Goal: Task Accomplishment & Management: Manage account settings

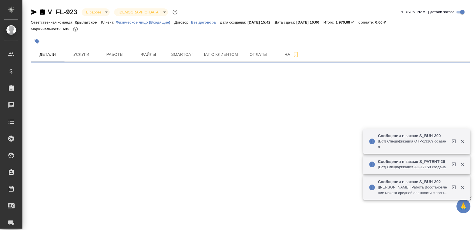
select select "RU"
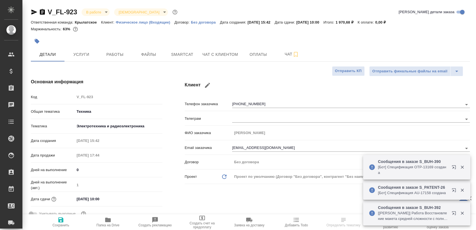
type textarea "x"
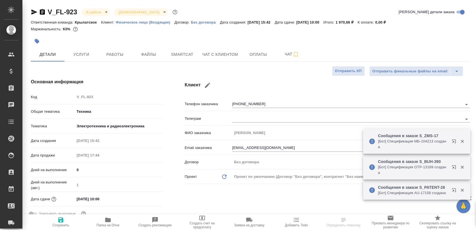
type input "[PERSON_NAME]"
type input "Гудина Александра"
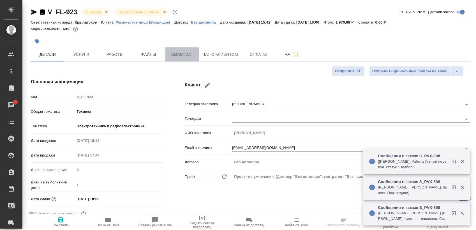
click at [178, 59] on button "Smartcat" at bounding box center [182, 54] width 34 height 14
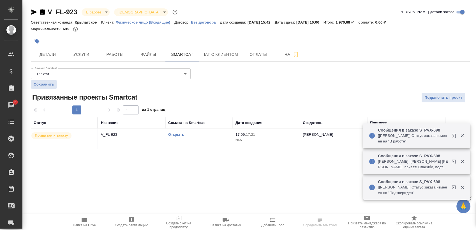
click at [176, 134] on link "Открыть" at bounding box center [176, 134] width 16 height 4
click at [179, 133] on link "Открыть" at bounding box center [176, 134] width 16 height 4
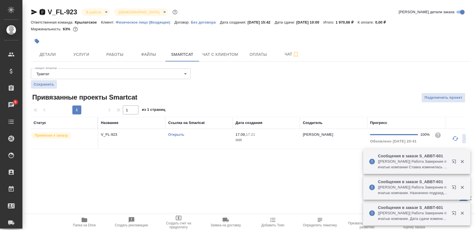
click at [44, 11] on icon "button" at bounding box center [42, 12] width 5 height 6
click at [79, 227] on span "Папка на Drive" at bounding box center [84, 225] width 23 height 4
click at [33, 14] on icon "button" at bounding box center [34, 12] width 7 height 7
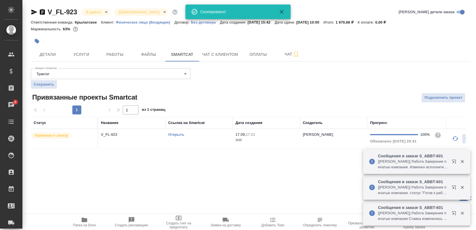
click at [94, 14] on body "🙏 .cls-1 fill:#fff; AWATERA Sergeeva Anastasia Клиенты Спецификации Заказы 6 Ча…" at bounding box center [238, 115] width 476 height 230
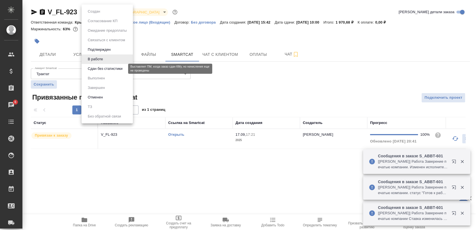
click at [99, 68] on button "Сдан без статистики" at bounding box center [105, 69] width 38 height 6
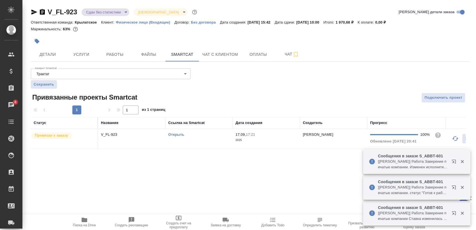
click at [200, 140] on td "Открыть" at bounding box center [198, 139] width 67 height 20
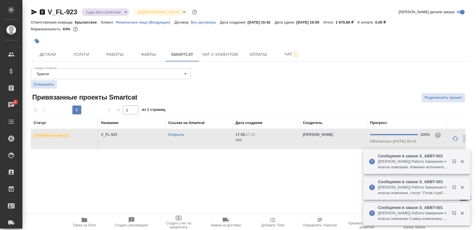
click at [200, 140] on td "Открыть" at bounding box center [198, 139] width 67 height 20
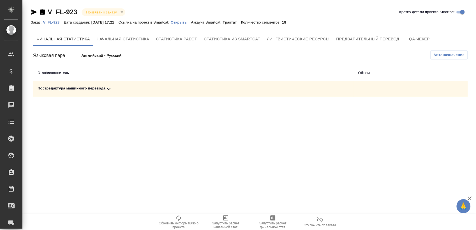
click at [150, 85] on td "Постредактура машинного перевода" at bounding box center [193, 89] width 320 height 16
click at [279, 222] on span "Запустить расчет финальной стат." at bounding box center [273, 225] width 40 height 8
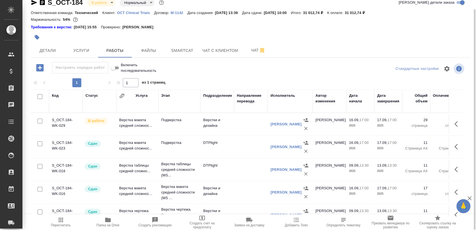
click at [182, 43] on div at bounding box center [177, 37] width 293 height 12
click at [181, 53] on span "Smartcat" at bounding box center [182, 50] width 27 height 7
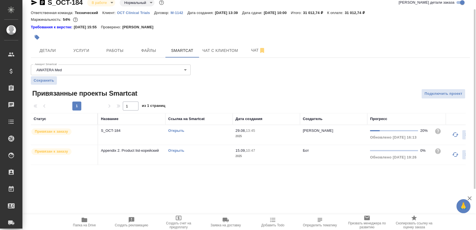
click at [179, 149] on link "Открыть" at bounding box center [176, 150] width 16 height 4
click at [178, 151] on link "Открыть" at bounding box center [176, 150] width 16 height 4
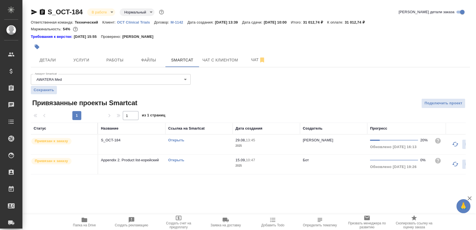
click at [41, 11] on icon "button" at bounding box center [42, 12] width 5 height 6
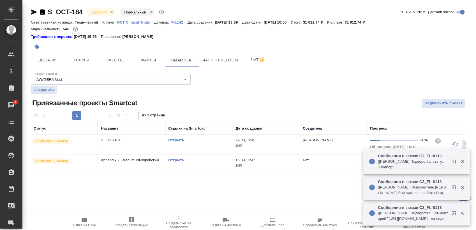
click at [171, 160] on link "Открыть" at bounding box center [176, 160] width 16 height 4
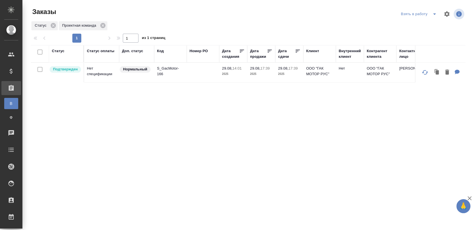
click at [431, 15] on icon "split button" at bounding box center [434, 14] width 7 height 7
click at [398, 24] on li "Мои заказы" at bounding box center [414, 25] width 47 height 9
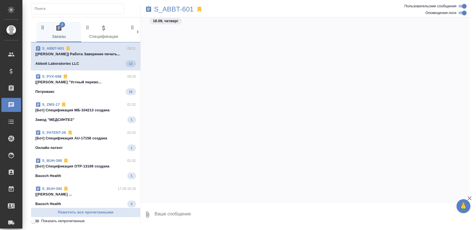
scroll to position [461, 0]
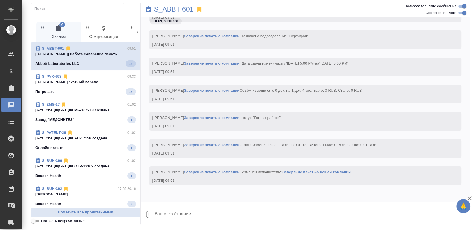
click at [79, 56] on p "[[PERSON_NAME]] Работа Заверение печать..." at bounding box center [85, 54] width 101 height 6
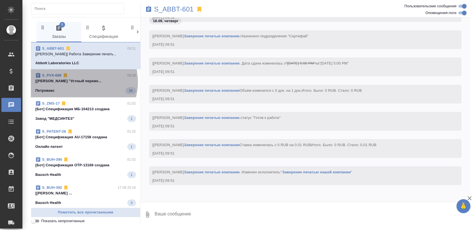
click at [76, 82] on p "[[PERSON_NAME] "Устный перево..." at bounding box center [85, 81] width 101 height 6
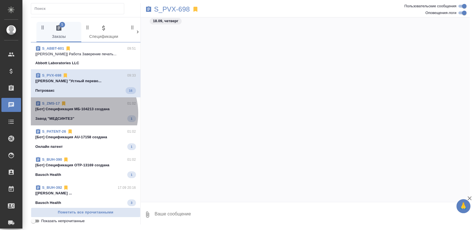
click at [75, 113] on span "S_ZMS-17 01:02 [Бот] Спецификация МБ-104213 создана Завод "МЕДСИНТЕЗ" 1" at bounding box center [85, 111] width 101 height 21
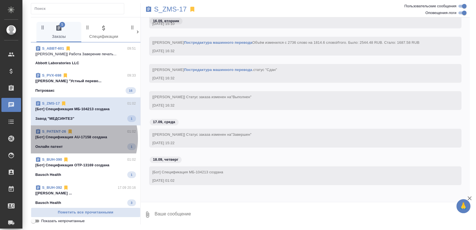
drag, startPoint x: 73, startPoint y: 138, endPoint x: 73, endPoint y: 146, distance: 8.1
click at [73, 139] on p "[Бот] Спецификация AU-17158 создана" at bounding box center [85, 137] width 101 height 6
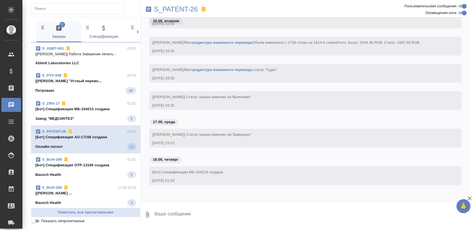
click at [78, 164] on p "[Бот] Спецификация OTP-13169 создана" at bounding box center [85, 165] width 101 height 6
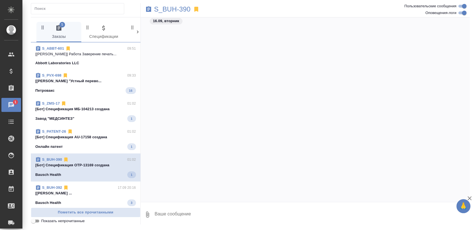
scroll to position [62, 0]
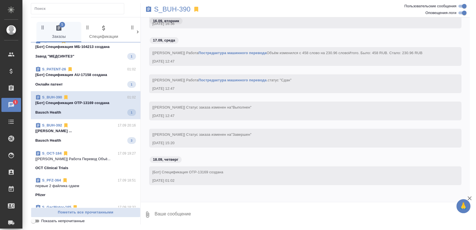
click at [92, 127] on div "S_BUH-392 17.09 20:16" at bounding box center [85, 126] width 101 height 6
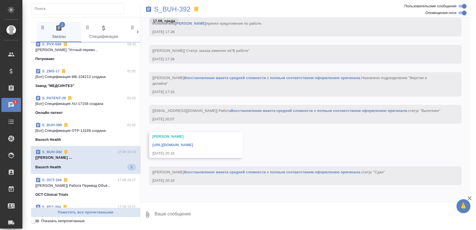
scroll to position [0, 0]
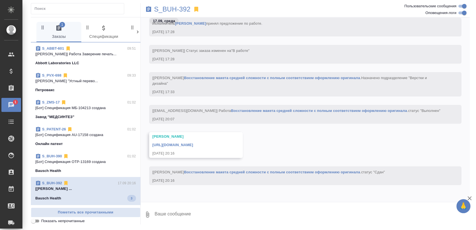
click at [86, 180] on div "S_BUH-392 17.09 20:16" at bounding box center [85, 183] width 101 height 6
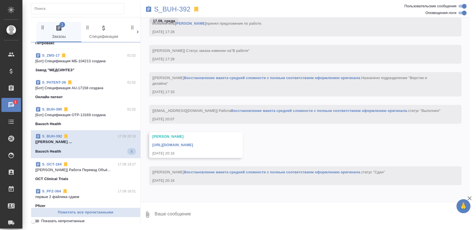
scroll to position [93, 0]
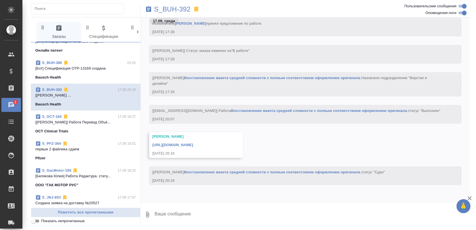
drag, startPoint x: 94, startPoint y: 108, endPoint x: 141, endPoint y: 95, distance: 49.0
click at [94, 107] on div "S_BUH-392 17.09 20:16 [Оксютович Ирина] Работа Восстановление ... Bausch Health" at bounding box center [86, 97] width 110 height 27
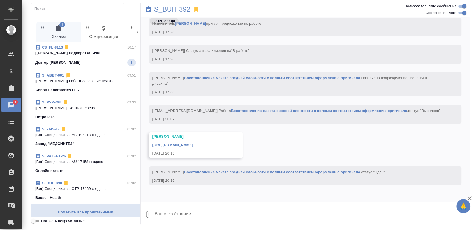
scroll to position [0, 0]
click at [100, 53] on p "[Оксютович Ирина] Работа Подверстка. Изм..." at bounding box center [85, 54] width 101 height 6
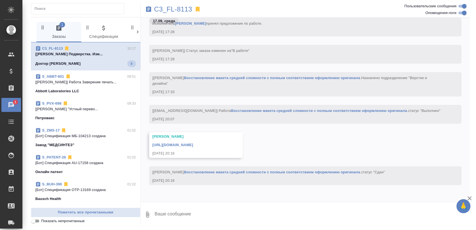
scroll to position [5724, 0]
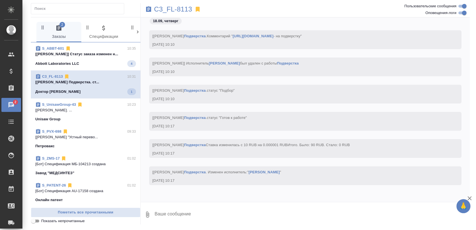
click at [96, 54] on p "[Усманова Ольга] Статус заказа изменен н..." at bounding box center [85, 54] width 101 height 6
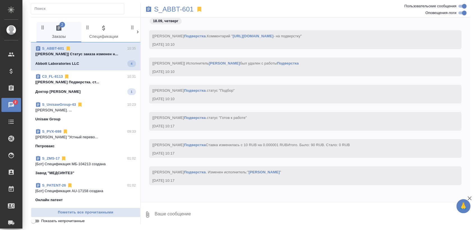
click at [87, 82] on p "[Оксютович Ирина] Работа Подверстка. ст..." at bounding box center [85, 82] width 101 height 6
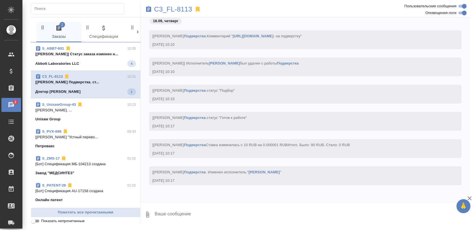
click at [98, 57] on p "[Усманова Ольга] Статус заказа изменен н..." at bounding box center [85, 54] width 101 height 6
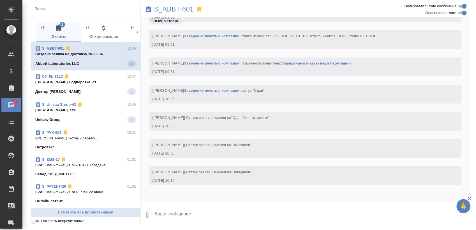
click at [73, 56] on p "Создана заявка на доставку №20534" at bounding box center [85, 54] width 101 height 6
click at [83, 92] on div "Доктор Тренд 2" at bounding box center [85, 91] width 101 height 7
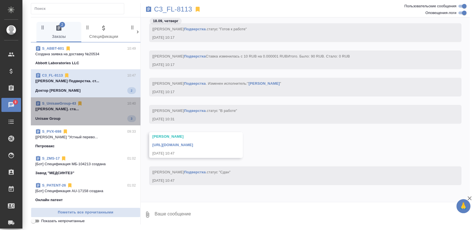
click at [86, 108] on p "[Матвеева Мария] Работа Подверстка. ста..." at bounding box center [85, 109] width 101 height 6
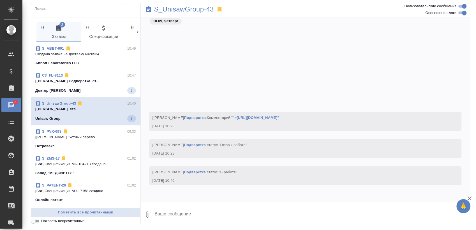
scroll to position [5128, 0]
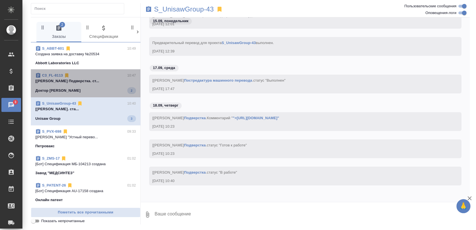
click at [101, 72] on div "C3_FL-8113 10:47 [Оксютович Ирина] Работа Подверстка. ст... Доктор Тренд 2" at bounding box center [86, 83] width 110 height 28
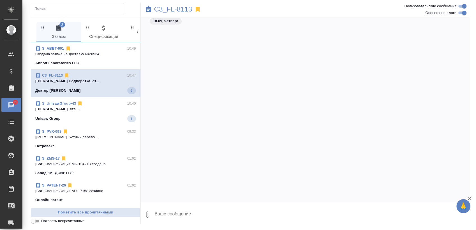
scroll to position [5536, 0]
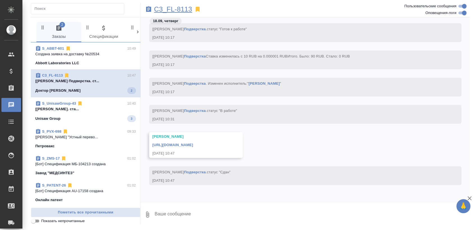
click at [184, 10] on p "C3_FL-8113" at bounding box center [173, 9] width 38 height 6
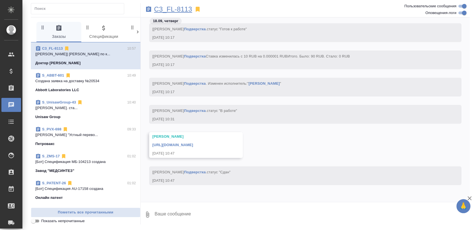
scroll to position [5645, 0]
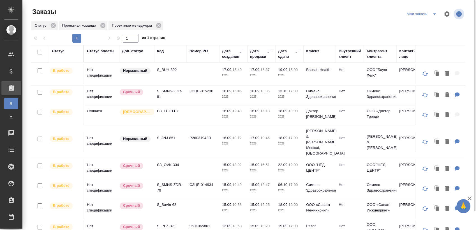
drag, startPoint x: 330, startPoint y: 31, endPoint x: 310, endPoint y: 36, distance: 20.4
click at [330, 31] on div at bounding box center [250, 32] width 439 height 3
click at [177, 68] on p "S_BUH-392" at bounding box center [170, 70] width 27 height 6
click at [170, 94] on p "S_SMNS-ZDR-81" at bounding box center [170, 93] width 27 height 11
click at [168, 110] on p "C3_FL-8113" at bounding box center [170, 111] width 27 height 6
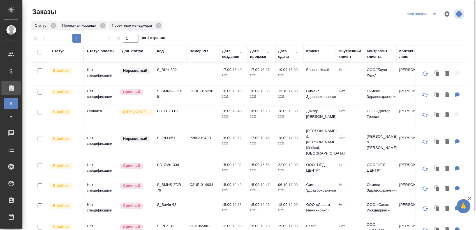
click at [172, 109] on p "C3_FL-8113" at bounding box center [170, 111] width 27 height 6
click at [169, 135] on p "S_JNJ-851" at bounding box center [170, 138] width 27 height 6
click at [168, 162] on p "C3_OVK-334" at bounding box center [170, 165] width 27 height 6
click at [168, 202] on p "S_SavIn-68" at bounding box center [170, 205] width 27 height 6
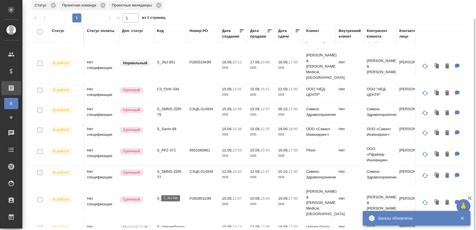
scroll to position [62, 0]
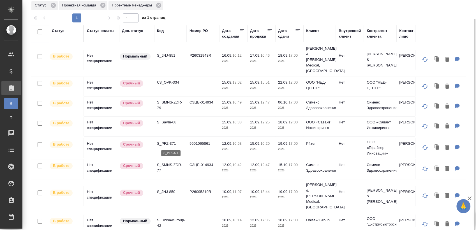
click at [169, 144] on p "S_PFZ-371" at bounding box center [170, 144] width 27 height 6
click at [175, 168] on p "S_SMNS-ZDR-77" at bounding box center [170, 167] width 27 height 11
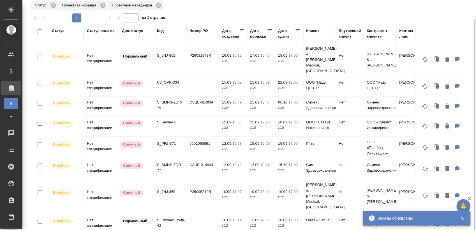
click at [176, 97] on td "S_SMNS-ZDR-79" at bounding box center [170, 107] width 33 height 20
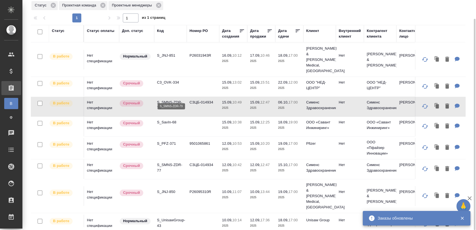
click at [176, 100] on p "S_SMNS-ZDR-79" at bounding box center [170, 105] width 27 height 11
click at [170, 190] on p "S_JNJ-850" at bounding box center [170, 192] width 27 height 6
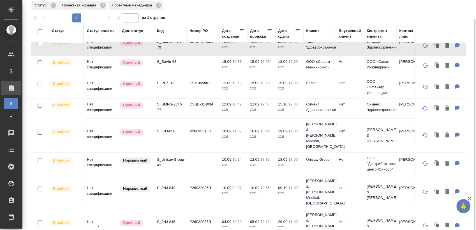
scroll to position [156, 0]
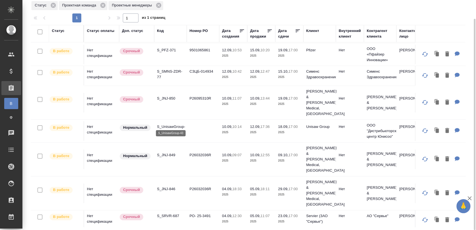
click at [175, 124] on p "S_UnisawGroup-43" at bounding box center [170, 129] width 27 height 11
click at [168, 152] on p "S_JNJ-849" at bounding box center [170, 155] width 27 height 6
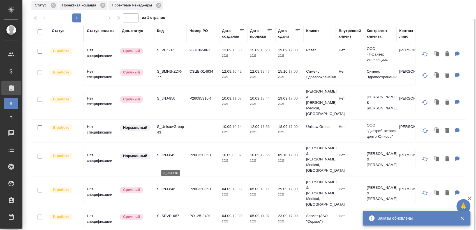
click at [166, 186] on p "S_JNJ-846" at bounding box center [170, 189] width 27 height 6
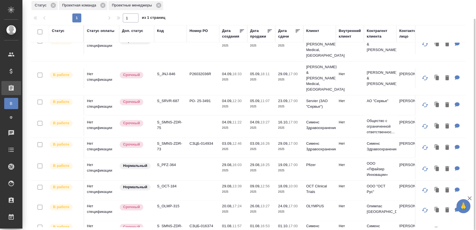
scroll to position [280, 0]
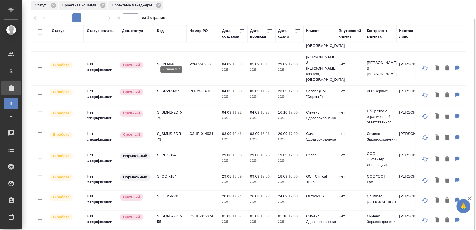
click at [177, 88] on p "S_SRVR-687" at bounding box center [170, 91] width 27 height 6
click at [167, 110] on p "S_SMNS-ZDR-75" at bounding box center [170, 115] width 27 height 11
click at [167, 131] on p "S_SMNS-ZDR-73" at bounding box center [170, 136] width 27 height 11
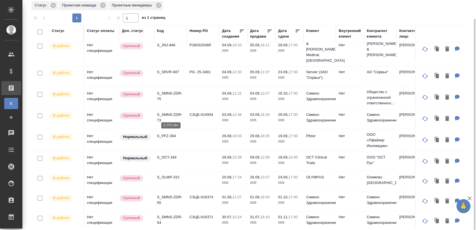
click at [172, 133] on p "S_PFZ-364" at bounding box center [170, 136] width 27 height 6
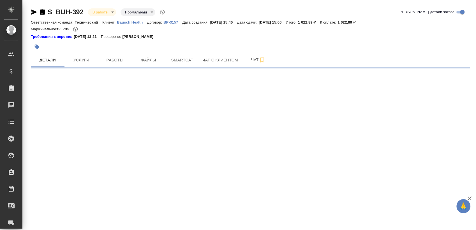
select select "RU"
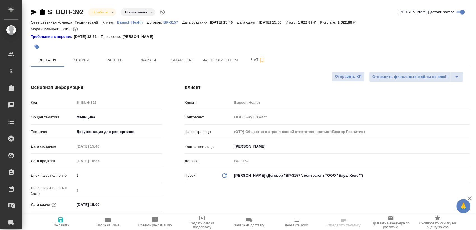
type textarea "x"
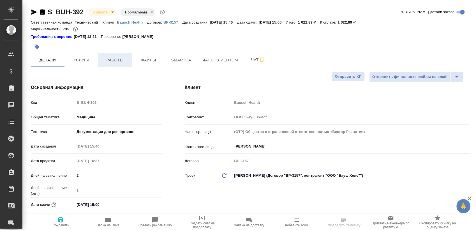
type textarea "x"
click at [110, 57] on span "Работы" at bounding box center [114, 60] width 27 height 7
type textarea "x"
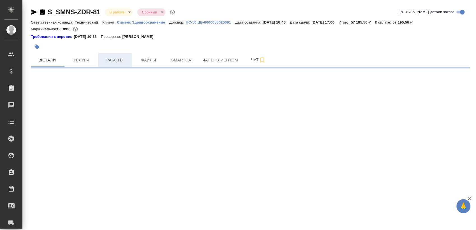
select select "RU"
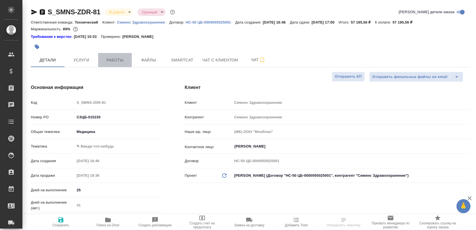
click at [105, 64] on button "Работы" at bounding box center [115, 60] width 34 height 14
type textarea "x"
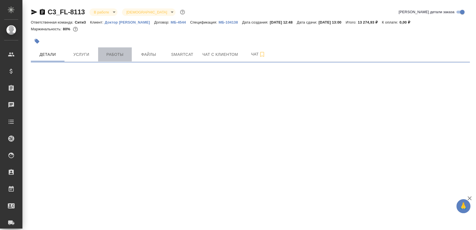
click at [126, 58] on button "Работы" at bounding box center [115, 54] width 34 height 14
select select "RU"
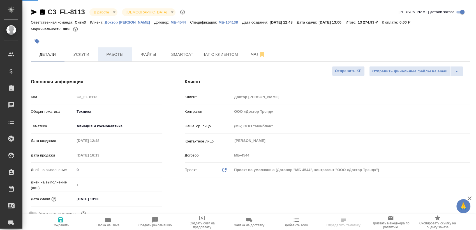
type textarea "x"
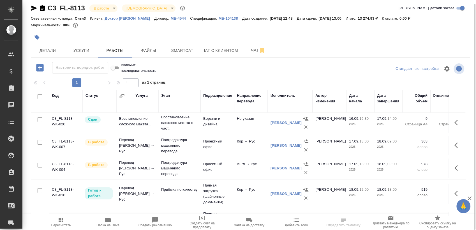
scroll to position [25, 0]
drag, startPoint x: 460, startPoint y: 123, endPoint x: 458, endPoint y: 136, distance: 13.6
click at [458, 136] on tbody "C3_FL-8113-WK-021 В ожидании Восстановление сложного макета... Подверстка [PERS…" at bounding box center [348, 173] width 635 height 170
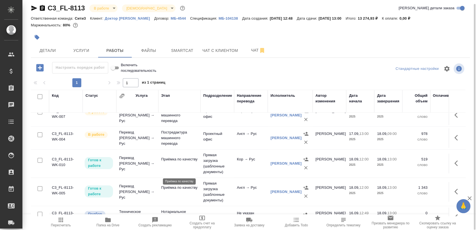
scroll to position [72, 0]
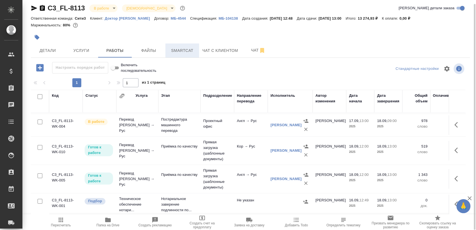
click at [190, 48] on span "Smartcat" at bounding box center [182, 50] width 27 height 7
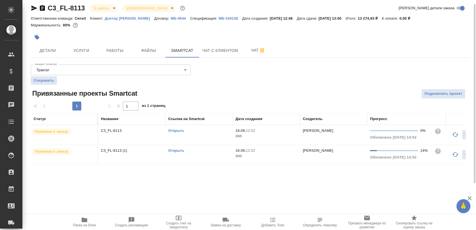
click at [179, 129] on link "Открыть" at bounding box center [176, 130] width 16 height 4
click at [175, 148] on link "Открыть" at bounding box center [176, 150] width 16 height 4
click at [91, 227] on span "Папка на Drive" at bounding box center [84, 225] width 23 height 4
click at [120, 55] on button "Работы" at bounding box center [115, 50] width 34 height 14
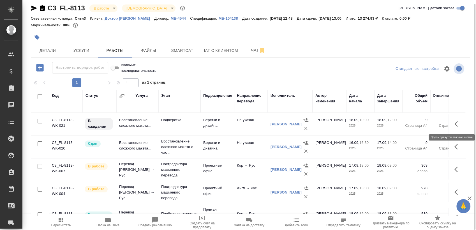
click at [457, 124] on button "button" at bounding box center [457, 123] width 13 height 13
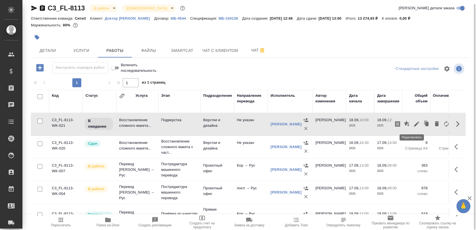
click at [412, 124] on button "button" at bounding box center [417, 123] width 10 height 13
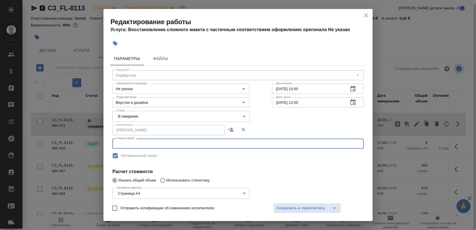
click at [160, 144] on textarea at bounding box center [237, 144] width 243 height 4
paste textarea "https://drive.awatera.com/s/jLLw7dMC2eHBxxF"
type textarea "https://drive.awatera.com/s/jLLw7dMC2eHBxxF"
click at [151, 116] on body "🙏 .cls-1 fill:#fff; AWATERA Sergeeva Anastasia Клиенты Спецификации Заказы 0 Ча…" at bounding box center [238, 115] width 476 height 230
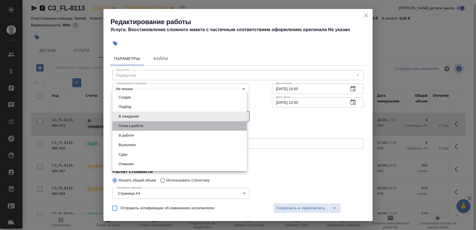
click at [150, 125] on li "Готов к работе" at bounding box center [179, 126] width 134 height 10
type input "readyForWork"
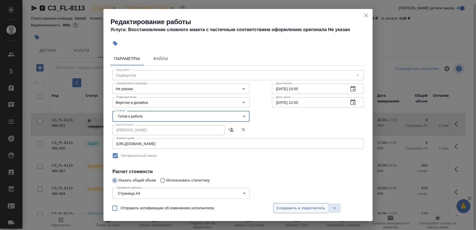
click at [300, 211] on span "Сохранить и пересчитать" at bounding box center [300, 208] width 49 height 6
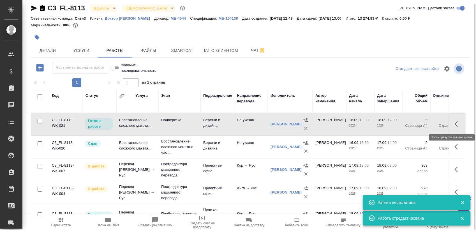
click at [459, 124] on button "button" at bounding box center [457, 123] width 13 height 13
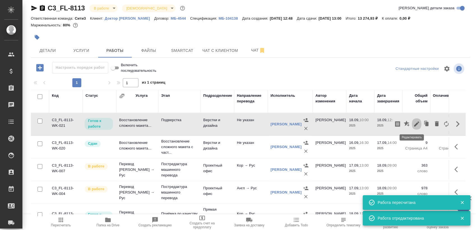
click at [415, 123] on button "button" at bounding box center [417, 123] width 10 height 13
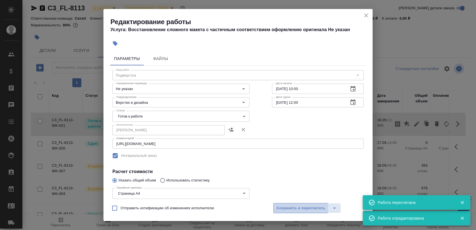
click at [298, 206] on span "Сохранить и пересчитать" at bounding box center [300, 208] width 49 height 6
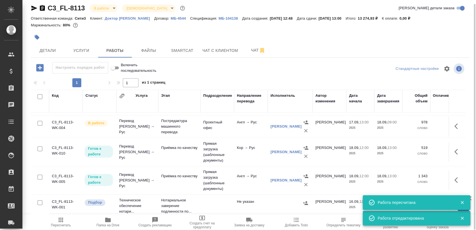
scroll to position [72, 0]
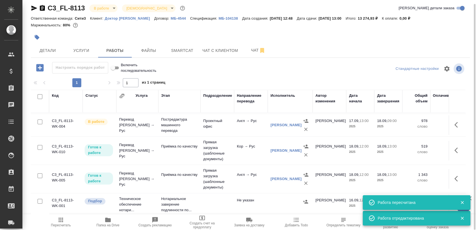
click at [454, 147] on icon "button" at bounding box center [457, 150] width 7 height 7
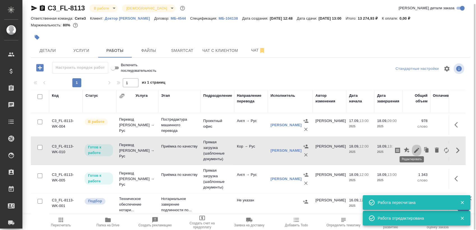
click at [415, 147] on icon "button" at bounding box center [416, 150] width 7 height 7
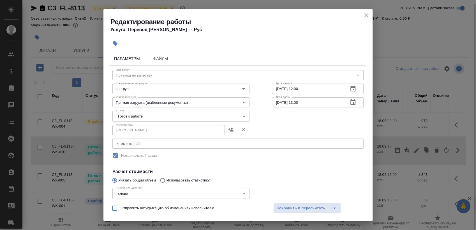
click at [171, 114] on body "🙏 .cls-1 fill:#fff; AWATERA Sergeeva Anastasia Клиенты Спецификации Заказы 0 Ча…" at bounding box center [238, 115] width 476 height 230
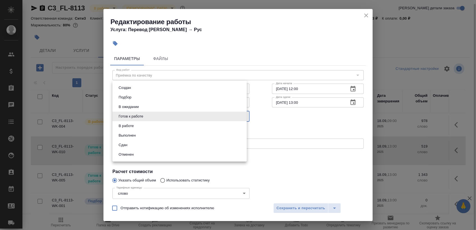
click at [151, 108] on li "В ожидании" at bounding box center [179, 107] width 134 height 10
type input "pending"
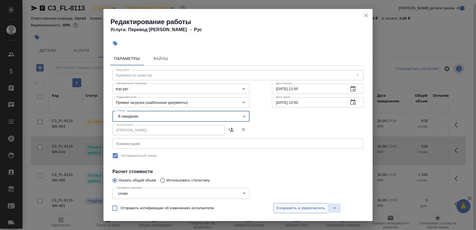
click at [291, 209] on span "Сохранить и пересчитать" at bounding box center [300, 208] width 49 height 6
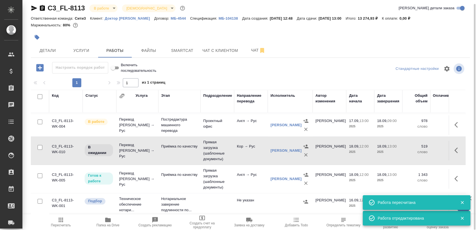
click at [456, 172] on button "button" at bounding box center [457, 178] width 13 height 13
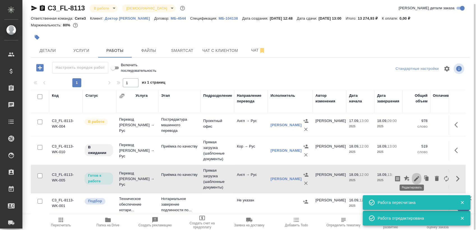
click at [413, 176] on icon "button" at bounding box center [416, 178] width 7 height 7
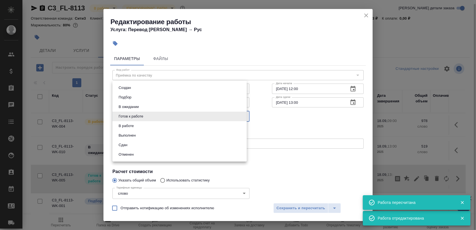
click at [146, 113] on body "🙏 .cls-1 fill:#fff; AWATERA Sergeeva Anastasia Клиенты Спецификации Заказы 0 Ча…" at bounding box center [238, 115] width 476 height 230
drag, startPoint x: 150, startPoint y: 106, endPoint x: 162, endPoint y: 129, distance: 26.0
click at [151, 106] on li "В ожидании" at bounding box center [179, 107] width 134 height 10
type input "pending"
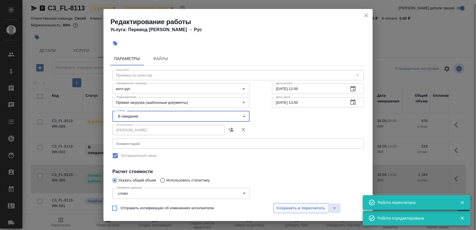
click at [295, 207] on span "Сохранить и пересчитать" at bounding box center [300, 208] width 49 height 6
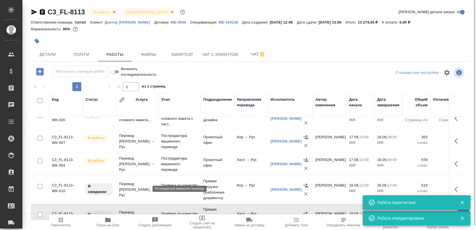
scroll to position [0, 0]
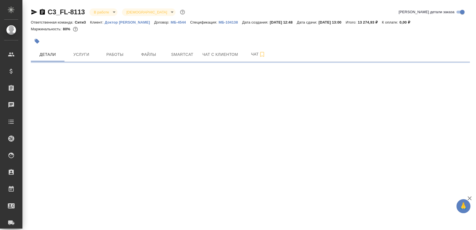
click at [33, 13] on icon "button" at bounding box center [34, 12] width 6 height 5
select select "RU"
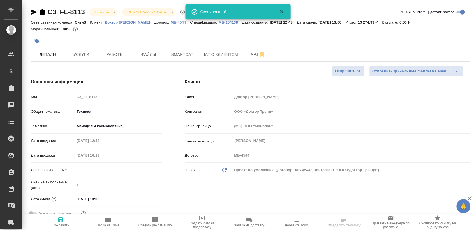
type textarea "x"
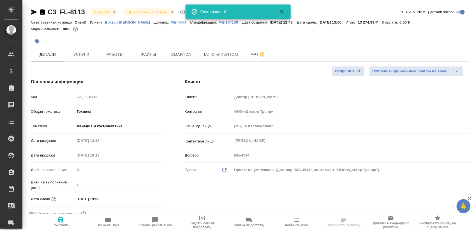
type textarea "x"
select select "RU"
type textarea "x"
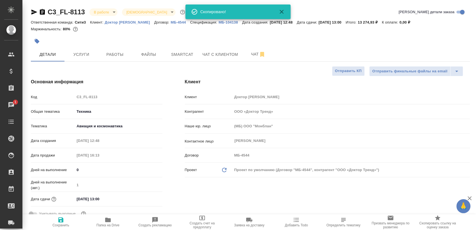
type textarea "x"
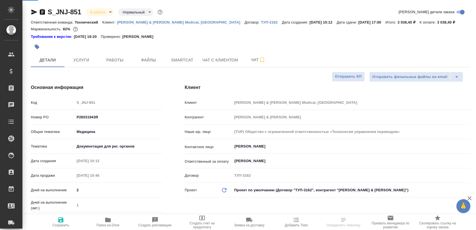
select select "RU"
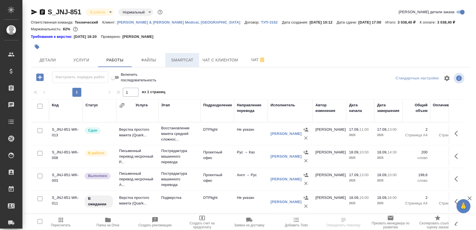
click at [196, 56] on button "Smartcat" at bounding box center [182, 60] width 34 height 14
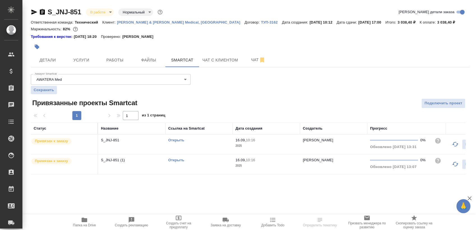
click at [83, 225] on span "Папка на Drive" at bounding box center [84, 225] width 23 height 4
click at [177, 159] on link "Открыть" at bounding box center [176, 160] width 16 height 4
drag, startPoint x: 42, startPoint y: 13, endPoint x: 178, endPoint y: 72, distance: 148.3
click at [42, 12] on icon "button" at bounding box center [42, 12] width 5 height 6
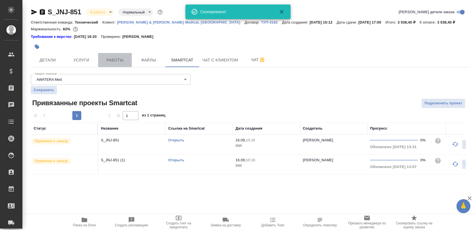
click at [112, 59] on span "Работы" at bounding box center [114, 60] width 27 height 7
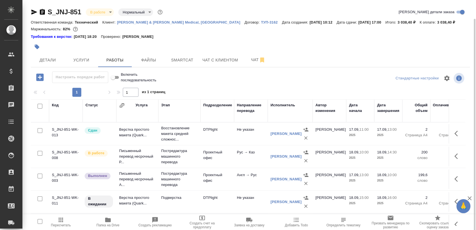
scroll to position [10, 0]
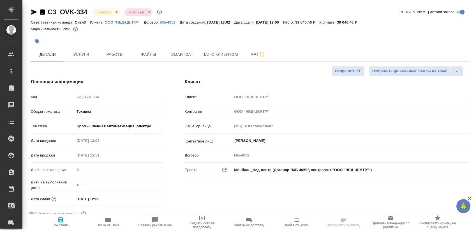
select select "RU"
click at [114, 48] on button "Работы" at bounding box center [115, 54] width 34 height 14
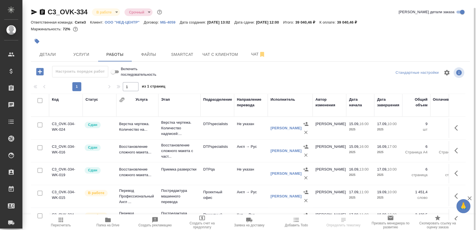
scroll to position [4, 0]
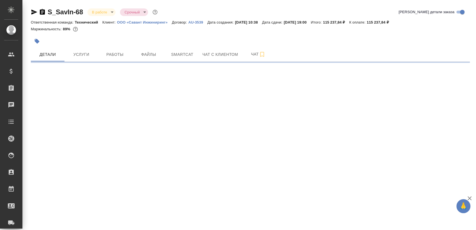
select select "RU"
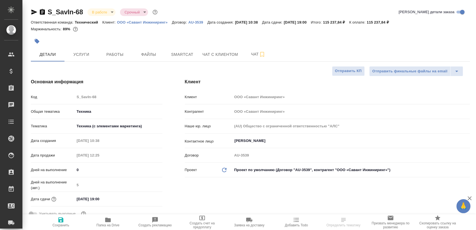
type textarea "x"
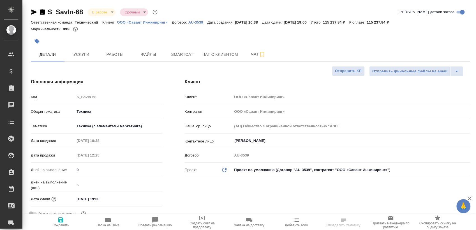
type textarea "x"
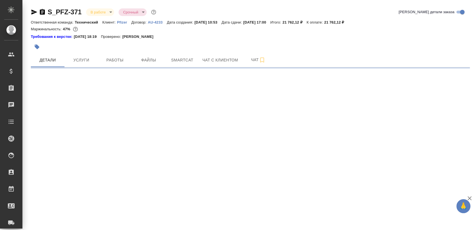
select select "RU"
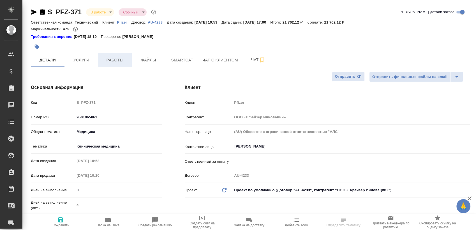
type textarea "x"
click at [122, 57] on span "Работы" at bounding box center [114, 60] width 27 height 7
type textarea "x"
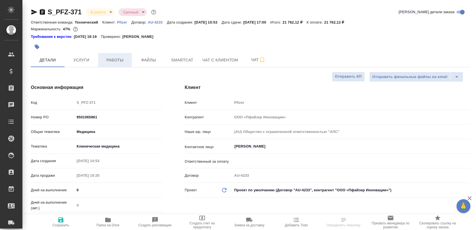
type textarea "x"
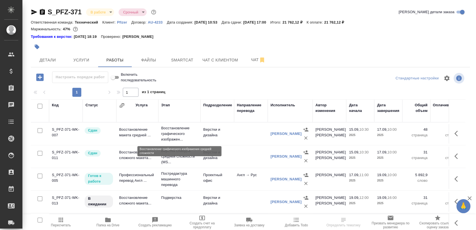
scroll to position [10, 0]
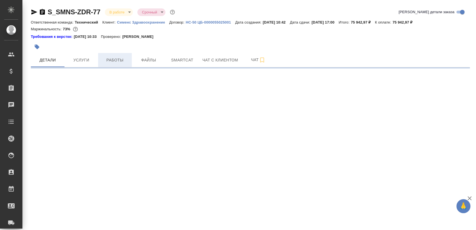
select select "RU"
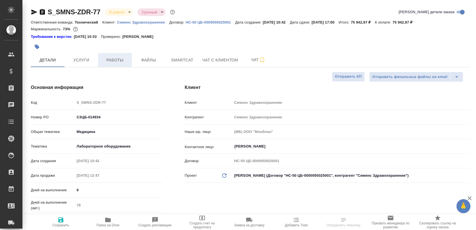
click at [119, 63] on span "Работы" at bounding box center [114, 60] width 27 height 7
type textarea "x"
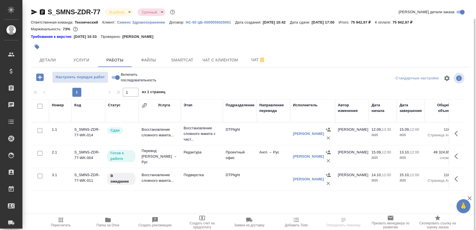
scroll to position [10, 0]
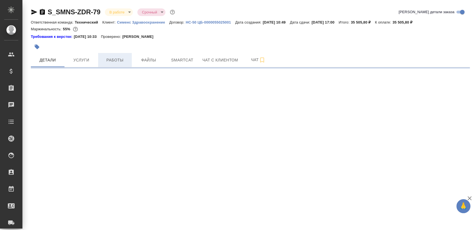
click at [114, 57] on span "Работы" at bounding box center [114, 60] width 27 height 7
select select "RU"
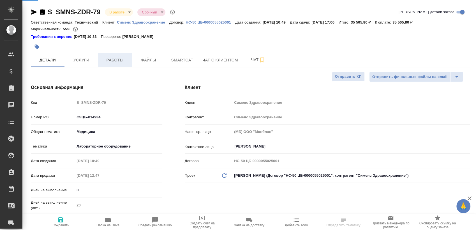
type textarea "x"
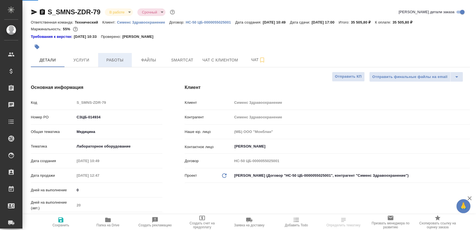
type textarea "x"
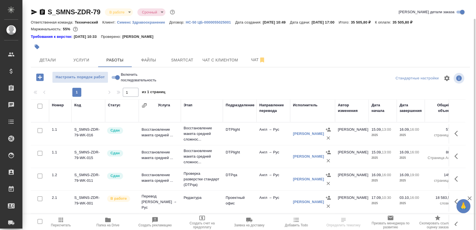
scroll to position [10, 0]
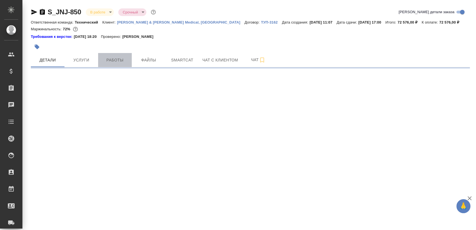
click at [120, 55] on button "Работы" at bounding box center [115, 60] width 34 height 14
select select "RU"
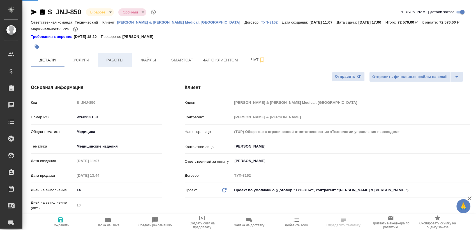
type textarea "x"
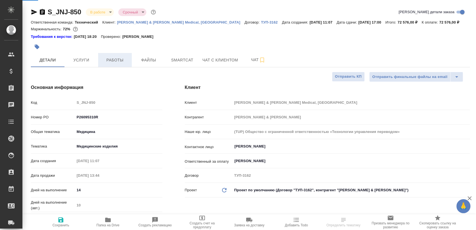
type textarea "x"
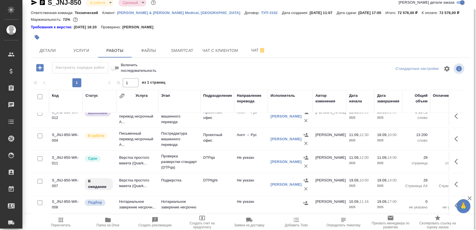
scroll to position [57, 0]
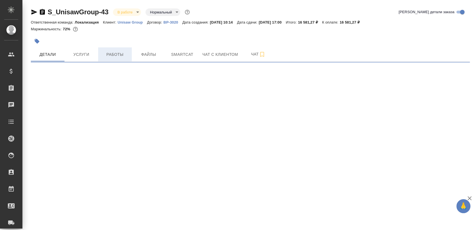
click at [114, 56] on span "Работы" at bounding box center [114, 54] width 27 height 7
select select "RU"
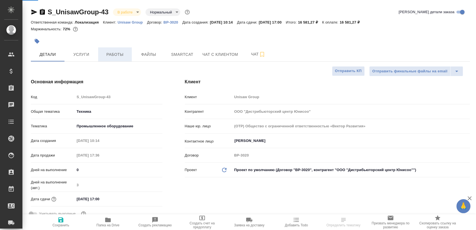
type textarea "x"
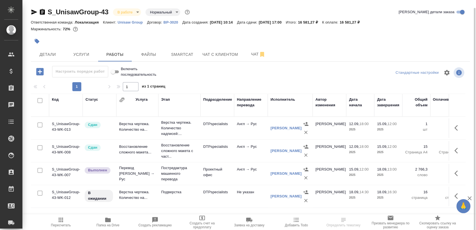
scroll to position [4, 0]
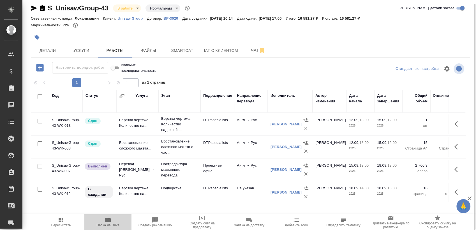
click at [107, 219] on icon "button" at bounding box center [108, 220] width 6 height 4
click at [183, 51] on span "Smartcat" at bounding box center [182, 50] width 27 height 7
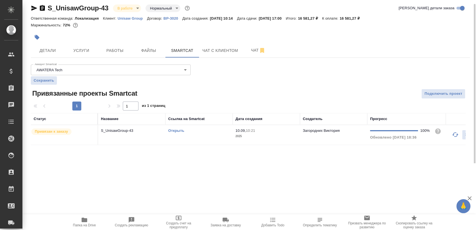
click at [176, 130] on link "Открыть" at bounding box center [176, 130] width 16 height 4
click at [176, 129] on link "Открыть" at bounding box center [176, 130] width 16 height 4
drag, startPoint x: 43, startPoint y: 7, endPoint x: 75, endPoint y: 6, distance: 32.0
click at [45, 7] on icon "button" at bounding box center [42, 8] width 7 height 7
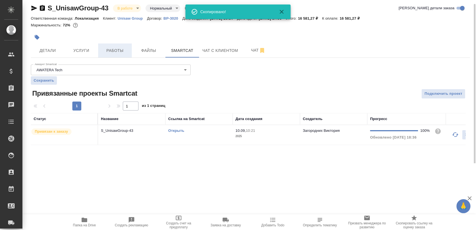
click at [126, 48] on span "Работы" at bounding box center [114, 50] width 27 height 7
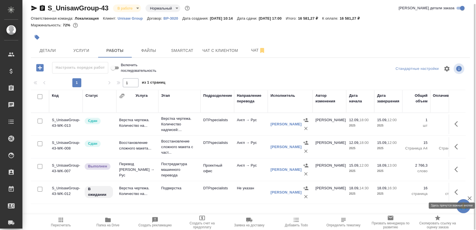
click at [453, 193] on button "button" at bounding box center [457, 191] width 13 height 13
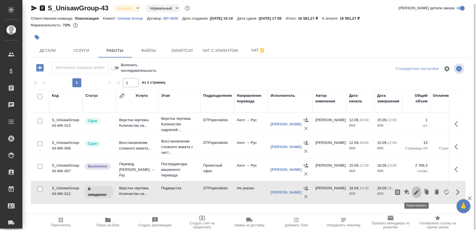
click at [417, 192] on icon "button" at bounding box center [416, 192] width 5 height 5
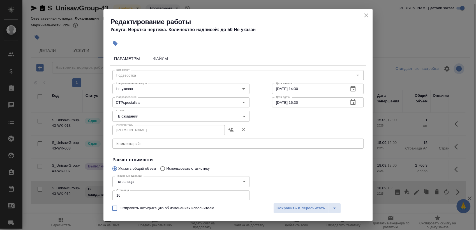
drag, startPoint x: 155, startPoint y: 110, endPoint x: 147, endPoint y: 120, distance: 12.6
click at [155, 111] on div "Статус В ожидании pending Статус" at bounding box center [181, 115] width 160 height 36
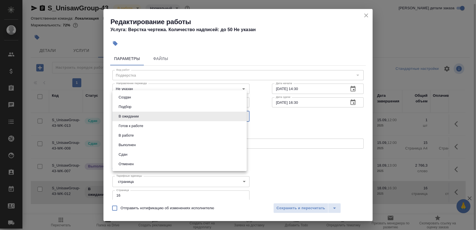
click at [147, 120] on body "🙏 .cls-1 fill:#fff; AWATERA Sergeeva Anastasia Клиенты Спецификации Заказы 0 Ча…" at bounding box center [238, 115] width 476 height 230
click at [148, 123] on li "Готов к работе" at bounding box center [179, 126] width 134 height 10
type input "readyForWork"
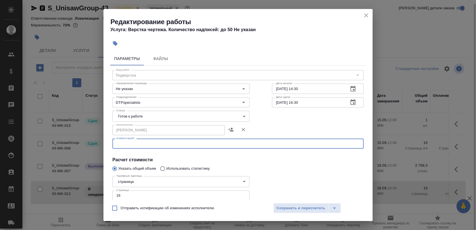
click at [157, 142] on textarea at bounding box center [237, 144] width 243 height 4
paste textarea "https://drive.awatera.com/s/yXjk6kdnZ7ASRqb"
type textarea "https://drive.awatera.com/s/yXjk6kdnZ7ASRqb"
click at [306, 208] on span "Сохранить и пересчитать" at bounding box center [300, 208] width 49 height 6
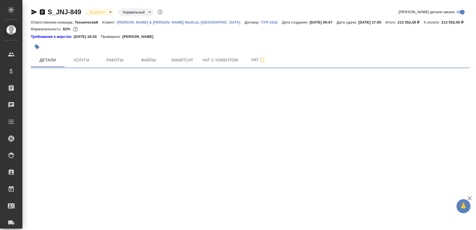
click at [123, 64] on button "Работы" at bounding box center [115, 60] width 34 height 14
select select "RU"
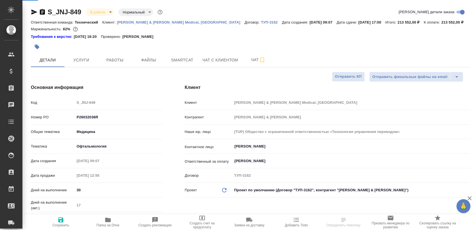
type textarea "x"
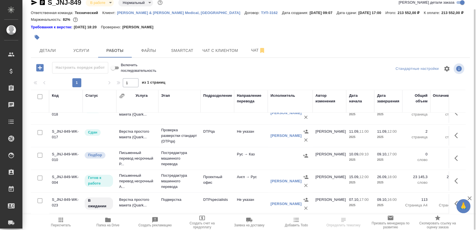
scroll to position [59, 0]
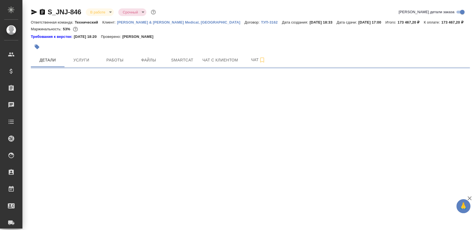
select select "RU"
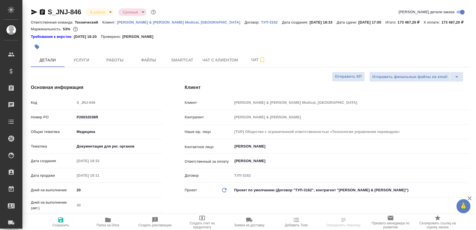
type textarea "x"
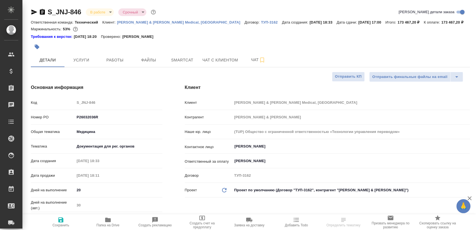
type textarea "x"
click at [112, 55] on button "Работы" at bounding box center [115, 60] width 34 height 14
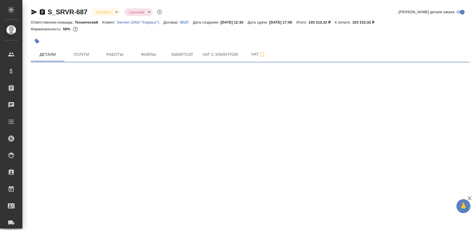
select select "RU"
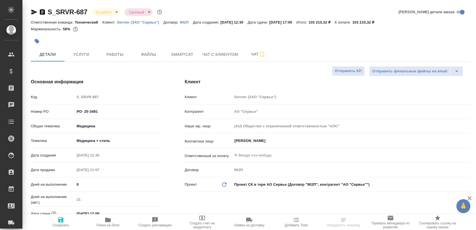
type textarea "x"
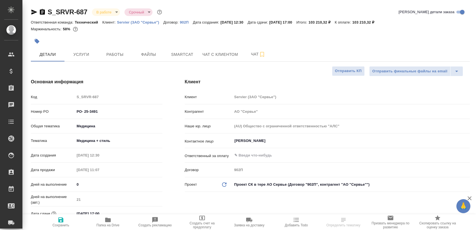
type textarea "x"
click at [114, 54] on span "Работы" at bounding box center [114, 54] width 27 height 7
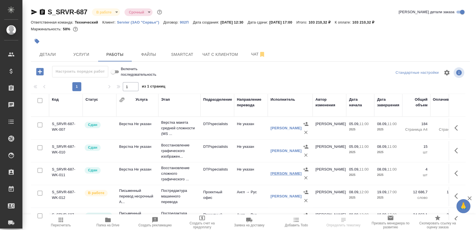
scroll to position [4, 0]
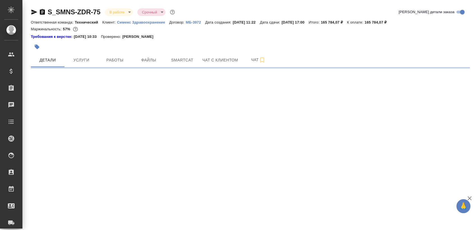
select select "RU"
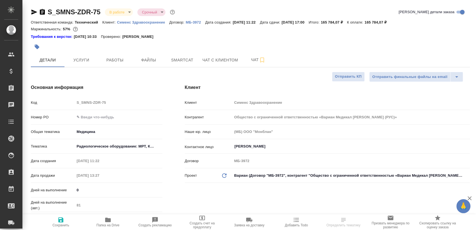
type textarea "x"
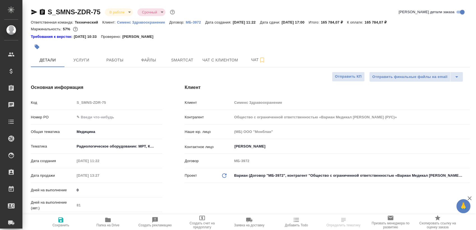
type textarea "x"
click at [107, 61] on span "Работы" at bounding box center [114, 60] width 27 height 7
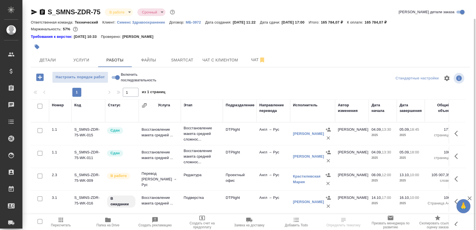
scroll to position [10, 0]
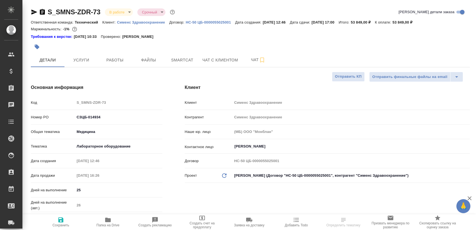
select select "RU"
click at [114, 58] on span "Работы" at bounding box center [114, 60] width 27 height 7
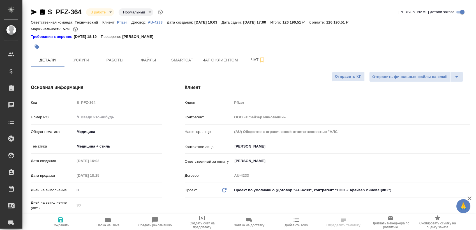
select select "RU"
click at [114, 55] on button "Работы" at bounding box center [115, 60] width 34 height 14
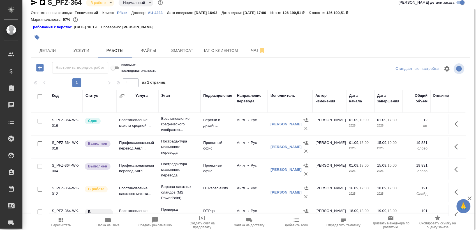
scroll to position [15, 0]
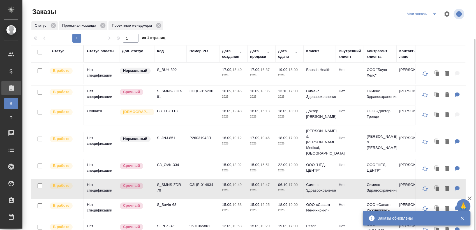
scroll to position [299, 0]
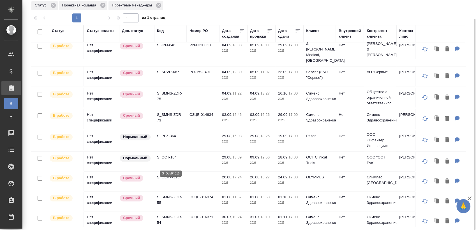
click at [175, 174] on p "S_OLMP-315" at bounding box center [170, 177] width 27 height 6
click at [171, 194] on p "S_SMNS-ZDR-55" at bounding box center [170, 199] width 27 height 11
click at [163, 214] on p "S_SMNS-ZDR-54" at bounding box center [170, 219] width 27 height 11
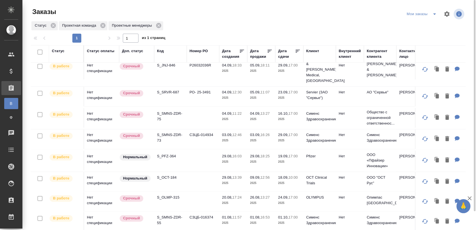
click at [435, 13] on icon "split button" at bounding box center [434, 14] width 7 height 7
drag, startPoint x: 431, startPoint y: 23, endPoint x: 426, endPoint y: 21, distance: 5.2
click at [431, 23] on li "Взять в работу" at bounding box center [422, 25] width 47 height 9
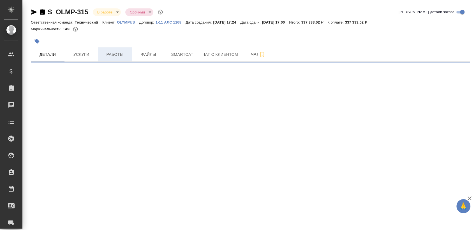
click at [114, 53] on span "Работы" at bounding box center [114, 54] width 27 height 7
select select "RU"
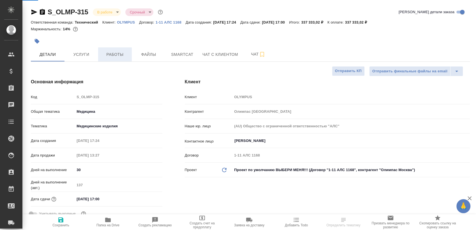
type textarea "x"
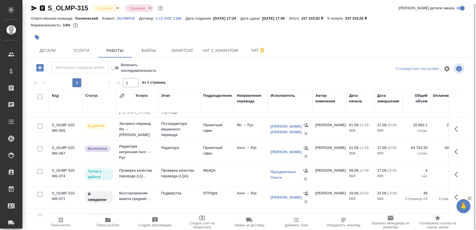
scroll to position [143, 0]
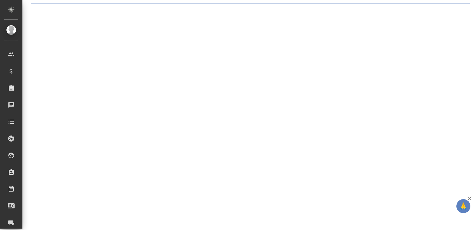
select select "RU"
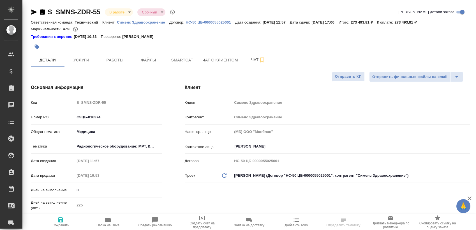
type textarea "x"
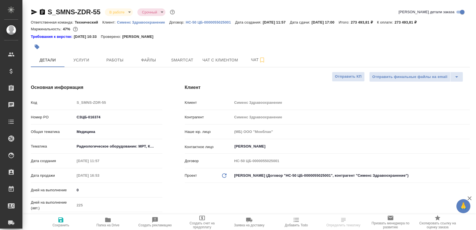
type textarea "x"
click at [115, 61] on span "Работы" at bounding box center [114, 60] width 27 height 7
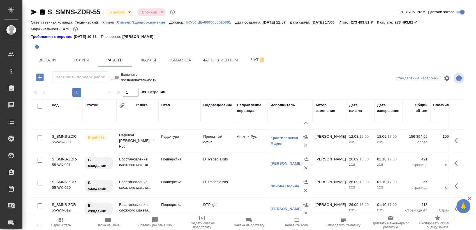
scroll to position [171, 0]
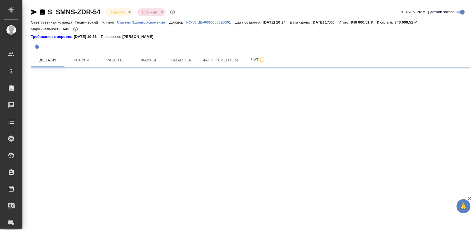
select select "RU"
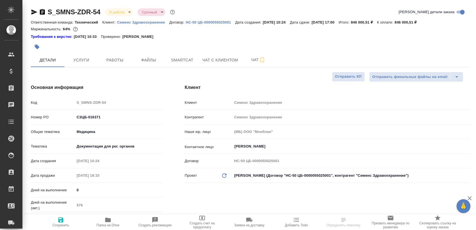
type textarea "x"
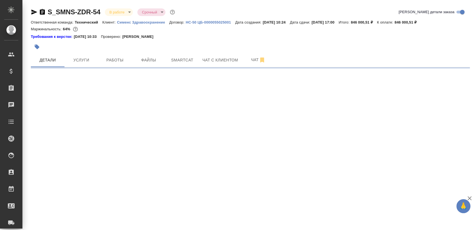
select select "RU"
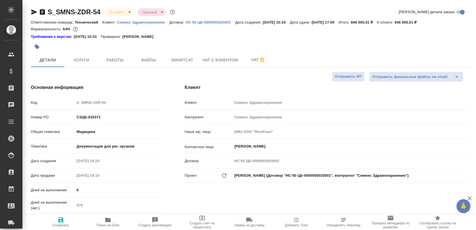
type textarea "x"
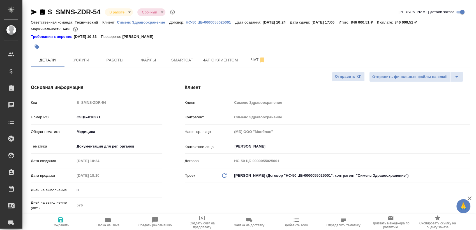
type textarea "x"
click at [107, 58] on span "Работы" at bounding box center [114, 60] width 27 height 7
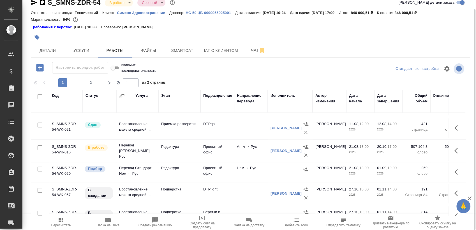
scroll to position [406, 0]
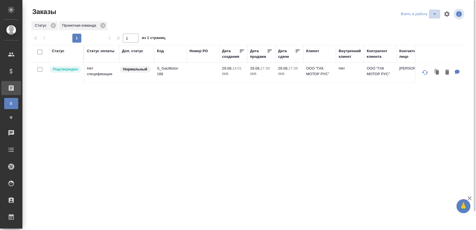
click at [431, 16] on icon "split button" at bounding box center [434, 14] width 7 height 7
click at [421, 25] on li "Мои заказы" at bounding box center [419, 25] width 47 height 9
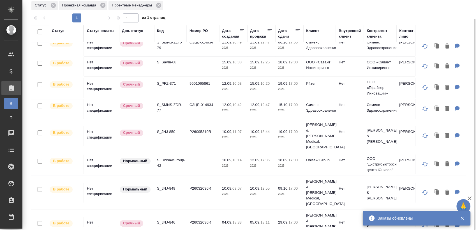
scroll to position [156, 0]
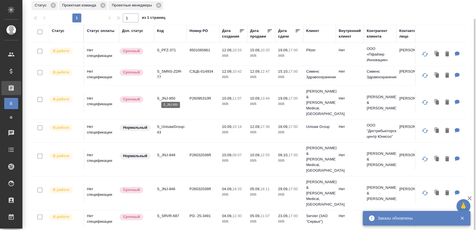
click at [168, 96] on p "S_JNJ-850" at bounding box center [170, 99] width 27 height 6
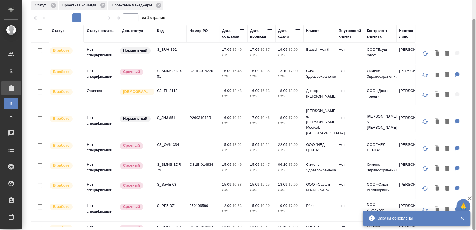
scroll to position [0, 0]
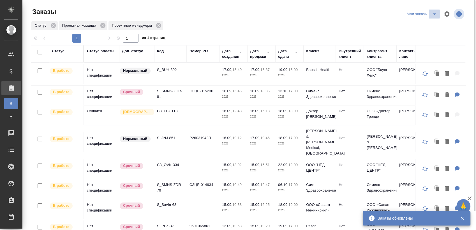
click at [433, 13] on icon "split button" at bounding box center [434, 14] width 7 height 7
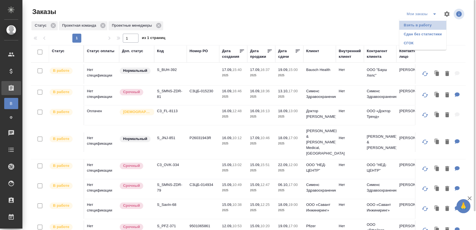
click at [415, 24] on li "Взять в работу" at bounding box center [422, 25] width 47 height 9
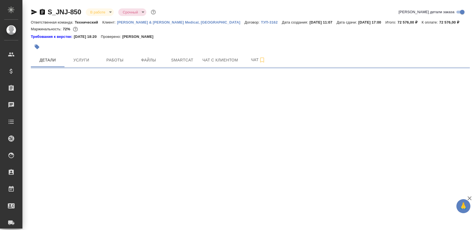
select select "RU"
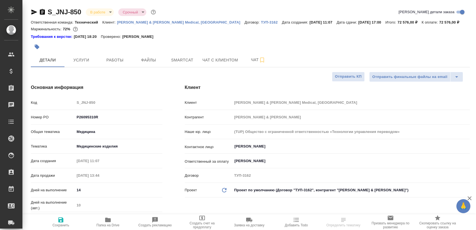
type textarea "x"
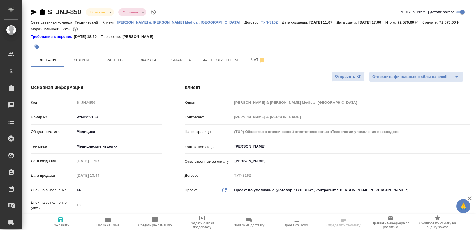
type textarea "x"
click at [251, 62] on span "Чат" at bounding box center [258, 59] width 27 height 7
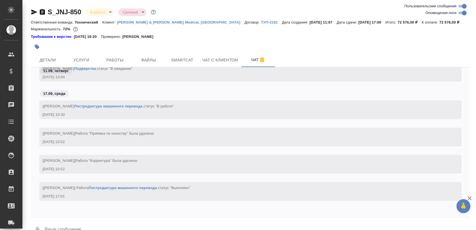
click at [461, 14] on input "Оповещения-логи" at bounding box center [464, 13] width 20 height 7
checkbox input "false"
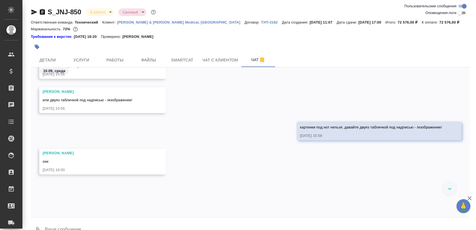
scroll to position [1110, 0]
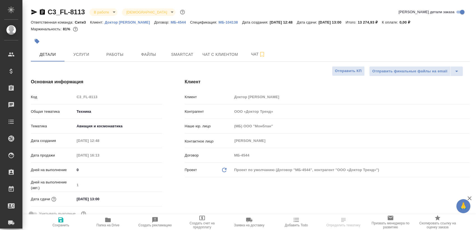
select select "RU"
click at [245, 58] on button "Чат" at bounding box center [258, 54] width 34 height 14
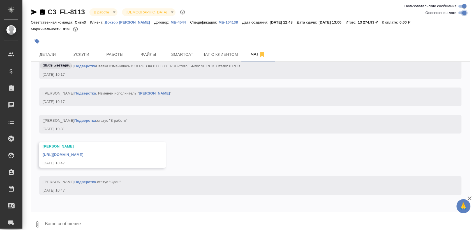
drag, startPoint x: 459, startPoint y: 12, endPoint x: 452, endPoint y: 18, distance: 9.3
click at [460, 12] on input "Оповещения-логи" at bounding box center [464, 13] width 20 height 7
checkbox input "false"
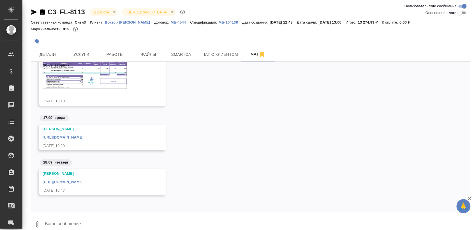
scroll to position [14, 0]
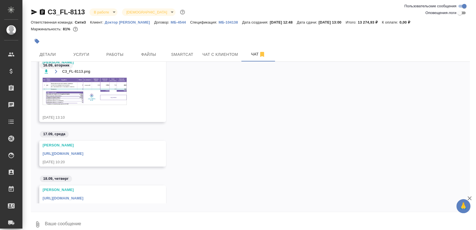
click at [83, 196] on link "https://drive.awatera.com/apps/files/?dir=/Shares/%D0%94%D0%BE%D0%BA%D1%82%D0%B…" at bounding box center [63, 198] width 41 height 4
click at [114, 57] on span "Работы" at bounding box center [114, 54] width 27 height 7
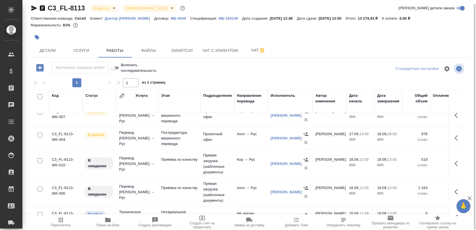
scroll to position [72, 0]
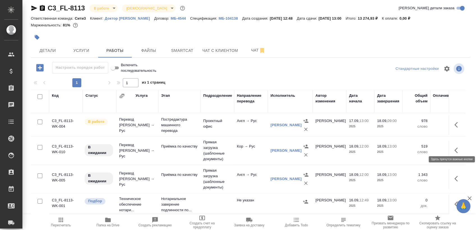
click at [454, 147] on icon "button" at bounding box center [457, 150] width 7 height 7
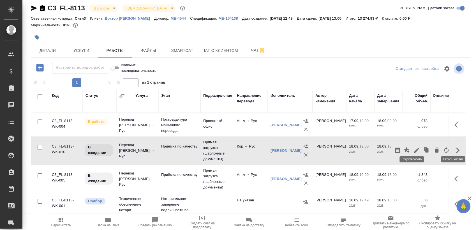
click at [414, 148] on icon "button" at bounding box center [416, 150] width 5 height 5
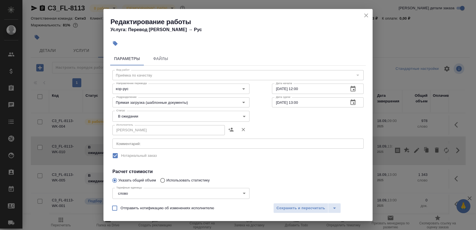
click at [150, 143] on textarea at bounding box center [237, 144] width 243 height 4
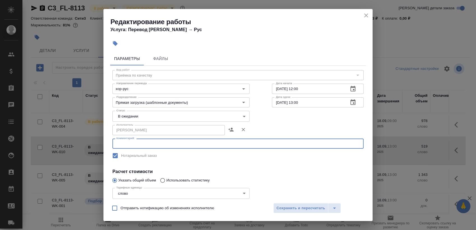
paste textarea "https://drive.awatera.com/s/LDzPQXeYYRnH4KE"
type textarea "https://drive.awatera.com/s/LDzPQXeYYRnH4KE"
click at [140, 117] on body "🙏 .cls-1 fill:#fff; AWATERA Sergeeva Anastasia Клиенты Спецификации Заказы 0 Ча…" at bounding box center [238, 115] width 476 height 230
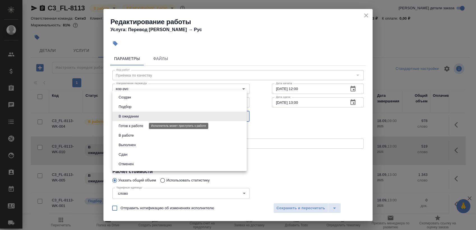
click at [141, 123] on button "Готов к работе" at bounding box center [131, 126] width 28 height 6
type input "readyForWork"
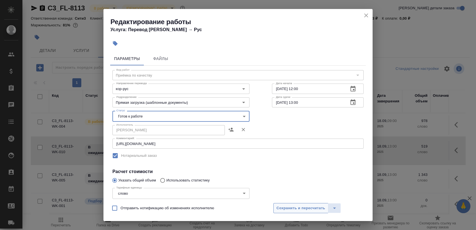
click at [292, 209] on span "Сохранить и пересчитать" at bounding box center [300, 208] width 49 height 6
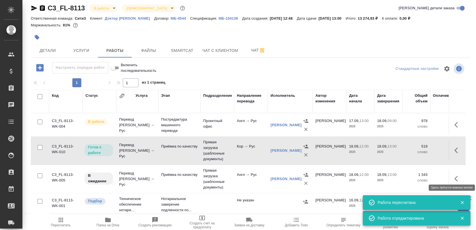
click at [451, 174] on button "button" at bounding box center [457, 178] width 13 height 13
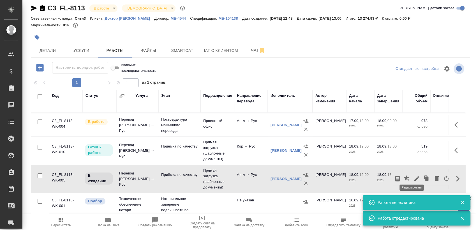
click at [413, 175] on icon "button" at bounding box center [416, 178] width 7 height 7
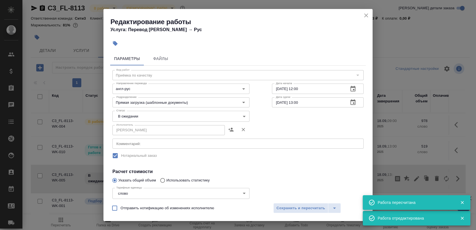
click at [144, 140] on div "x Комментарий:" at bounding box center [237, 144] width 251 height 10
paste textarea "https://drive.awatera.com/s/LDzPQXeYYRnH4KE"
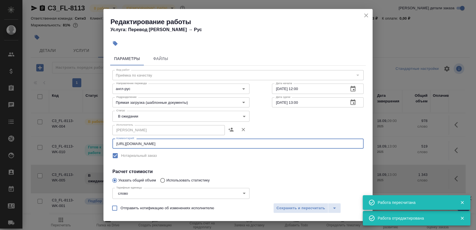
type textarea "https://drive.awatera.com/s/LDzPQXeYYRnH4KE"
click at [142, 118] on body "🙏 .cls-1 fill:#fff; AWATERA Sergeeva Anastasia Клиенты Спецификации Заказы 0 Ча…" at bounding box center [238, 115] width 476 height 230
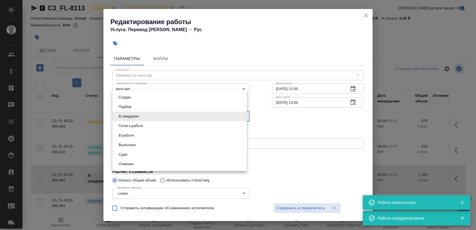
click at [140, 125] on button "Готов к работе" at bounding box center [131, 126] width 28 height 6
type input "readyForWork"
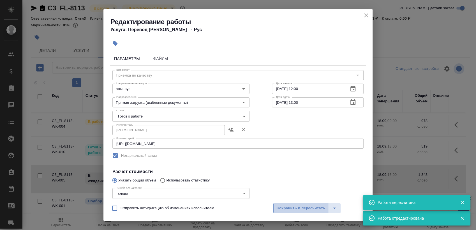
click at [298, 208] on span "Сохранить и пересчитать" at bounding box center [300, 208] width 49 height 6
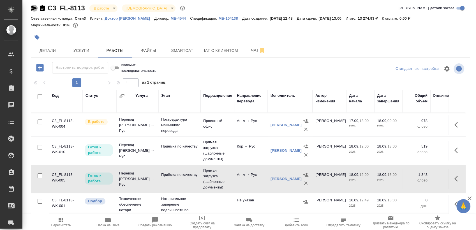
click at [34, 8] on icon "button" at bounding box center [34, 8] width 6 height 5
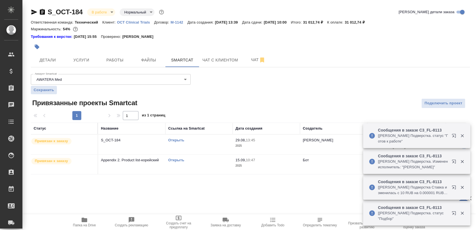
click at [89, 58] on span "Услуги" at bounding box center [81, 60] width 27 height 7
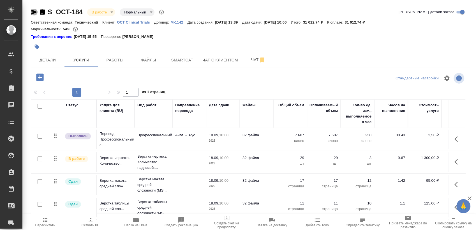
click at [35, 14] on icon "button" at bounding box center [34, 12] width 7 height 7
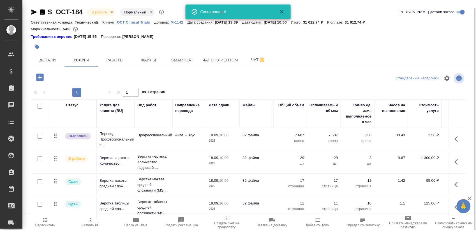
scroll to position [4, 0]
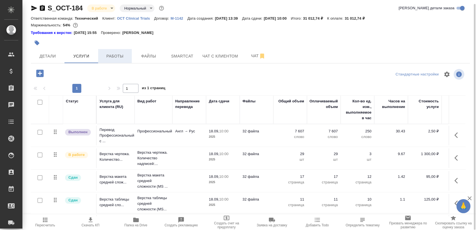
click at [100, 52] on button "Работы" at bounding box center [115, 56] width 34 height 14
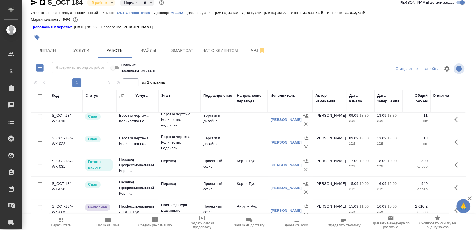
scroll to position [105, 0]
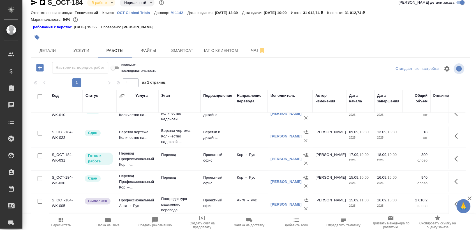
click at [454, 156] on td at bounding box center [457, 159] width 17 height 20
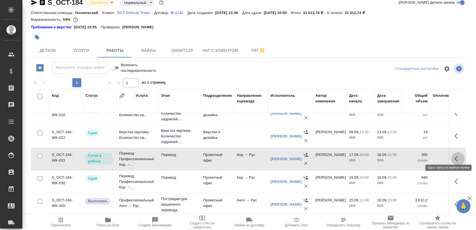
click at [454, 156] on icon "button" at bounding box center [457, 158] width 7 height 7
click at [413, 155] on icon "button" at bounding box center [416, 158] width 7 height 7
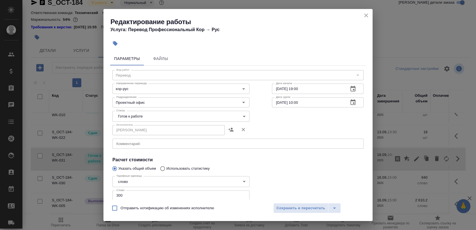
click at [169, 114] on body "🙏 .cls-1 fill:#fff; AWATERA Sergeeva Anastasia Клиенты Спецификации Заказы 0 Ча…" at bounding box center [238, 115] width 476 height 230
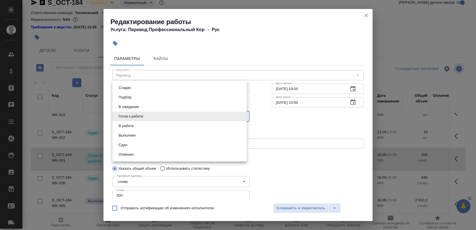
click at [143, 146] on li "Сдан" at bounding box center [179, 145] width 134 height 10
type input "closed"
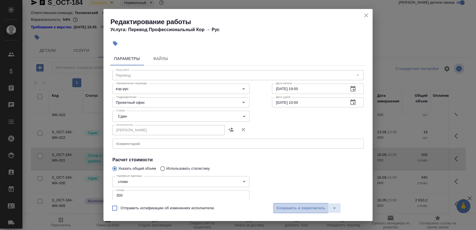
click at [287, 209] on span "Сохранить и пересчитать" at bounding box center [300, 208] width 49 height 6
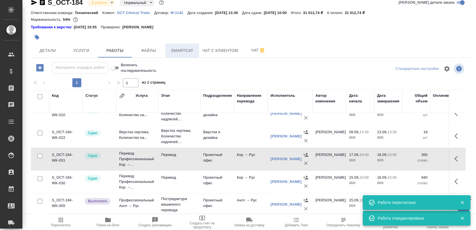
click at [181, 56] on button "Smartcat" at bounding box center [182, 50] width 34 height 14
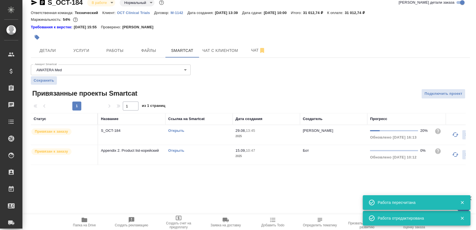
click at [207, 133] on td "Открыть" at bounding box center [198, 135] width 67 height 20
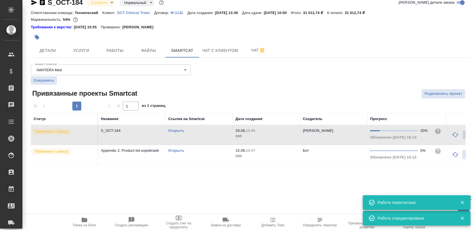
click at [207, 133] on div "Открыть" at bounding box center [199, 131] width 62 height 6
click at [124, 51] on span "Работы" at bounding box center [114, 50] width 27 height 7
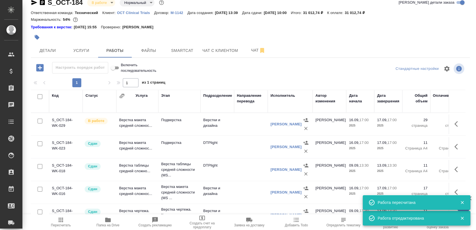
click at [60, 223] on span "Пересчитать" at bounding box center [61, 225] width 20 height 4
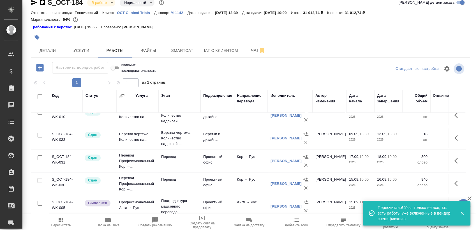
scroll to position [105, 0]
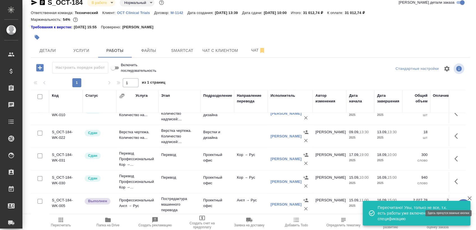
click at [451, 197] on button "button" at bounding box center [457, 203] width 13 height 13
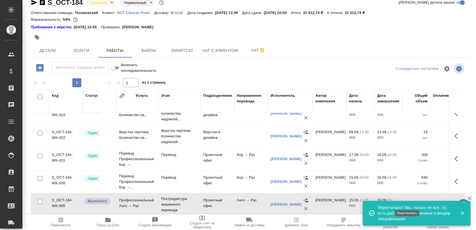
click at [413, 201] on icon "button" at bounding box center [416, 204] width 7 height 7
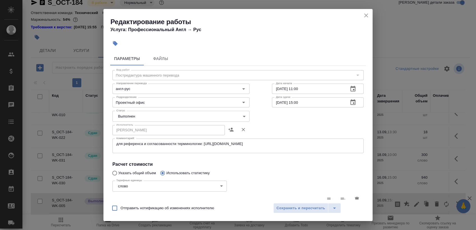
click at [137, 117] on body "🙏 .cls-1 fill:#fff; AWATERA Sergeeva Anastasia Клиенты Спецификации Заказы 0 Ча…" at bounding box center [238, 115] width 476 height 230
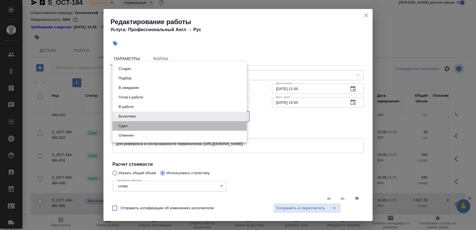
click at [144, 127] on li "Сдан" at bounding box center [179, 126] width 134 height 10
type input "closed"
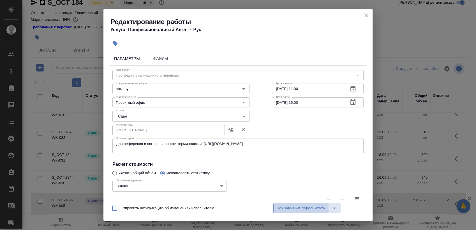
click at [294, 211] on span "Сохранить и пересчитать" at bounding box center [300, 208] width 49 height 6
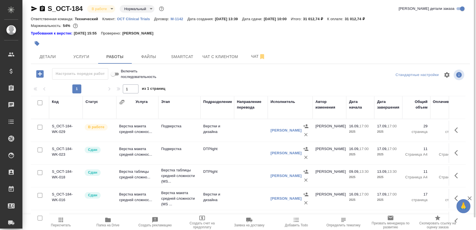
scroll to position [0, 0]
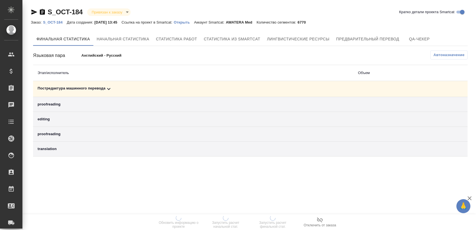
click at [146, 92] on td "Постредактура машинного перевода" at bounding box center [193, 89] width 320 height 16
click at [159, 87] on div "Постредактура машинного перевода" at bounding box center [193, 89] width 311 height 7
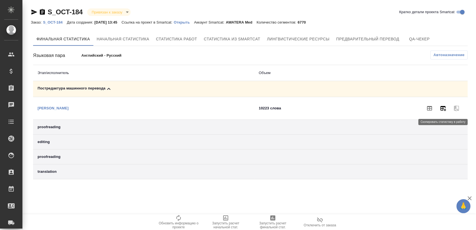
click at [446, 110] on button "button" at bounding box center [442, 107] width 13 height 13
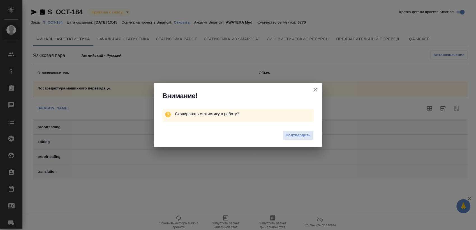
drag, startPoint x: 302, startPoint y: 133, endPoint x: 301, endPoint y: 130, distance: 3.6
click at [302, 133] on span "Подтвердить" at bounding box center [298, 135] width 25 height 6
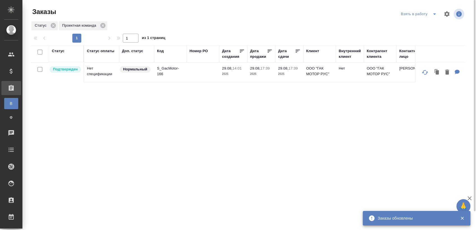
click at [219, 15] on span "split button" at bounding box center [434, 14] width 8 height 7
click at [219, 25] on li "Мои заказы" at bounding box center [419, 25] width 47 height 9
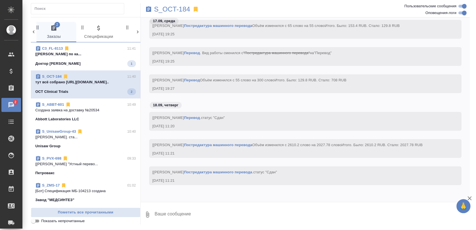
click at [99, 82] on p "тут всё собрано https://drive.awatera.co..." at bounding box center [85, 82] width 101 height 6
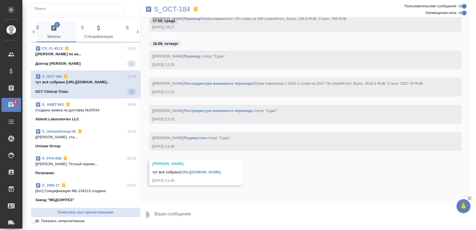
click at [219, 172] on link "https://drive.awatera.com/f/10241906" at bounding box center [200, 172] width 41 height 4
click at [88, 62] on div "Доктор Тренд 1" at bounding box center [85, 63] width 101 height 7
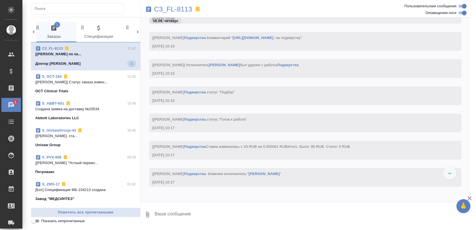
click at [103, 54] on p "[Кобзева Елизавета] Работа Приёмка по ка..." at bounding box center [85, 54] width 101 height 6
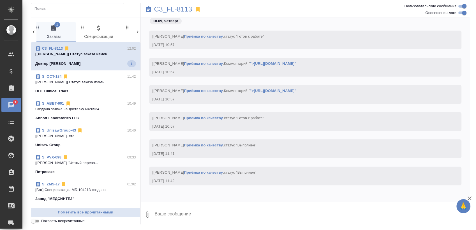
scroll to position [20850, 0]
click at [82, 60] on span "C3_FL-8113 12:02 [Сергеева Анастасия] Статус заказа измен... Доктор Тренд 1" at bounding box center [85, 56] width 101 height 21
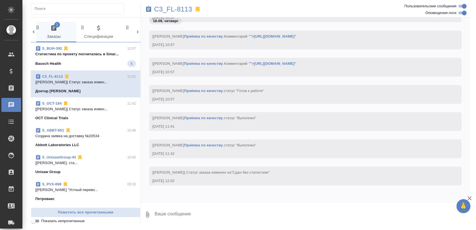
click at [83, 62] on div "Bausch Health 5" at bounding box center [85, 63] width 101 height 7
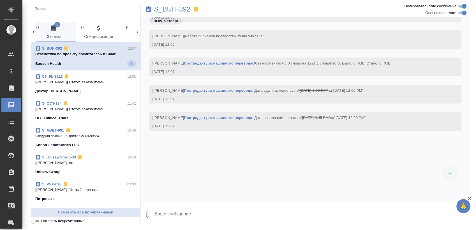
scroll to position [4853, 0]
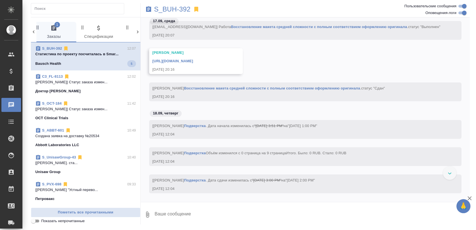
click at [93, 60] on span "S_BUH-392 12:07 Cтатистика по проекту посчиталась в Smar... Bausch Health 5" at bounding box center [85, 56] width 101 height 21
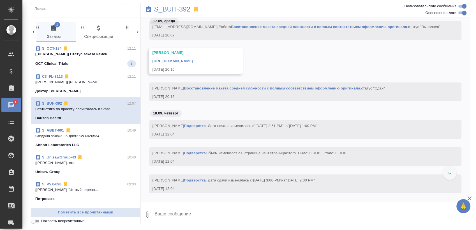
click at [110, 56] on p "[Сергеева Анастасия] Статус заказа измен..." at bounding box center [85, 54] width 101 height 6
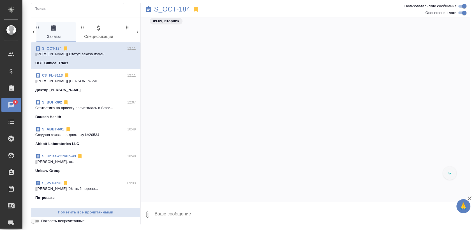
scroll to position [5095, 0]
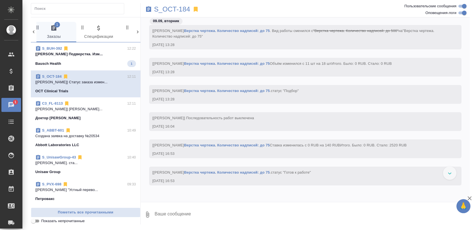
click at [101, 55] on p "[Оксютович Ирина] Работа Подверстка. Изм..." at bounding box center [85, 54] width 101 height 6
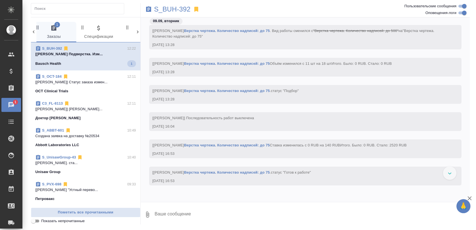
scroll to position [5194, 0]
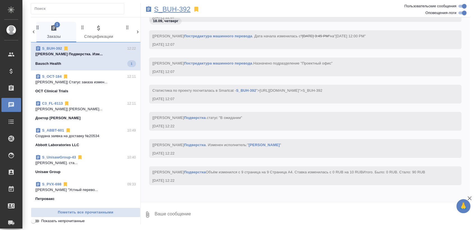
click at [179, 8] on p "S_BUH-392" at bounding box center [172, 9] width 36 height 6
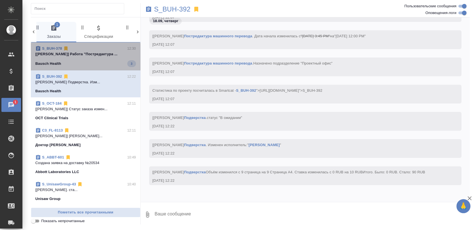
click at [88, 56] on p "[Белякова Юлия] Работа "Постредактура ..." at bounding box center [85, 54] width 101 height 6
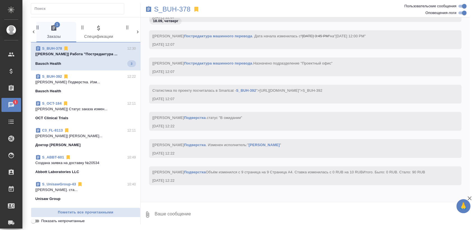
scroll to position [31395, 0]
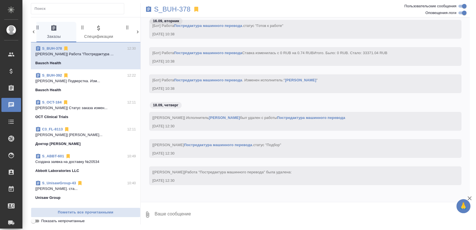
click at [94, 80] on p "[Оксютович Ирина] Работа Подверстка. Изм..." at bounding box center [85, 81] width 101 height 6
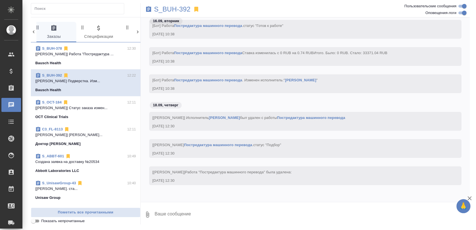
scroll to position [4986, 0]
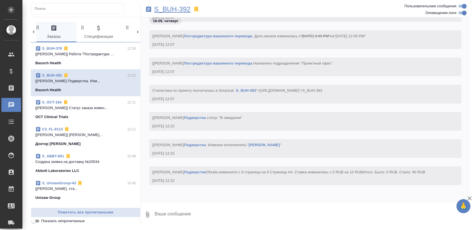
click at [175, 11] on p "S_BUH-392" at bounding box center [172, 9] width 36 height 6
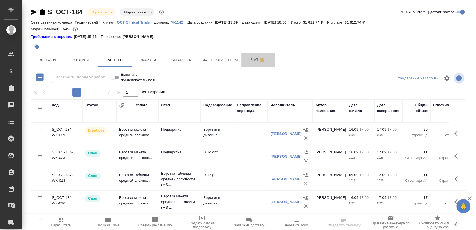
click at [246, 60] on span "Чат" at bounding box center [258, 59] width 27 height 7
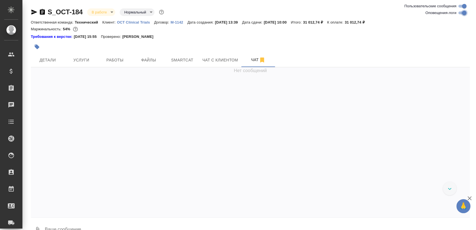
click at [461, 15] on input "Оповещения-логи" at bounding box center [464, 13] width 20 height 7
checkbox input "false"
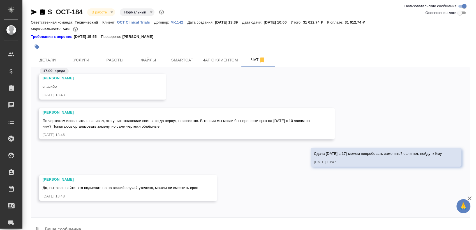
scroll to position [411, 0]
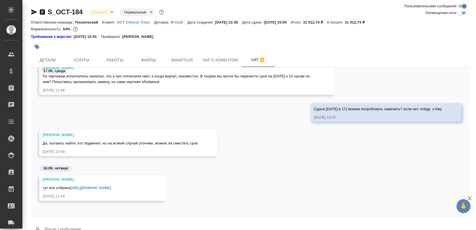
click at [98, 12] on body "🙏 .cls-1 fill:#fff; AWATERA Sergeeva Anastasia Клиенты Спецификации Заказы 0 Ча…" at bounding box center [238, 115] width 476 height 230
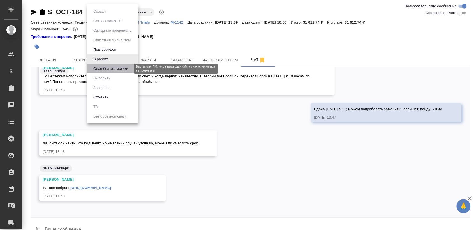
click at [110, 67] on button "Сдан без статистики" at bounding box center [111, 69] width 38 height 6
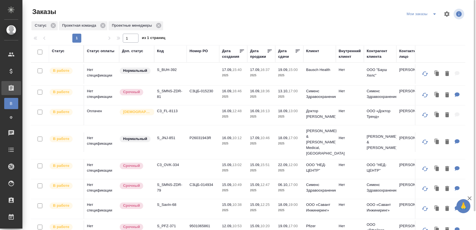
click at [169, 114] on td "C3_FL-8113" at bounding box center [170, 115] width 33 height 20
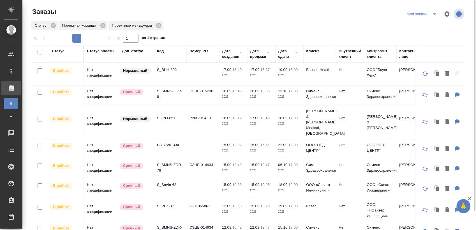
click at [172, 74] on td "S_BUH-392" at bounding box center [170, 74] width 33 height 20
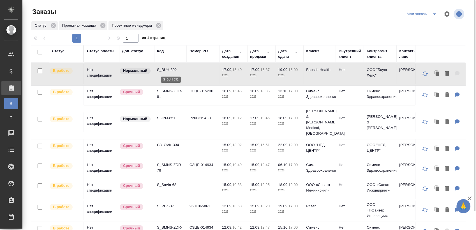
click at [162, 68] on p "S_BUH-392" at bounding box center [170, 70] width 27 height 6
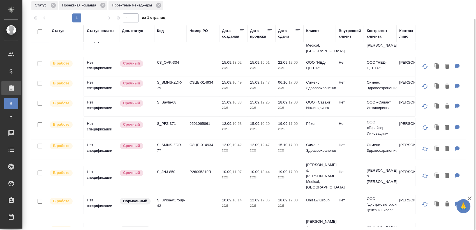
scroll to position [93, 0]
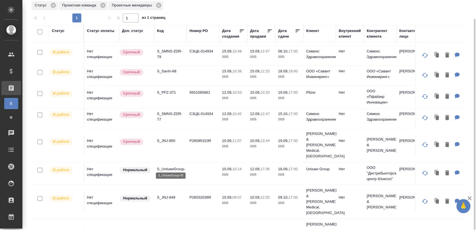
click at [170, 166] on p "S_UnisawGroup-43" at bounding box center [170, 171] width 27 height 11
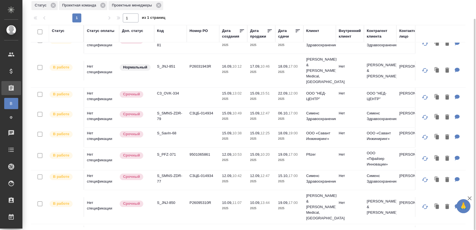
scroll to position [31, 0]
click at [171, 64] on p "S_JNJ-851" at bounding box center [170, 67] width 27 height 6
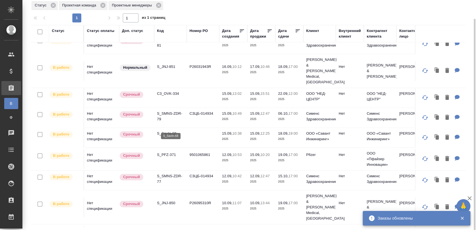
click at [172, 131] on p "S_SavIn-68" at bounding box center [170, 134] width 27 height 6
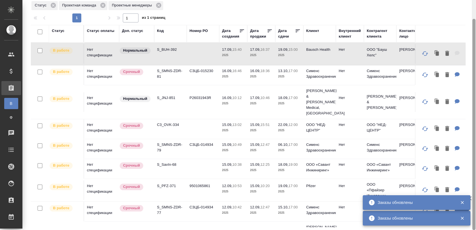
scroll to position [0, 0]
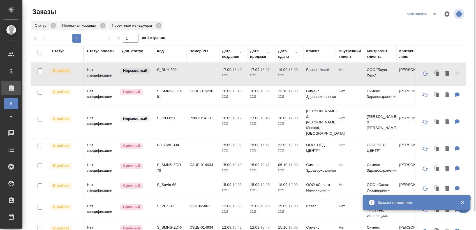
click at [432, 15] on icon "split button" at bounding box center [434, 14] width 7 height 7
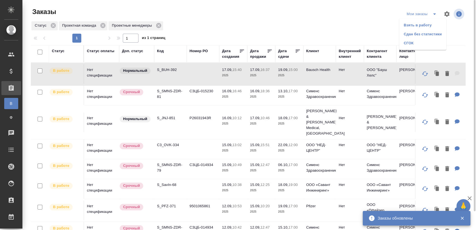
click at [419, 25] on li "Взять в работу" at bounding box center [422, 25] width 47 height 9
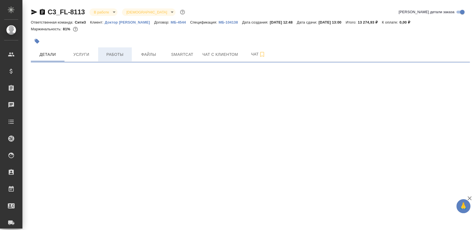
select select "RU"
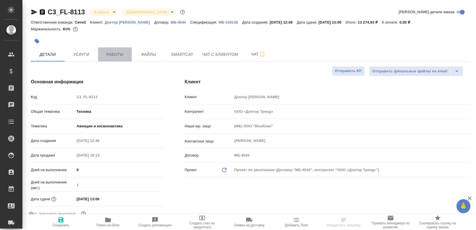
click at [122, 57] on span "Работы" at bounding box center [114, 54] width 27 height 7
type textarea "x"
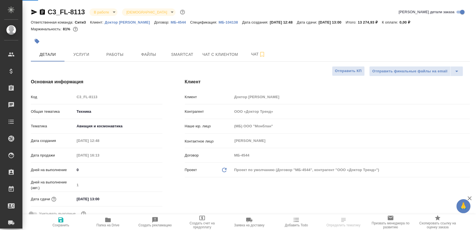
type textarea "x"
click at [112, 223] on span "Папка на Drive" at bounding box center [107, 225] width 23 height 4
type textarea "x"
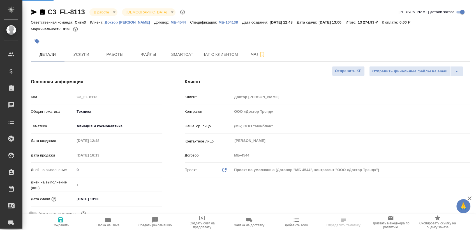
type textarea "x"
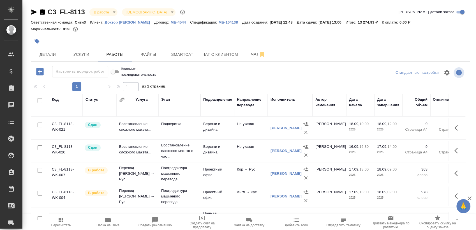
click at [38, 13] on div at bounding box center [38, 12] width 15 height 7
click at [34, 14] on icon "button" at bounding box center [34, 12] width 7 height 7
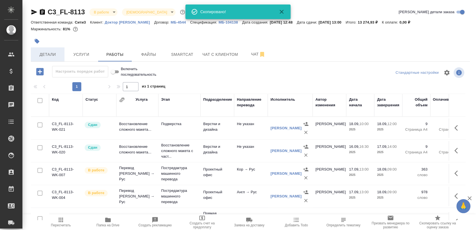
click at [57, 58] on button "Детали" at bounding box center [48, 54] width 34 height 14
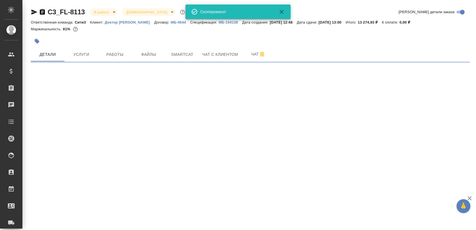
select select "RU"
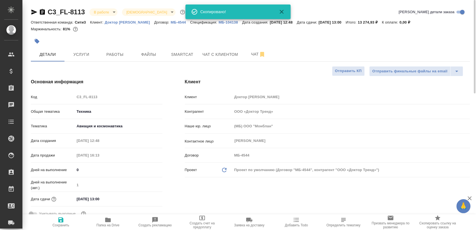
type textarea "x"
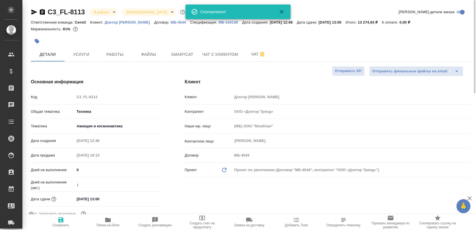
type textarea "x"
click at [96, 11] on body "🙏 .cls-1 fill:#fff; AWATERA Sergeeva Anastasia Клиенты Спецификации Заказы 0 Ча…" at bounding box center [238, 115] width 476 height 230
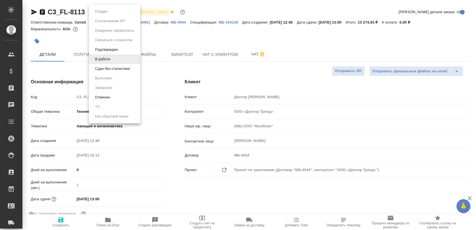
click at [119, 66] on button "Сдан без статистики" at bounding box center [112, 69] width 38 height 6
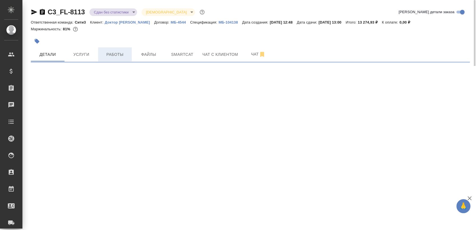
click at [114, 56] on span "Работы" at bounding box center [114, 54] width 27 height 7
select select "RU"
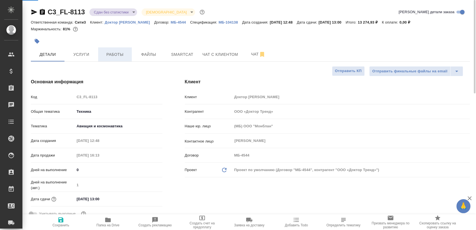
type textarea "x"
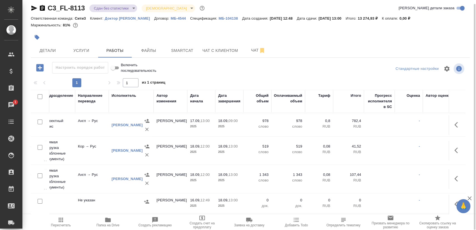
scroll to position [72, 0]
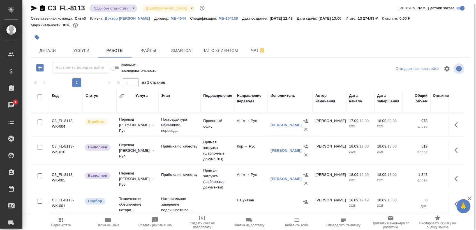
click at [454, 147] on icon "button" at bounding box center [455, 150] width 3 height 6
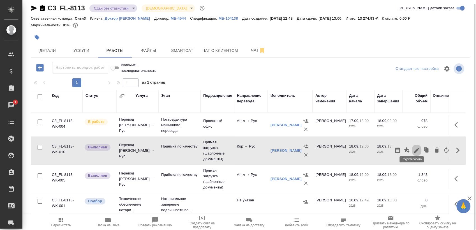
click at [413, 148] on icon "button" at bounding box center [416, 150] width 7 height 7
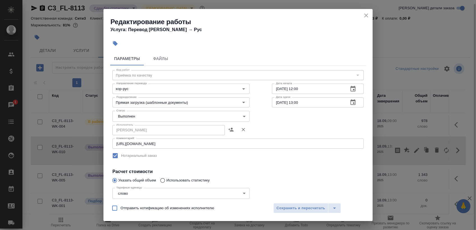
click at [366, 15] on icon "close" at bounding box center [366, 15] width 4 height 4
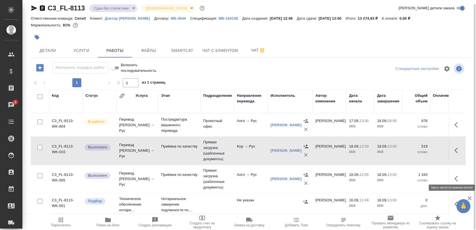
click at [454, 176] on icon "button" at bounding box center [455, 179] width 3 height 6
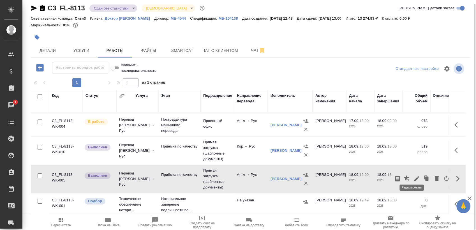
click at [414, 176] on icon "button" at bounding box center [416, 178] width 5 height 5
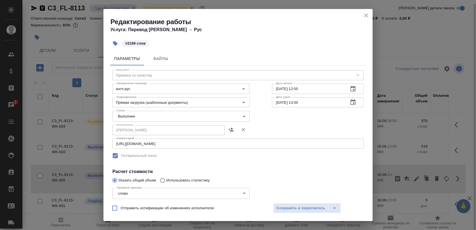
click at [368, 15] on icon "close" at bounding box center [366, 15] width 7 height 7
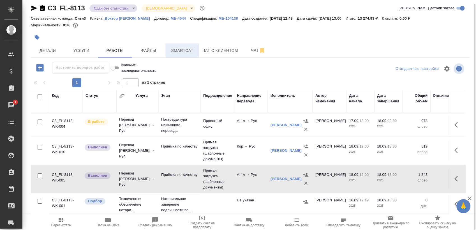
click at [180, 52] on span "Smartcat" at bounding box center [182, 50] width 27 height 7
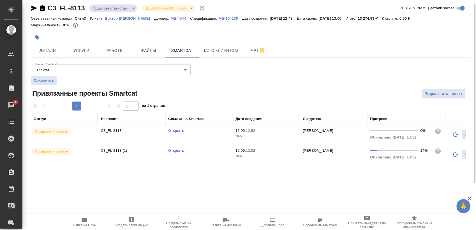
click at [200, 135] on td "Открыть" at bounding box center [198, 135] width 67 height 20
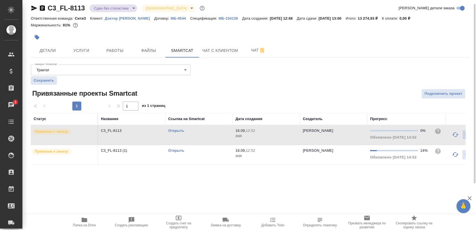
click at [200, 135] on td "Открыть" at bounding box center [198, 135] width 67 height 20
click at [191, 153] on div "Открыть" at bounding box center [199, 151] width 62 height 6
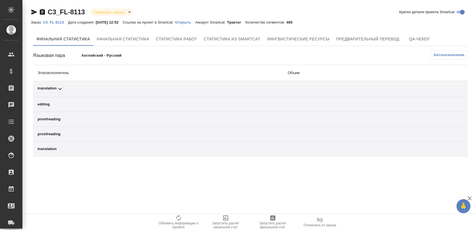
click at [446, 56] on span "Автоназначение" at bounding box center [448, 55] width 31 height 6
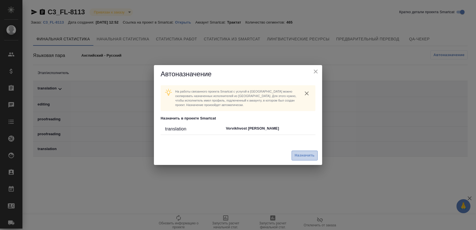
click at [303, 154] on span "Назначить" at bounding box center [305, 155] width 20 height 6
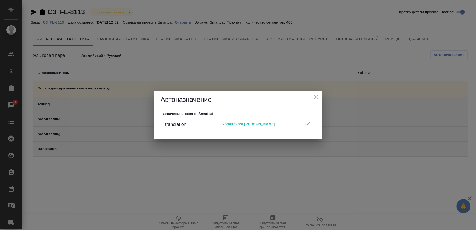
drag, startPoint x: 313, startPoint y: 98, endPoint x: 316, endPoint y: 104, distance: 6.9
click at [313, 98] on icon "close" at bounding box center [315, 97] width 7 height 7
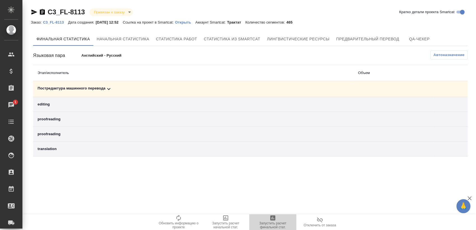
click at [269, 220] on icon "button" at bounding box center [272, 217] width 7 height 7
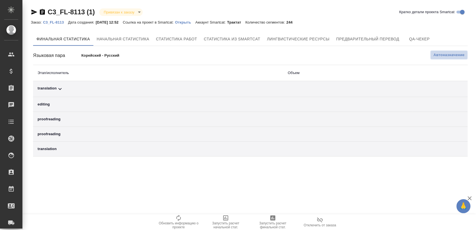
click at [456, 52] on button "Автоназначение" at bounding box center [448, 54] width 37 height 9
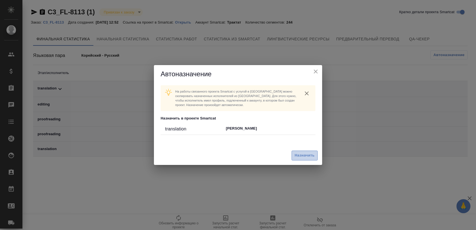
click at [305, 154] on span "Назначить" at bounding box center [305, 155] width 20 height 6
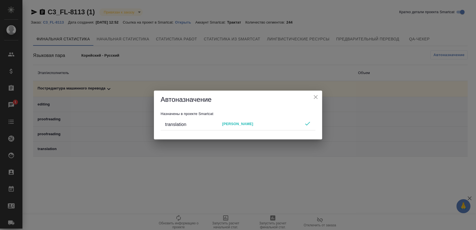
click at [315, 98] on icon "close" at bounding box center [315, 97] width 7 height 7
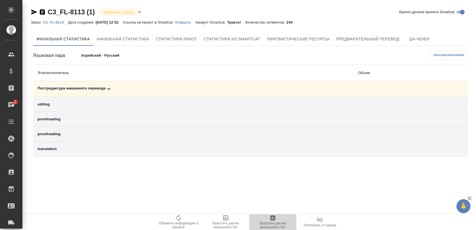
click at [272, 222] on span "Запустить расчет финальной стат." at bounding box center [273, 225] width 40 height 8
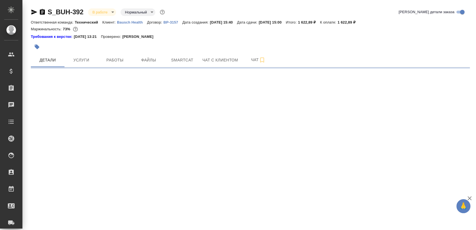
select select "RU"
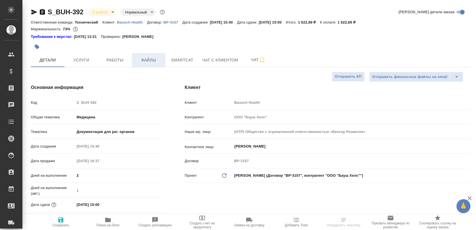
type textarea "x"
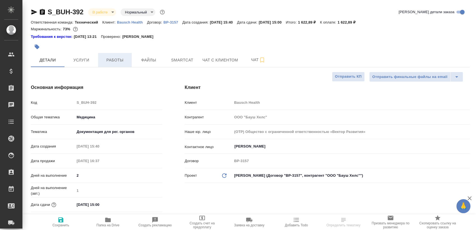
type textarea "x"
click at [121, 63] on span "Работы" at bounding box center [114, 60] width 27 height 7
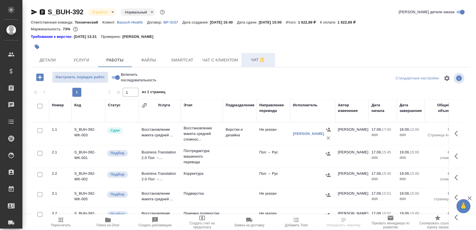
click at [246, 58] on span "Чат" at bounding box center [258, 59] width 27 height 7
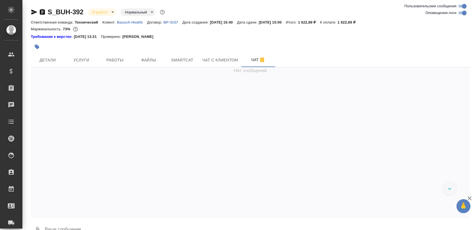
scroll to position [1927, 0]
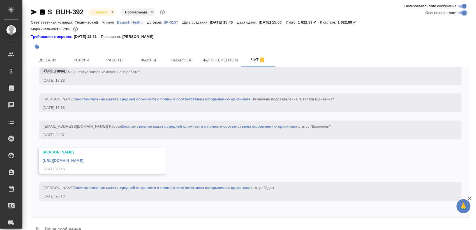
click at [462, 15] on input "Оповещения-логи" at bounding box center [464, 13] width 20 height 7
checkbox input "false"
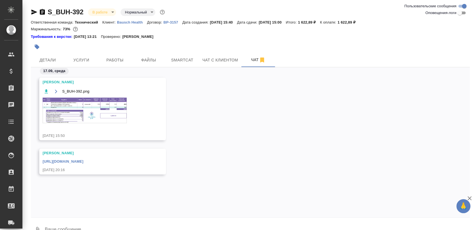
scroll to position [0, 0]
click at [146, 164] on div "Оксютович Ирина https://drive.awatera.com/apps/files/files/10389592?dir=/Shares…" at bounding box center [95, 161] width 104 height 22
click at [83, 161] on link "https://drive.awatera.com/apps/files/files/10389592?dir=/Shares/Bausch%20Health…" at bounding box center [63, 161] width 41 height 4
click at [114, 110] on img at bounding box center [85, 111] width 84 height 26
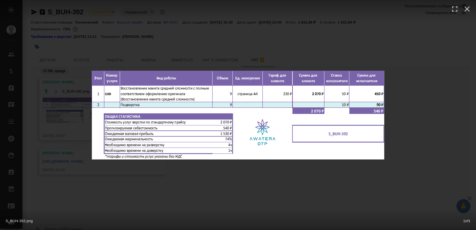
click at [189, 199] on div "S_BUH-392.png 1 of 1" at bounding box center [238, 115] width 476 height 230
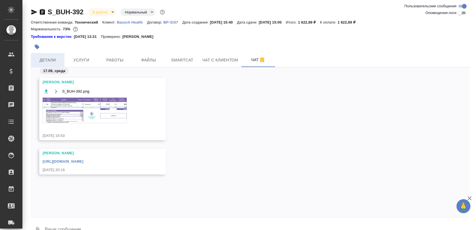
click at [49, 61] on span "Детали" at bounding box center [47, 60] width 27 height 7
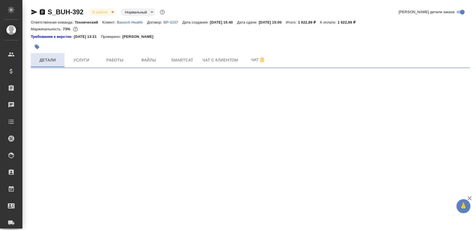
select select "RU"
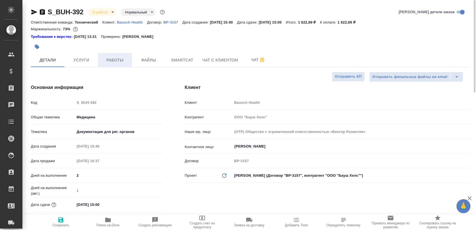
click at [113, 60] on span "Работы" at bounding box center [114, 60] width 27 height 7
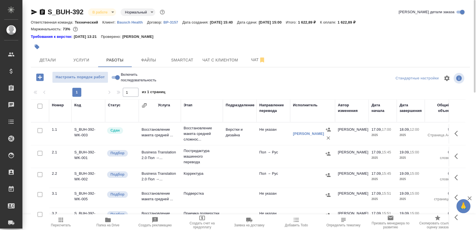
scroll to position [7, 0]
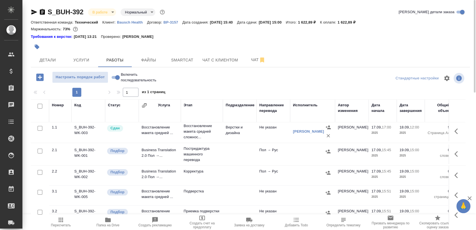
click at [454, 193] on icon "button" at bounding box center [457, 195] width 7 height 7
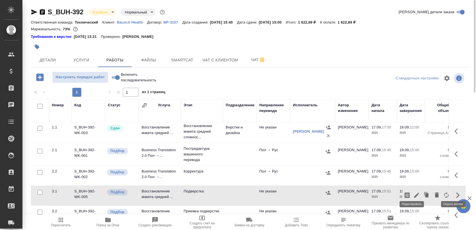
click at [414, 192] on icon "button" at bounding box center [416, 195] width 7 height 7
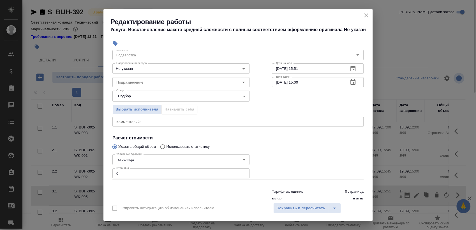
scroll to position [31, 0]
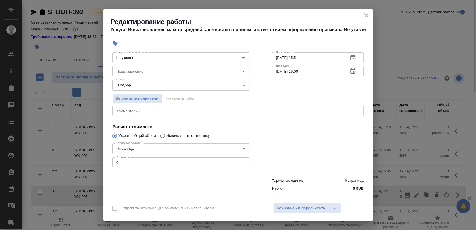
click at [150, 163] on input "0" at bounding box center [180, 162] width 137 height 10
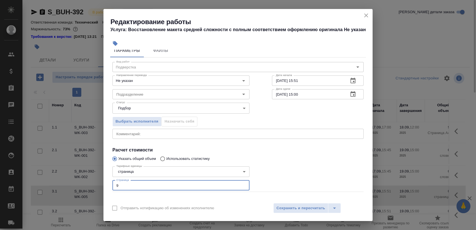
scroll to position [0, 0]
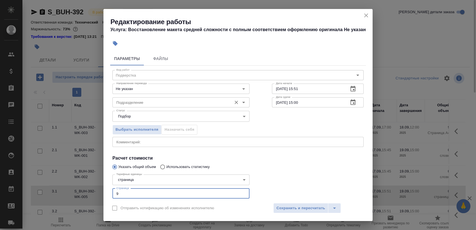
type input "9"
click at [147, 105] on input "Подразделение" at bounding box center [171, 102] width 115 height 7
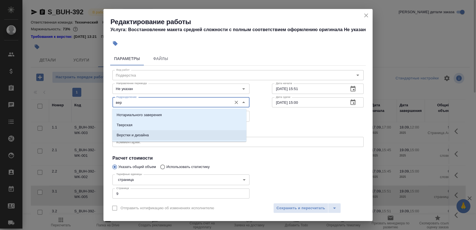
drag, startPoint x: 142, startPoint y: 134, endPoint x: 210, endPoint y: 99, distance: 77.4
click at [142, 134] on p "Верстки и дизайна" at bounding box center [133, 135] width 32 height 6
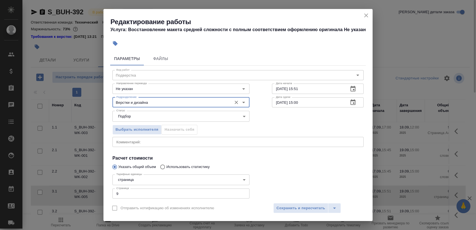
type input "Верстки и дизайна"
click at [350, 103] on icon "button" at bounding box center [353, 102] width 7 height 7
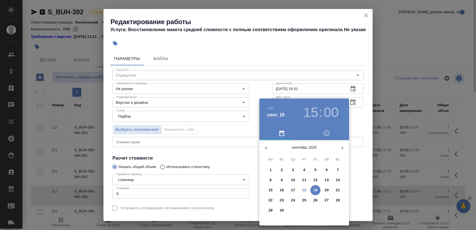
click at [314, 189] on p "19" at bounding box center [315, 190] width 4 height 6
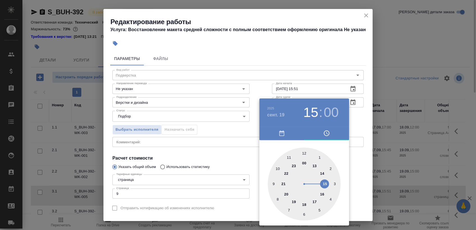
click at [321, 174] on div at bounding box center [304, 183] width 73 height 73
type input "19.09.2025 14:00"
click at [329, 57] on div at bounding box center [238, 115] width 476 height 230
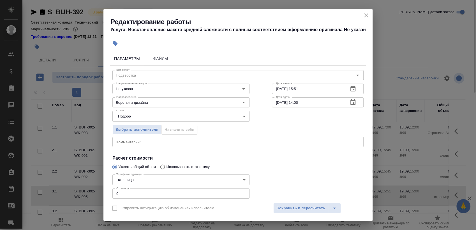
click at [350, 92] on icon "button" at bounding box center [353, 89] width 7 height 7
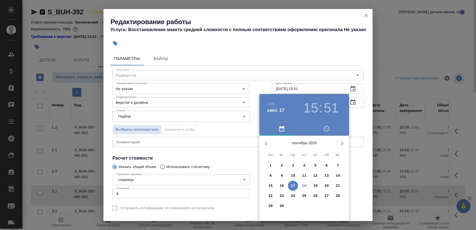
click at [317, 183] on p "19" at bounding box center [315, 186] width 4 height 6
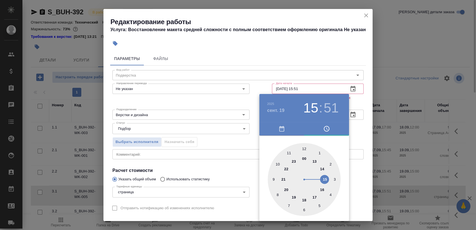
click at [316, 161] on div at bounding box center [304, 179] width 73 height 73
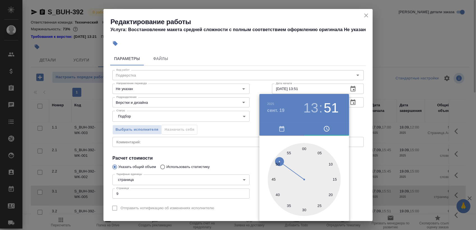
click at [304, 146] on div at bounding box center [304, 179] width 73 height 73
type input "19.09.2025 13:00"
click at [336, 52] on div at bounding box center [238, 115] width 476 height 230
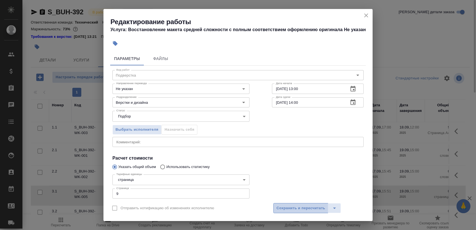
click at [292, 210] on span "Сохранить и пересчитать" at bounding box center [300, 208] width 49 height 6
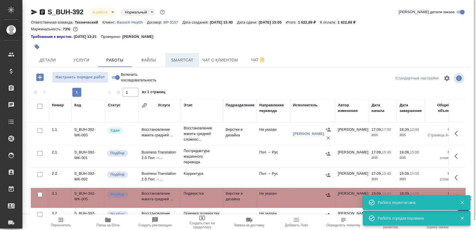
click at [186, 65] on button "Smartcat" at bounding box center [182, 60] width 34 height 14
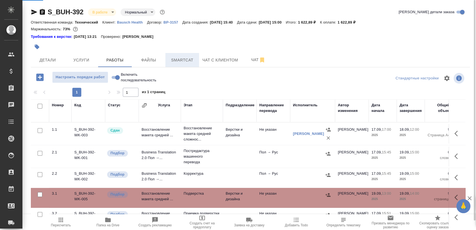
click at [181, 60] on span "Smartcat" at bounding box center [182, 60] width 27 height 7
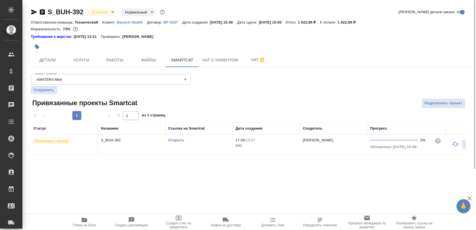
click at [179, 139] on link "Открыть" at bounding box center [176, 140] width 16 height 4
click at [181, 138] on link "Открыть" at bounding box center [176, 140] width 16 height 4
click at [41, 11] on icon "button" at bounding box center [42, 12] width 5 height 6
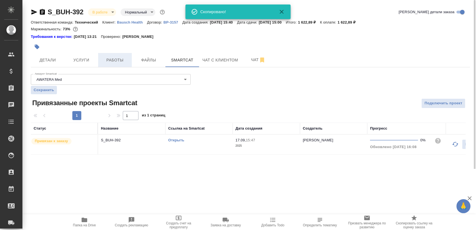
click at [122, 60] on span "Работы" at bounding box center [114, 60] width 27 height 7
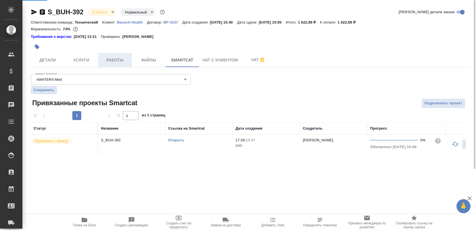
click at [123, 54] on button "Работы" at bounding box center [115, 60] width 34 height 14
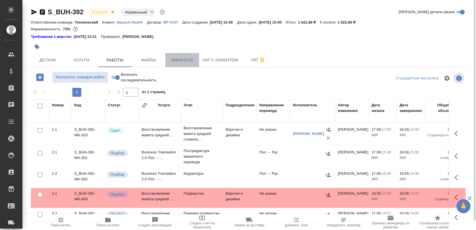
click at [181, 62] on span "Smartcat" at bounding box center [182, 60] width 27 height 7
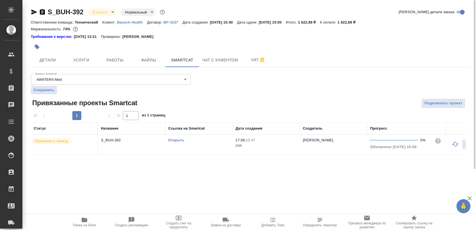
click at [203, 150] on td "Открыть" at bounding box center [198, 145] width 67 height 20
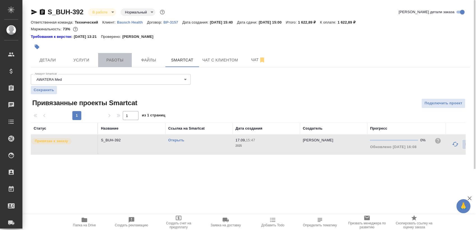
click at [100, 55] on button "Работы" at bounding box center [115, 60] width 34 height 14
click at [77, 59] on div "S_BUH-392 В работе inProgress Нормальный normal Кратко детали заказа Ответствен…" at bounding box center [250, 84] width 445 height 169
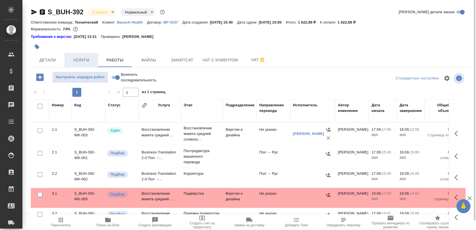
click at [81, 64] on button "Услуги" at bounding box center [81, 60] width 34 height 14
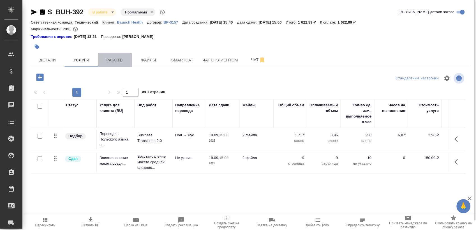
click at [121, 58] on span "Работы" at bounding box center [114, 60] width 27 height 7
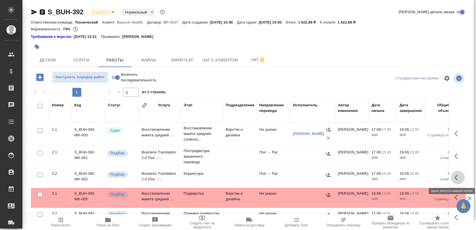
click at [454, 176] on icon "button" at bounding box center [457, 177] width 7 height 7
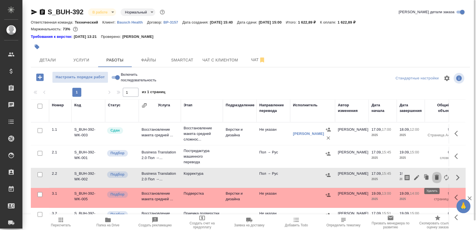
click at [435, 177] on icon "button" at bounding box center [437, 177] width 4 height 5
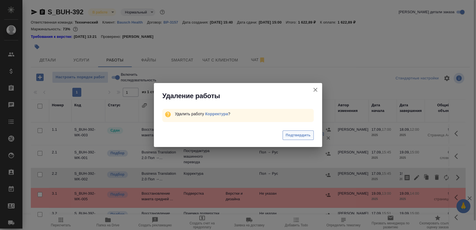
click at [305, 137] on span "Подтвердить" at bounding box center [298, 135] width 25 height 6
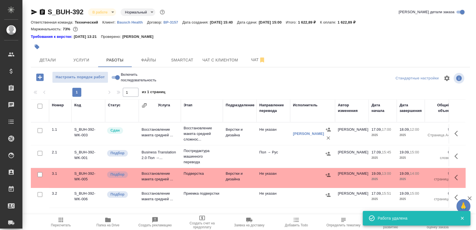
drag, startPoint x: 462, startPoint y: 130, endPoint x: 456, endPoint y: 184, distance: 54.4
click at [453, 197] on button "button" at bounding box center [457, 197] width 13 height 13
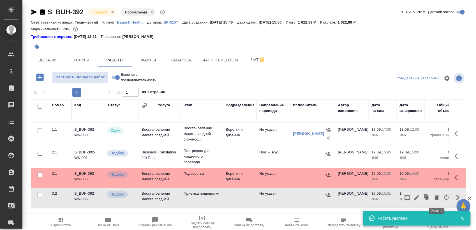
click at [434, 195] on icon "button" at bounding box center [436, 197] width 7 height 7
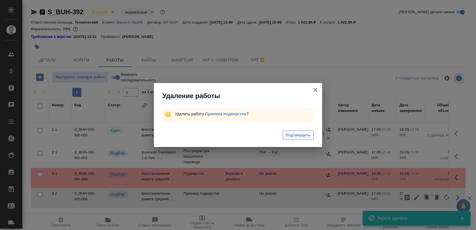
click at [300, 135] on span "Подтвердить" at bounding box center [298, 135] width 25 height 6
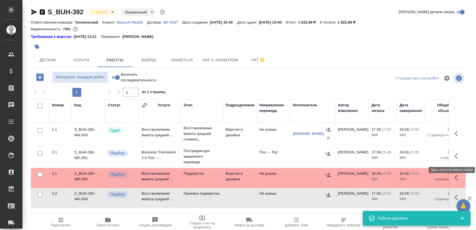
click at [457, 158] on icon "button" at bounding box center [455, 156] width 3 height 6
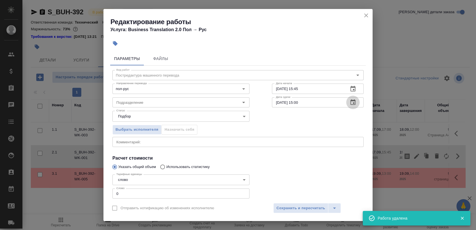
click at [350, 105] on icon "button" at bounding box center [352, 102] width 5 height 6
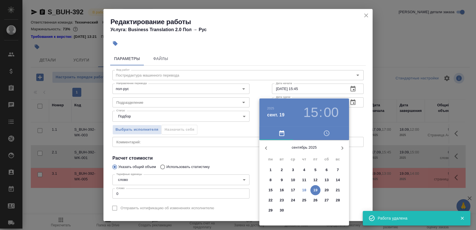
click at [315, 190] on p "19" at bounding box center [315, 190] width 4 height 6
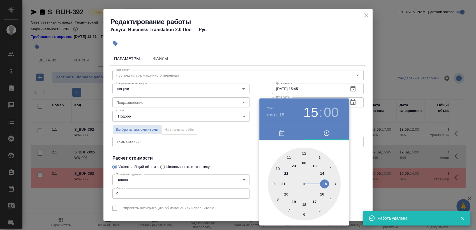
click at [305, 153] on div at bounding box center [304, 183] width 73 height 73
type input "19.09.2025 12:00"
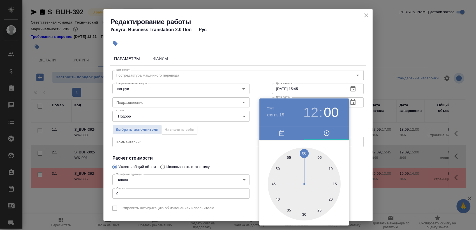
click at [351, 89] on div at bounding box center [238, 115] width 476 height 230
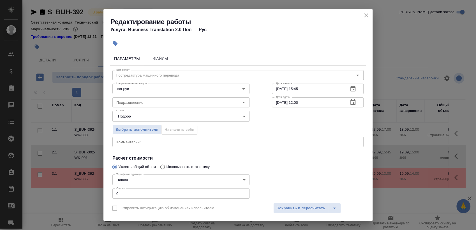
click at [350, 89] on icon "button" at bounding box center [353, 89] width 7 height 7
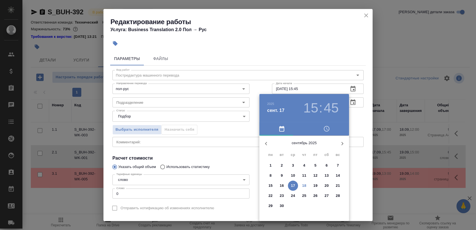
click at [305, 185] on p "18" at bounding box center [304, 186] width 4 height 6
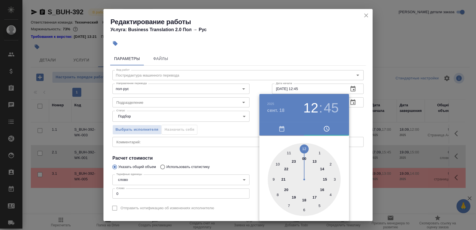
click at [304, 147] on div at bounding box center [304, 179] width 73 height 73
type input "18.09.2025 12:00"
click at [356, 121] on div at bounding box center [238, 115] width 476 height 230
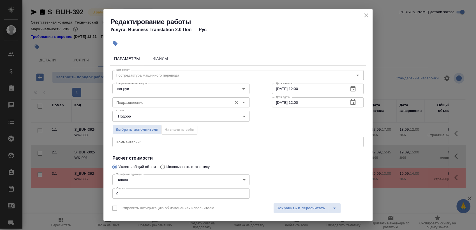
click at [172, 98] on div "Подразделение" at bounding box center [180, 102] width 137 height 10
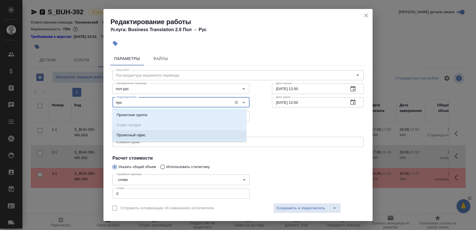
click at [159, 132] on li "Проектный офис" at bounding box center [179, 135] width 134 height 10
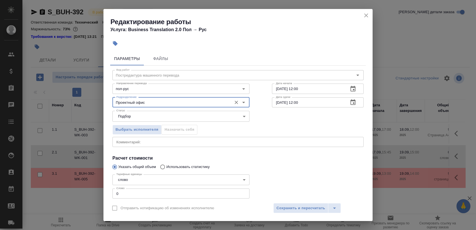
type input "Проектный офис"
click at [161, 192] on input "0" at bounding box center [180, 193] width 137 height 10
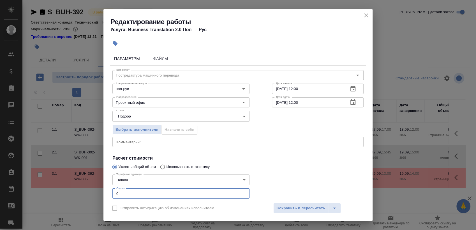
click at [161, 192] on input "0" at bounding box center [180, 193] width 137 height 10
paste input "1221.1"
type input "1221.1"
click at [298, 207] on span "Сохранить и пересчитать" at bounding box center [300, 208] width 49 height 6
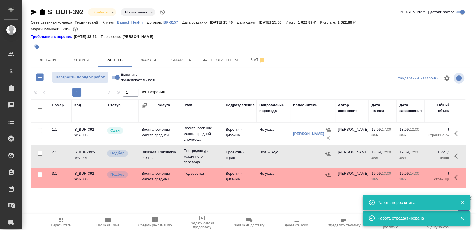
click at [327, 154] on icon "button" at bounding box center [328, 154] width 5 height 4
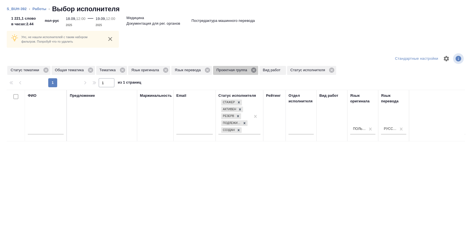
click at [254, 70] on icon at bounding box center [254, 70] width 6 height 6
click at [121, 69] on icon at bounding box center [122, 70] width 6 height 6
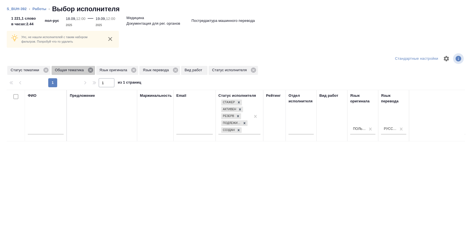
click at [89, 73] on icon at bounding box center [90, 70] width 6 height 6
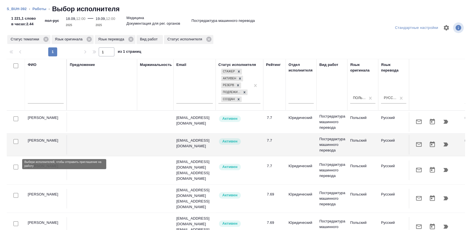
click at [15, 165] on input "checkbox" at bounding box center [15, 167] width 5 height 5
checkbox input "true"
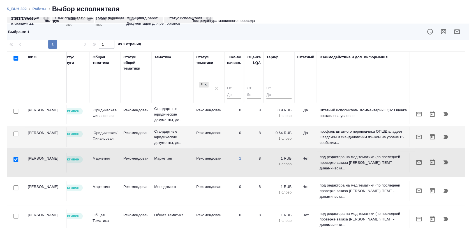
scroll to position [0, 366]
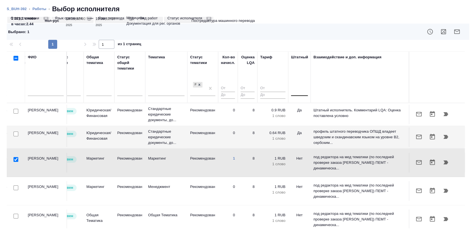
click at [291, 91] on div at bounding box center [299, 90] width 17 height 8
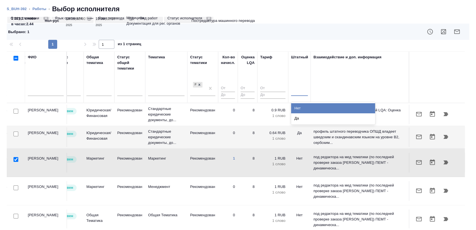
click at [291, 107] on div "Нет" at bounding box center [333, 108] width 84 height 10
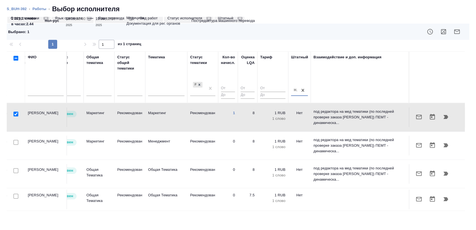
scroll to position [0, 0]
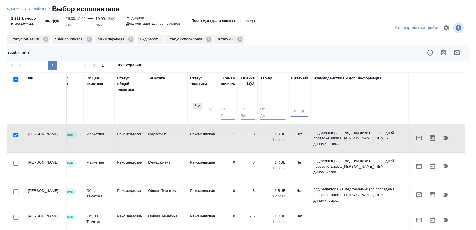
click at [15, 213] on div at bounding box center [16, 217] width 13 height 8
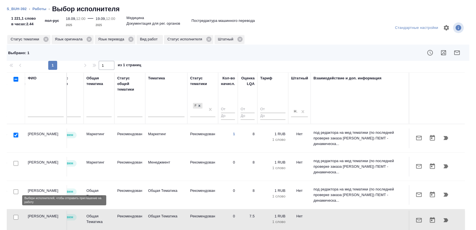
click at [17, 215] on input "checkbox" at bounding box center [15, 217] width 5 height 5
checkbox input "true"
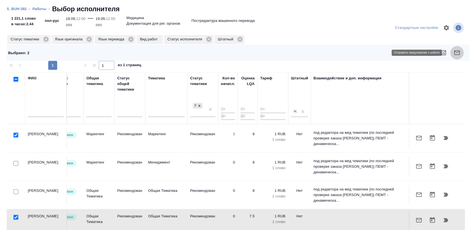
click at [450, 56] on button "button" at bounding box center [456, 52] width 13 height 13
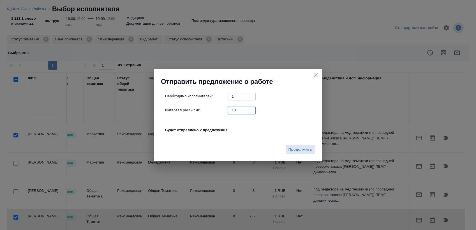
click at [230, 111] on input "10" at bounding box center [242, 110] width 28 height 7
type input "0"
click at [302, 150] on span "Продолжить" at bounding box center [301, 149] width 24 height 6
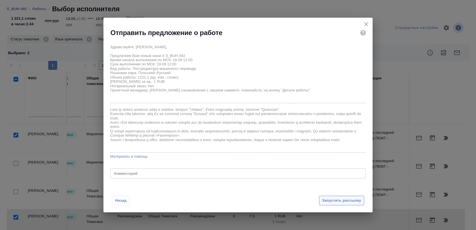
click at [335, 198] on span "Запустить рассылку" at bounding box center [341, 200] width 39 height 6
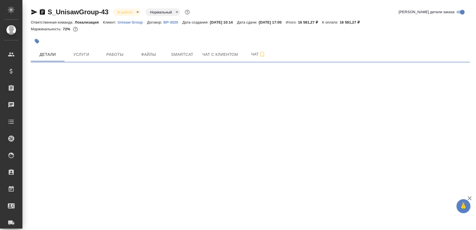
select select "RU"
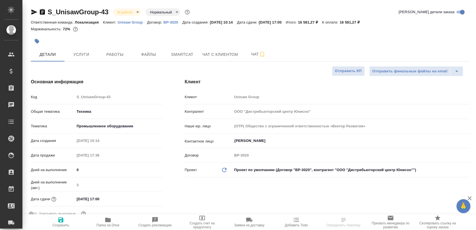
type textarea "x"
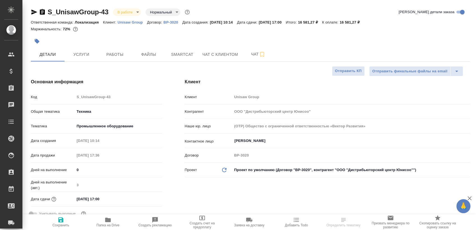
type textarea "x"
click at [117, 55] on span "Работы" at bounding box center [114, 54] width 27 height 7
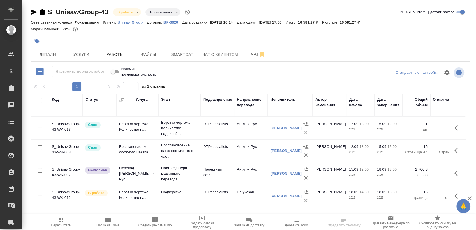
scroll to position [4, 0]
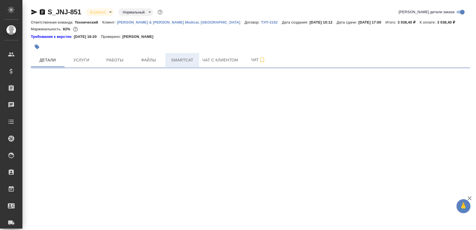
click at [172, 61] on span "Smartcat" at bounding box center [182, 60] width 27 height 7
select select "RU"
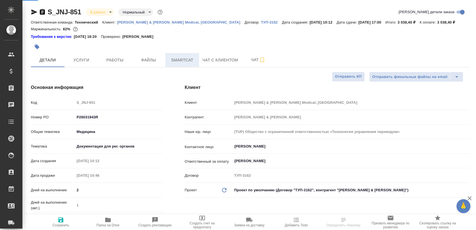
type textarea "x"
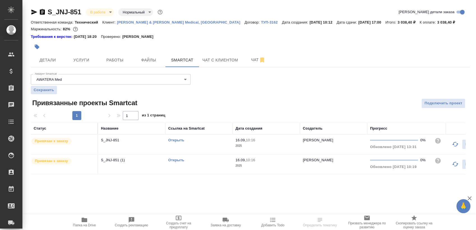
click at [177, 161] on link "Открыть" at bounding box center [176, 160] width 16 height 4
click at [110, 59] on span "Работы" at bounding box center [114, 60] width 27 height 7
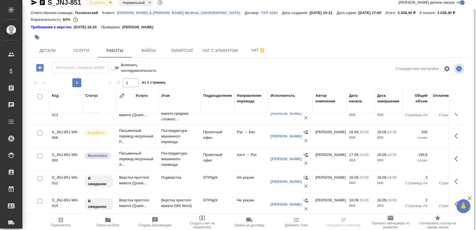
scroll to position [15, 0]
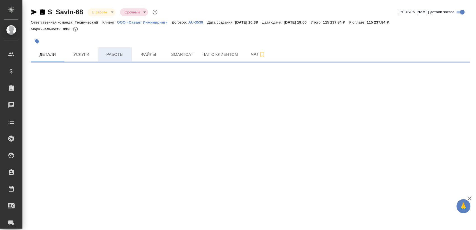
click at [114, 50] on button "Работы" at bounding box center [115, 54] width 34 height 14
select select "RU"
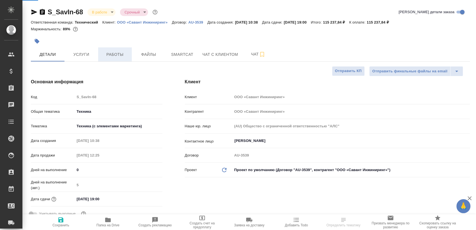
type textarea "x"
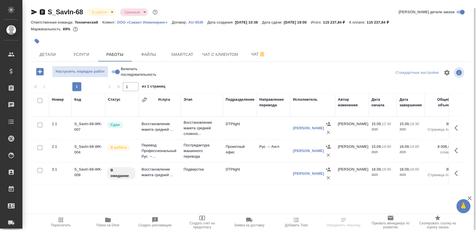
scroll to position [4, 0]
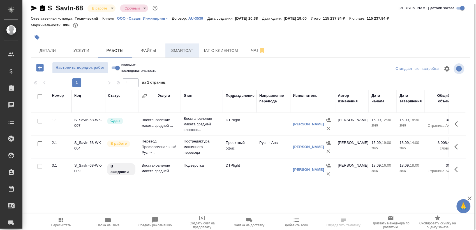
click at [177, 48] on span "Smartcat" at bounding box center [182, 50] width 27 height 7
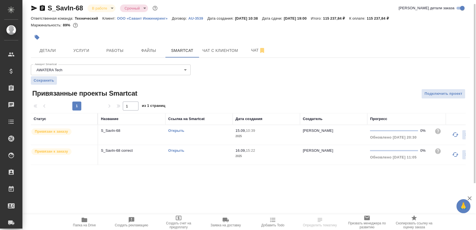
click at [178, 150] on link "Открыть" at bounding box center [176, 150] width 16 height 4
click at [177, 150] on link "Открыть" at bounding box center [176, 150] width 16 height 4
drag, startPoint x: 43, startPoint y: 6, endPoint x: 52, endPoint y: 6, distance: 9.0
click at [43, 6] on icon "button" at bounding box center [42, 8] width 5 height 6
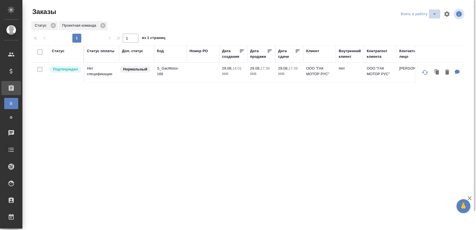
click at [433, 17] on icon "split button" at bounding box center [434, 14] width 7 height 7
click at [415, 26] on li "Мои заказы" at bounding box center [419, 25] width 47 height 9
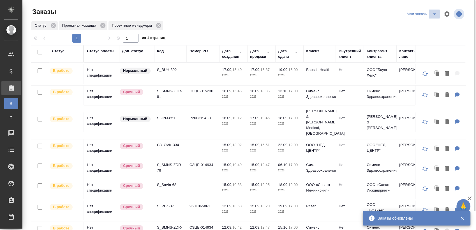
click at [433, 15] on icon "split button" at bounding box center [434, 14] width 7 height 7
click at [424, 35] on li "Cдан без статистики" at bounding box center [422, 34] width 47 height 9
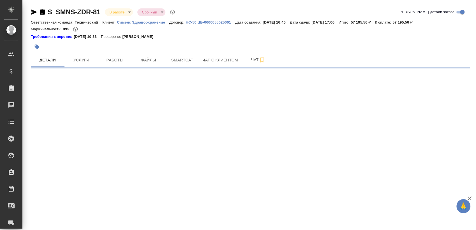
select select "RU"
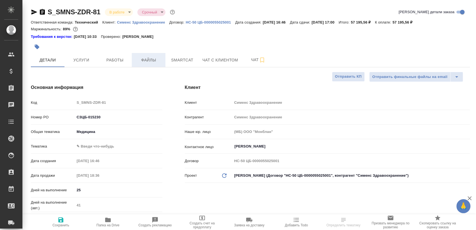
type textarea "x"
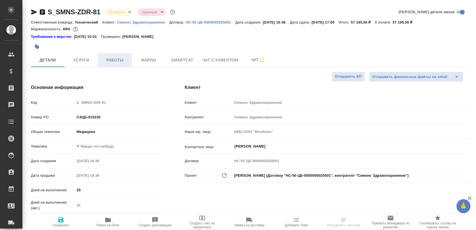
type textarea "x"
click at [124, 57] on span "Работы" at bounding box center [114, 60] width 27 height 7
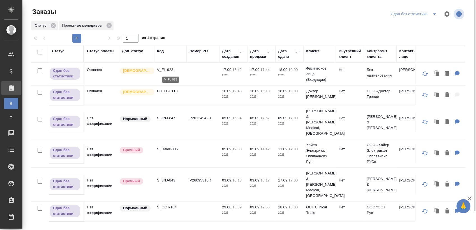
click at [171, 68] on p "V_FL-923" at bounding box center [170, 70] width 27 height 6
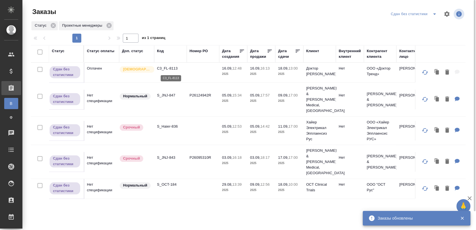
click at [168, 68] on p "C3_FL-8113" at bounding box center [170, 69] width 27 height 6
click at [169, 93] on p "S_JNJ-847" at bounding box center [170, 96] width 27 height 6
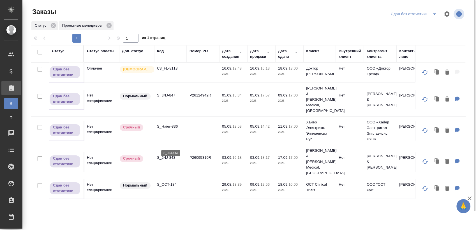
click at [168, 155] on p "S_JNJ-843" at bounding box center [170, 158] width 27 height 6
click at [167, 182] on p "S_OCT-184" at bounding box center [170, 185] width 27 height 6
click at [432, 14] on icon "split button" at bounding box center [434, 14] width 7 height 7
click at [418, 31] on li "Взять в работу" at bounding box center [414, 34] width 51 height 9
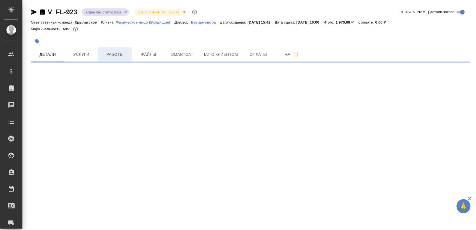
click at [117, 57] on span "Работы" at bounding box center [114, 54] width 27 height 7
select select "RU"
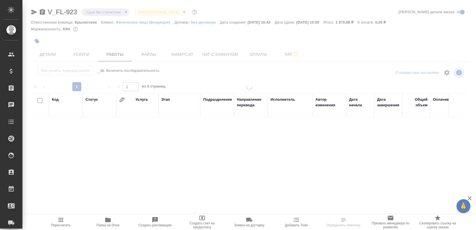
scroll to position [4, 0]
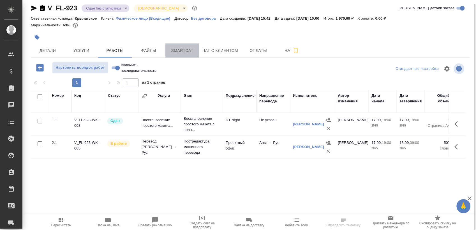
click at [193, 50] on span "Smartcat" at bounding box center [182, 50] width 27 height 7
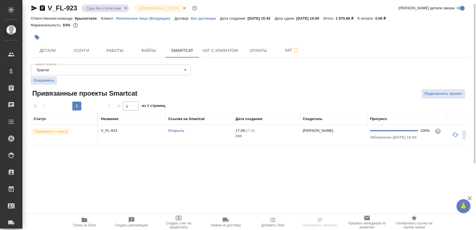
click at [195, 135] on td "Открыть" at bounding box center [198, 135] width 67 height 20
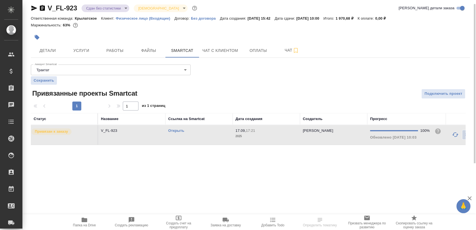
click at [195, 135] on td "Открыть" at bounding box center [198, 135] width 67 height 20
click at [111, 50] on span "Работы" at bounding box center [114, 50] width 27 height 7
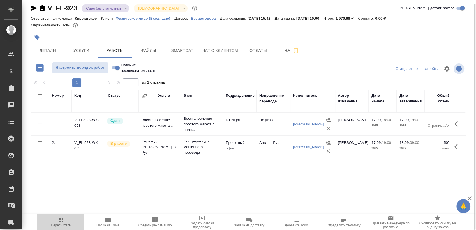
click at [66, 226] on span "Пересчитать" at bounding box center [61, 225] width 20 height 4
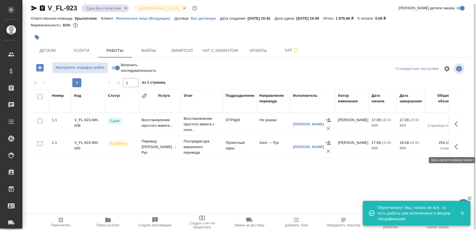
click at [461, 147] on button "button" at bounding box center [457, 146] width 13 height 13
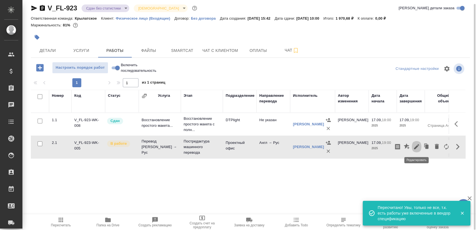
click at [418, 146] on icon "button" at bounding box center [416, 146] width 7 height 7
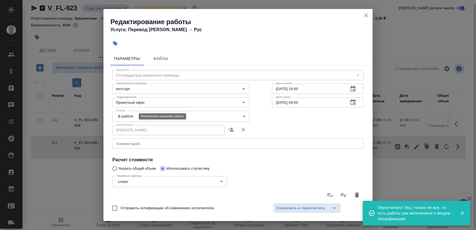
click at [134, 114] on body "🙏 .cls-1 fill:#fff; AWATERA Sergeeva Anastasia Клиенты Спецификации Заказы 0 Ча…" at bounding box center [238, 115] width 476 height 230
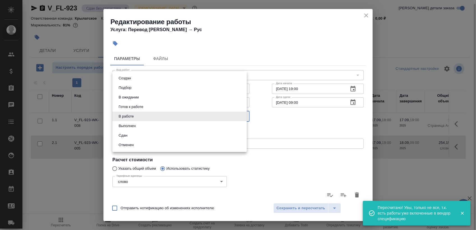
click at [144, 139] on li "Сдан" at bounding box center [179, 136] width 134 height 10
type input "closed"
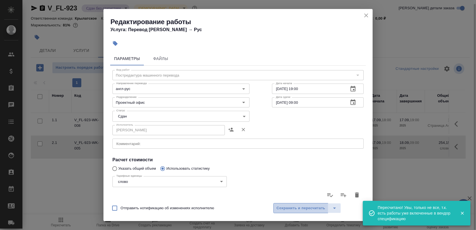
click at [295, 206] on span "Сохранить и пересчитать" at bounding box center [300, 208] width 49 height 6
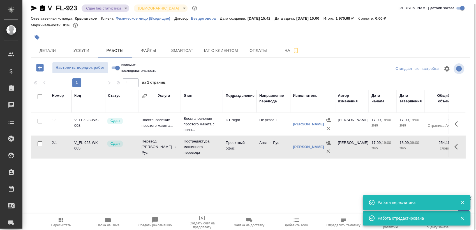
click at [111, 7] on body "🙏 .cls-1 fill:#fff; AWATERA Sergeeva Anastasia Клиенты Спецификации Заказы 0 Ча…" at bounding box center [238, 115] width 476 height 230
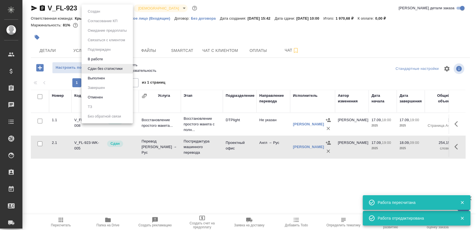
click at [110, 77] on li "Выполнен" at bounding box center [107, 78] width 51 height 10
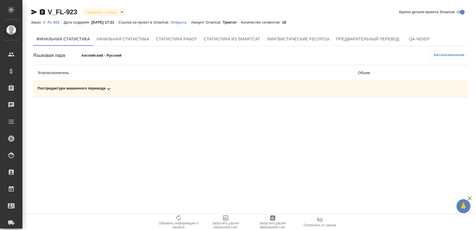
click at [211, 89] on div "Постредактура машинного перевода" at bounding box center [193, 89] width 311 height 7
drag, startPoint x: 443, startPoint y: 108, endPoint x: 426, endPoint y: 119, distance: 20.5
click at [443, 108] on icon "button" at bounding box center [443, 108] width 6 height 5
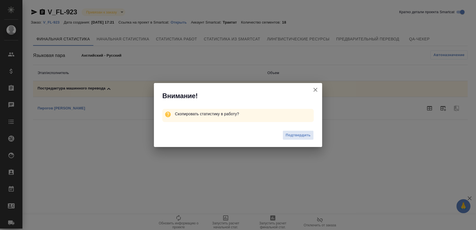
click at [300, 133] on span "Подтвердить" at bounding box center [298, 135] width 25 height 6
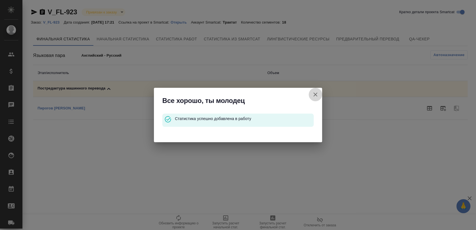
click at [316, 97] on icon "button" at bounding box center [315, 94] width 7 height 7
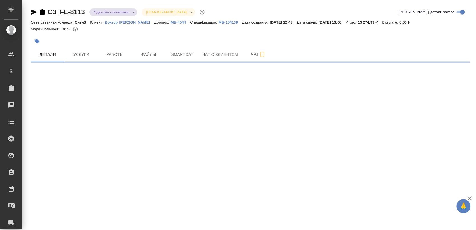
select select "RU"
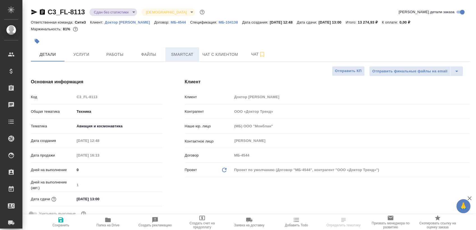
type textarea "x"
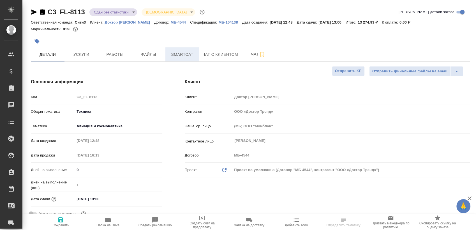
type textarea "x"
click at [174, 53] on span "Smartcat" at bounding box center [182, 54] width 27 height 7
type textarea "x"
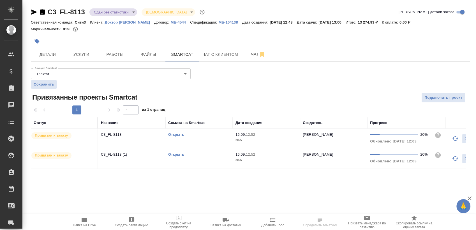
click at [219, 138] on td "Открыть" at bounding box center [198, 139] width 67 height 20
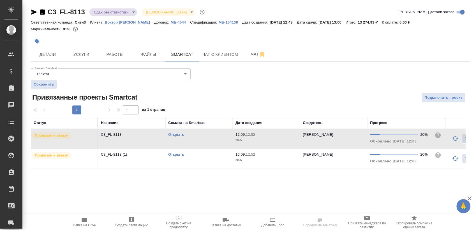
click at [219, 138] on td "Открыть" at bounding box center [198, 139] width 67 height 20
click at [206, 163] on td "Открыть" at bounding box center [198, 159] width 67 height 20
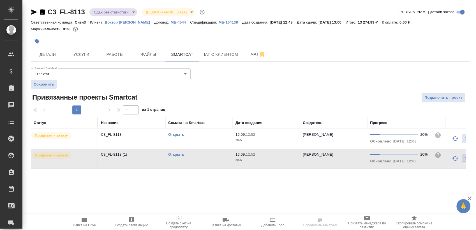
click at [206, 163] on td "Открыть" at bounding box center [198, 159] width 67 height 20
click at [117, 56] on span "Работы" at bounding box center [114, 54] width 27 height 7
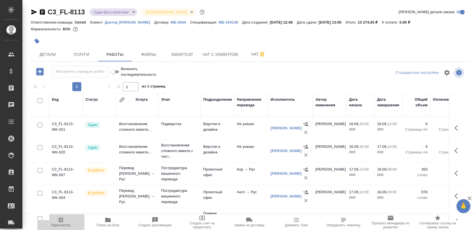
click at [61, 223] on span "Пересчитать" at bounding box center [61, 225] width 20 height 4
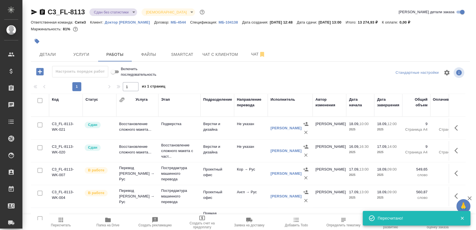
click at [38, 168] on input "checkbox" at bounding box center [40, 170] width 5 height 5
checkbox input "true"
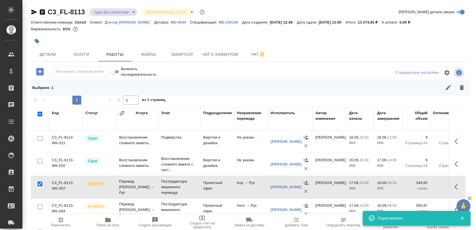
click at [41, 205] on input "checkbox" at bounding box center [40, 206] width 5 height 5
checkbox input "true"
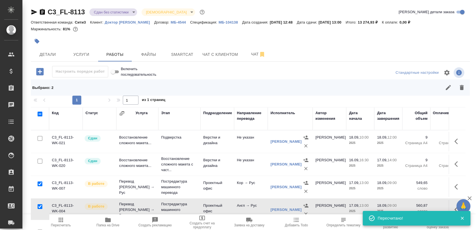
click at [446, 89] on icon "button" at bounding box center [448, 87] width 5 height 5
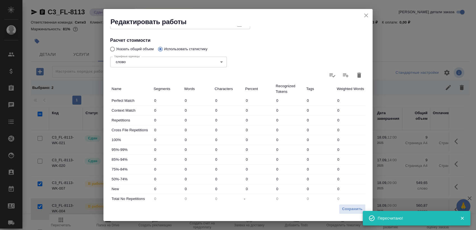
scroll to position [66, 0]
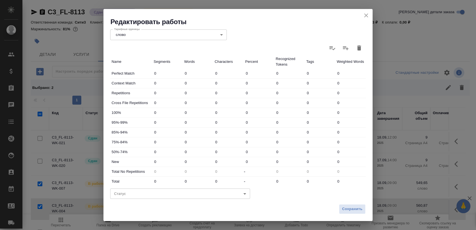
click at [144, 196] on body "🙏 .cls-1 fill:#fff; AWATERA Sergeeva Anastasia Клиенты Спецификации Заказы 0 Ча…" at bounding box center [238, 115] width 476 height 230
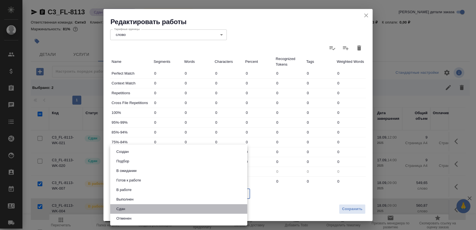
click at [157, 206] on li "Сдан" at bounding box center [178, 209] width 137 height 10
type input "closed"
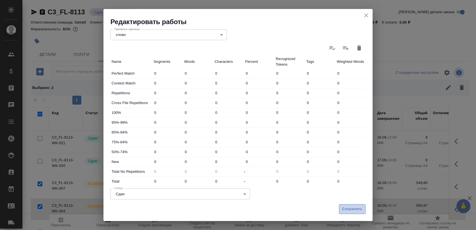
click at [360, 207] on span "Сохранить" at bounding box center [352, 209] width 20 height 6
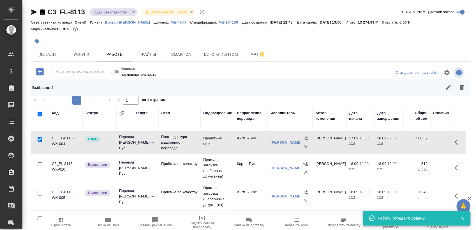
scroll to position [72, 0]
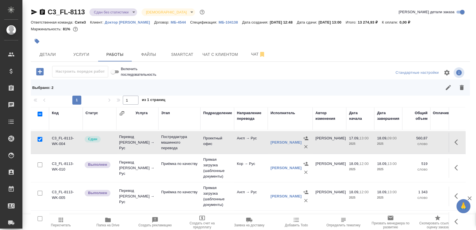
click at [38, 162] on input "checkbox" at bounding box center [40, 164] width 5 height 5
checkbox input "true"
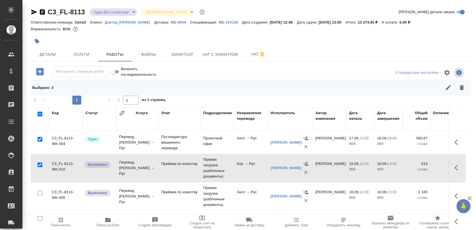
click at [34, 190] on div at bounding box center [40, 193] width 13 height 8
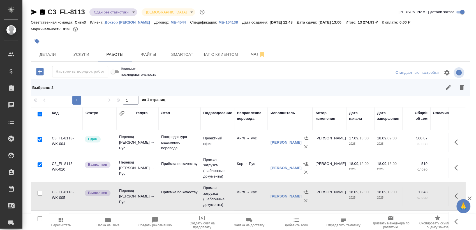
click at [38, 191] on input "checkbox" at bounding box center [40, 193] width 5 height 5
checkbox input "true"
click at [449, 87] on icon "button" at bounding box center [448, 87] width 5 height 5
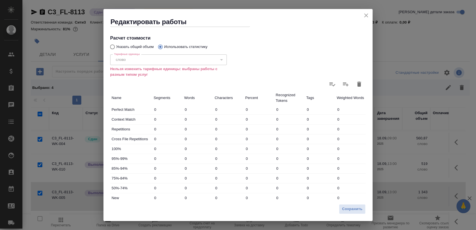
scroll to position [89, 0]
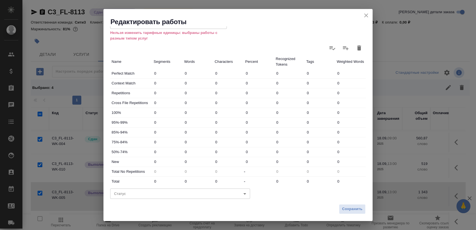
click at [152, 193] on body "🙏 .cls-1 fill:#fff; AWATERA Sergeeva Anastasia Клиенты Спецификации Заказы 0 Ча…" at bounding box center [238, 115] width 476 height 230
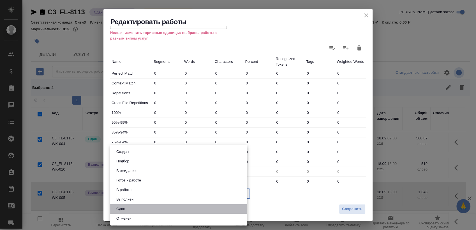
click at [146, 206] on li "Сдан" at bounding box center [178, 209] width 137 height 10
type input "closed"
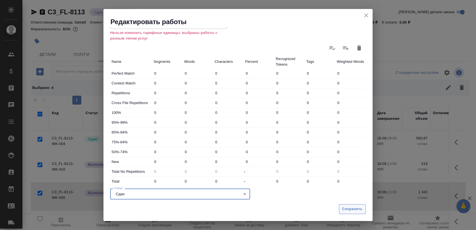
click at [358, 207] on span "Сохранить" at bounding box center [352, 209] width 20 height 6
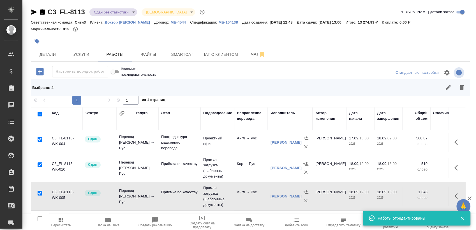
scroll to position [72, 0]
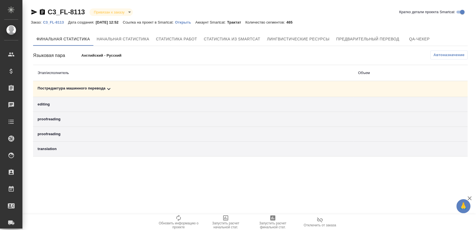
click at [141, 83] on td "Постредактура машинного перевода" at bounding box center [193, 89] width 320 height 16
click at [191, 91] on div "Постредактура машинного перевода" at bounding box center [193, 89] width 311 height 7
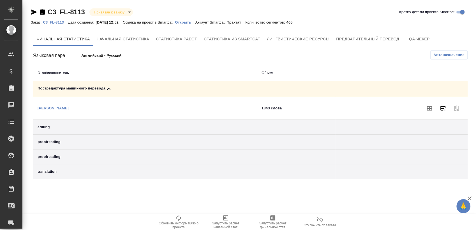
click at [446, 110] on icon "button" at bounding box center [443, 108] width 7 height 7
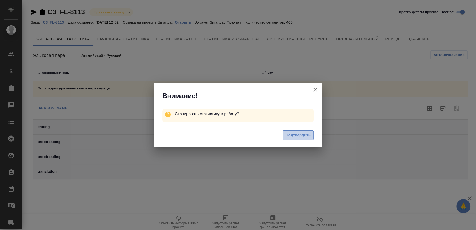
click at [296, 133] on span "Подтвердить" at bounding box center [298, 135] width 25 height 6
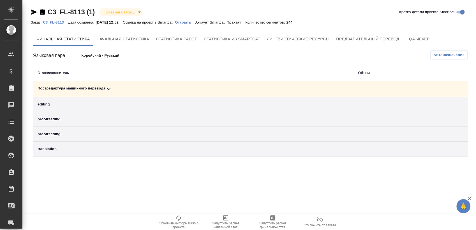
click at [166, 87] on div "Постредактура машинного перевода" at bounding box center [193, 89] width 311 height 7
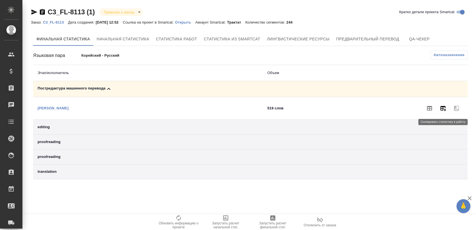
click at [445, 104] on button "button" at bounding box center [442, 107] width 13 height 13
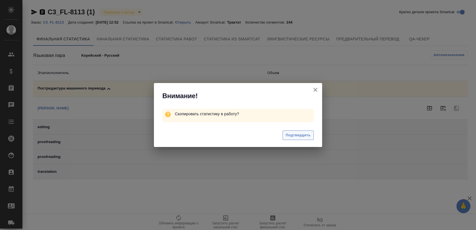
click at [300, 136] on span "Подтвердить" at bounding box center [298, 135] width 25 height 6
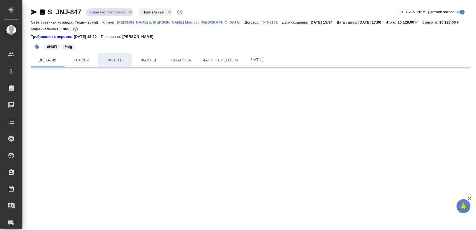
click at [112, 57] on span "Работы" at bounding box center [114, 60] width 27 height 7
select select "RU"
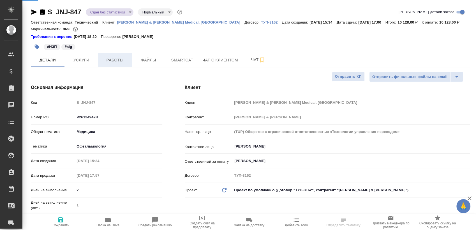
type textarea "x"
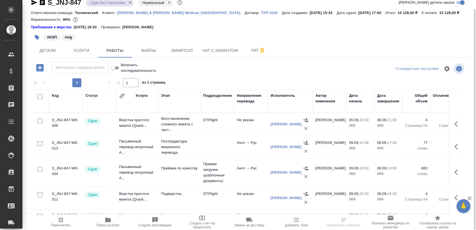
scroll to position [38, 0]
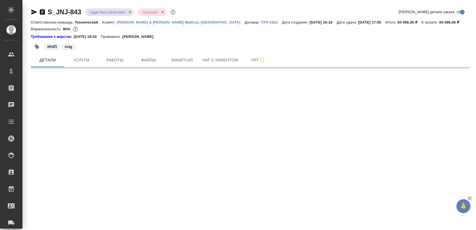
select select "RU"
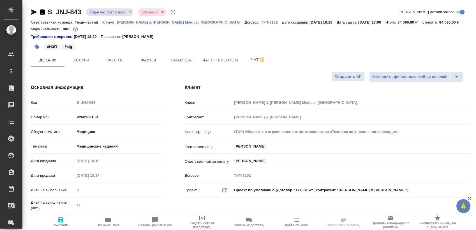
type textarea "x"
click at [109, 62] on span "Работы" at bounding box center [114, 60] width 27 height 7
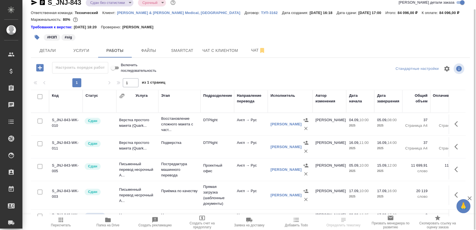
scroll to position [18, 0]
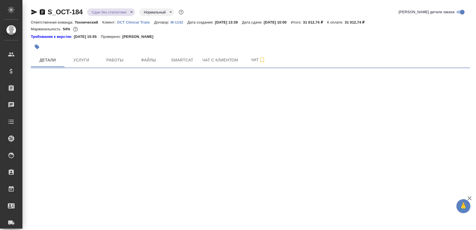
select select "RU"
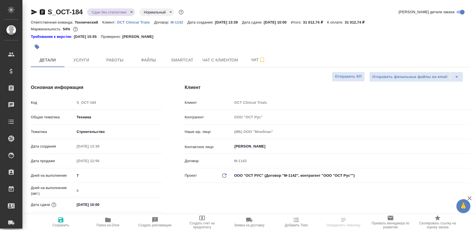
type textarea "x"
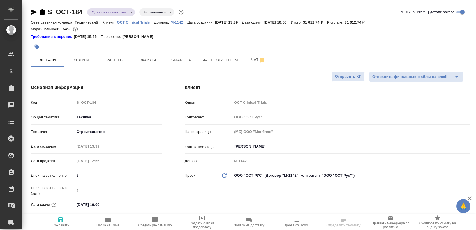
type textarea "x"
click at [121, 59] on span "Работы" at bounding box center [114, 60] width 27 height 7
click at [113, 64] on button "Работы" at bounding box center [115, 60] width 34 height 14
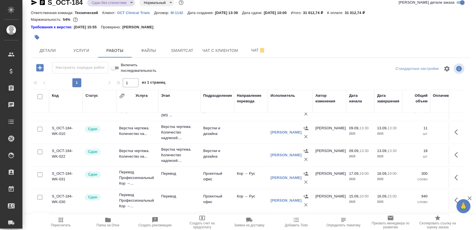
scroll to position [105, 0]
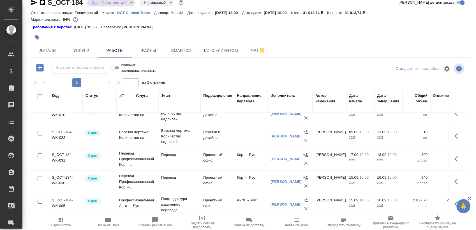
click at [103, 1] on body "🙏 .cls-1 fill:#fff; AWATERA Sergeeva Anastasia Клиенты Спецификации Заказы 0 Ча…" at bounding box center [238, 115] width 476 height 230
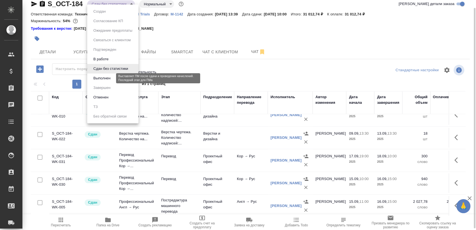
click at [110, 77] on button "Выполнен" at bounding box center [102, 78] width 20 height 6
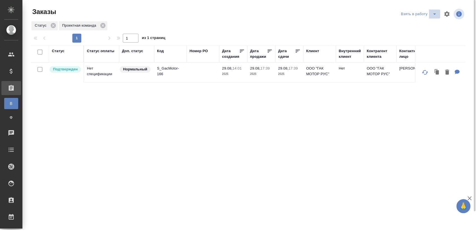
click at [435, 17] on icon "split button" at bounding box center [434, 14] width 7 height 7
click at [415, 24] on li "Мои заказы" at bounding box center [419, 25] width 47 height 9
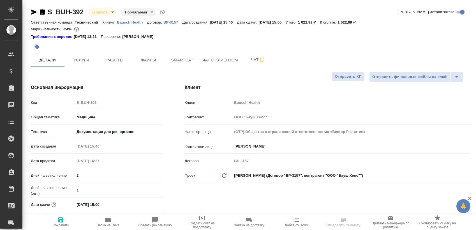
select select "RU"
click at [116, 59] on span "Работы" at bounding box center [114, 60] width 27 height 7
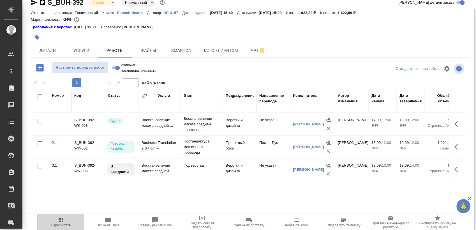
click at [65, 223] on span "Пересчитать" at bounding box center [61, 221] width 40 height 11
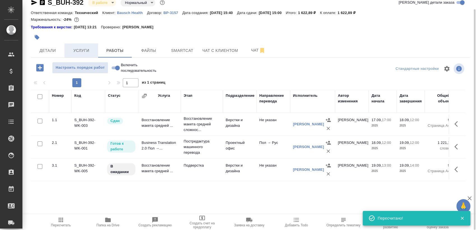
click at [72, 45] on button "Услуги" at bounding box center [81, 50] width 34 height 14
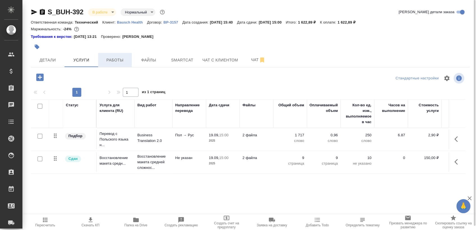
click at [126, 58] on span "Работы" at bounding box center [114, 60] width 27 height 7
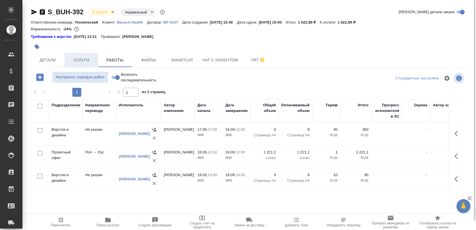
click at [85, 61] on span "Услуги" at bounding box center [81, 60] width 27 height 7
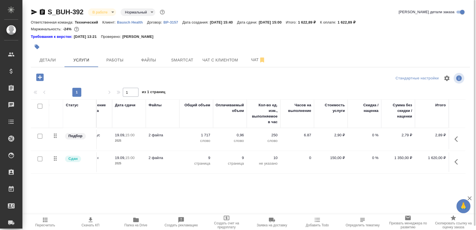
scroll to position [4, 0]
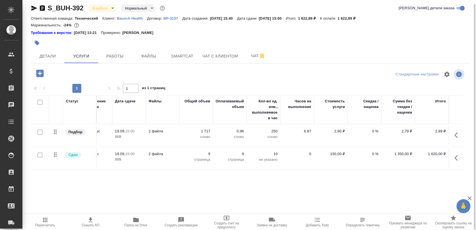
drag, startPoint x: 248, startPoint y: 211, endPoint x: 241, endPoint y: 212, distance: 7.1
click at [241, 212] on div "Статус Услуга для клиента (RU) Вид работ Направление перевода Дата сдачи Файлы …" at bounding box center [248, 155] width 435 height 121
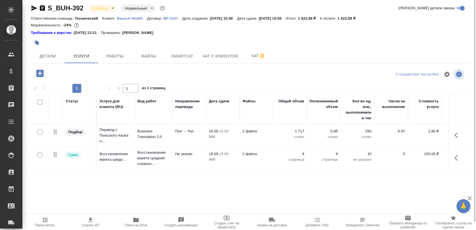
scroll to position [0, 0]
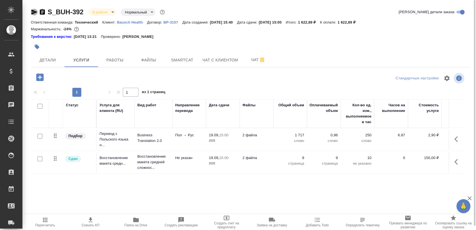
click at [31, 12] on icon "button" at bounding box center [34, 12] width 7 height 7
click at [179, 62] on span "Smartcat" at bounding box center [182, 60] width 27 height 7
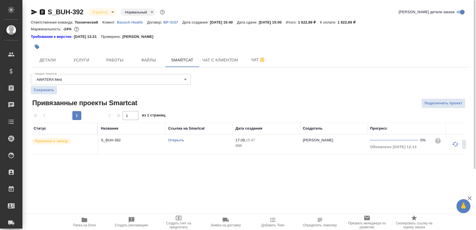
click at [180, 142] on link "Открыть" at bounding box center [176, 140] width 16 height 4
click at [43, 10] on icon "button" at bounding box center [42, 12] width 5 height 6
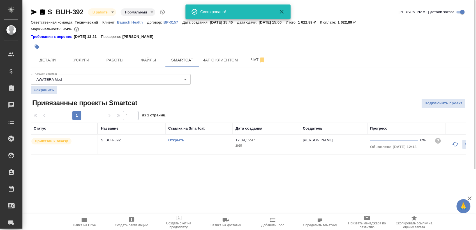
click at [85, 225] on span "Папка на Drive" at bounding box center [84, 225] width 23 height 4
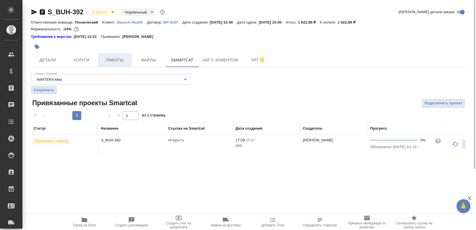
click at [119, 59] on span "Работы" at bounding box center [114, 60] width 27 height 7
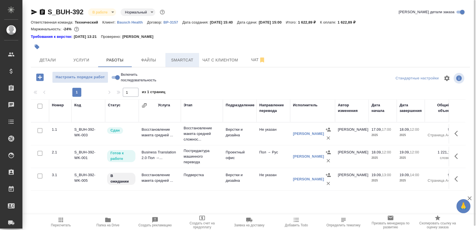
click at [187, 59] on span "Smartcat" at bounding box center [182, 60] width 27 height 7
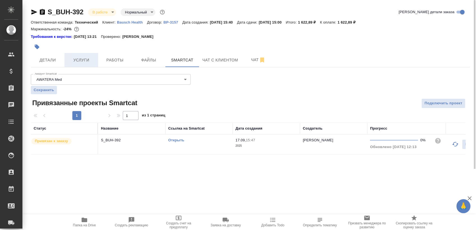
click at [94, 58] on button "Услуги" at bounding box center [81, 60] width 34 height 14
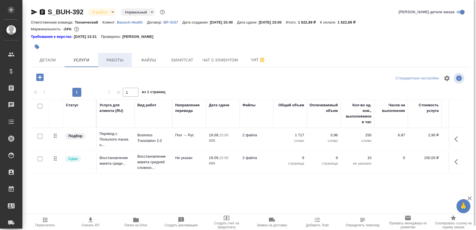
click at [123, 56] on button "Работы" at bounding box center [115, 60] width 34 height 14
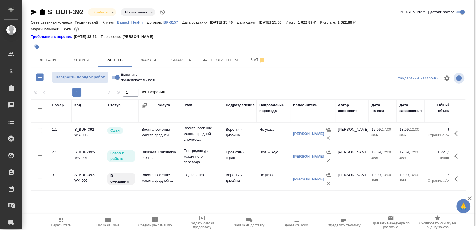
click at [310, 154] on link "[PERSON_NAME]" at bounding box center [308, 156] width 31 height 4
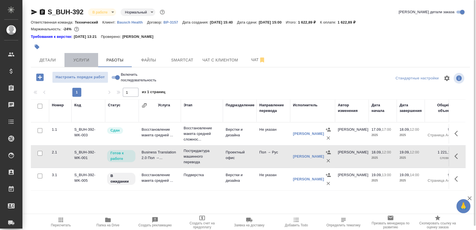
click at [76, 61] on span "Услуги" at bounding box center [81, 60] width 27 height 7
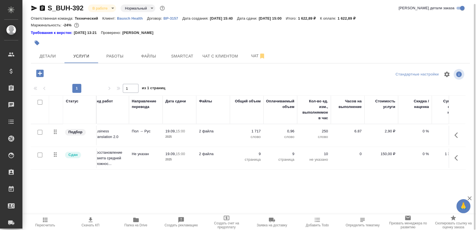
scroll to position [0, 94]
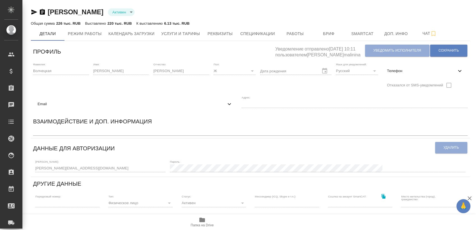
click at [226, 101] on span "Email" at bounding box center [132, 104] width 188 height 6
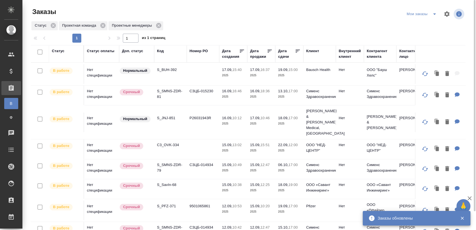
click at [435, 15] on icon "split button" at bounding box center [434, 14] width 7 height 7
click at [426, 24] on li "Взять в работу" at bounding box center [422, 25] width 47 height 9
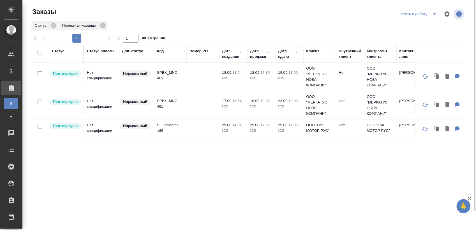
click at [431, 13] on icon "split button" at bounding box center [434, 14] width 7 height 7
click at [419, 22] on li "Мои заказы" at bounding box center [419, 25] width 47 height 9
click at [241, 190] on div "Статус Статус оплаты Доп. статус Код Номер PO Дата создания Дата продажи Дата с…" at bounding box center [248, 146] width 435 height 202
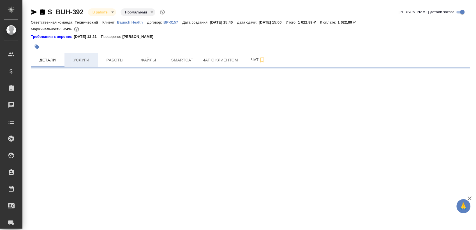
click at [82, 51] on div at bounding box center [177, 47] width 293 height 12
select select "RU"
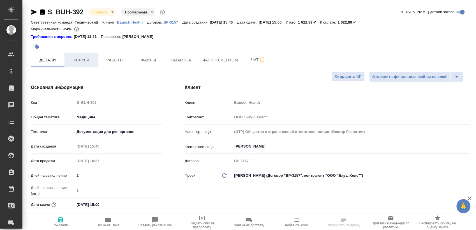
click at [82, 59] on span "Услуги" at bounding box center [81, 60] width 27 height 7
type textarea "x"
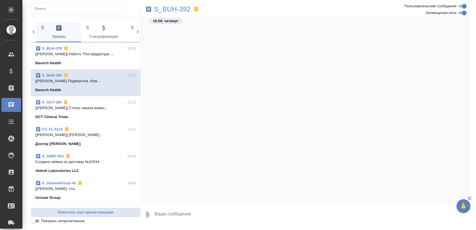
scroll to position [4986, 0]
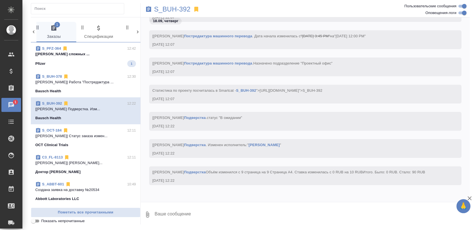
click at [103, 54] on p "[[PERSON_NAME] сложных ..." at bounding box center [85, 54] width 101 height 6
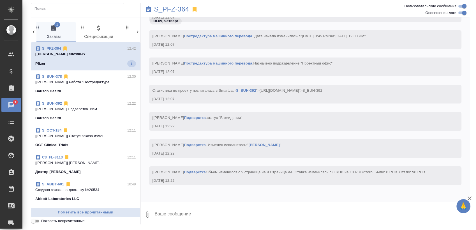
scroll to position [25055, 0]
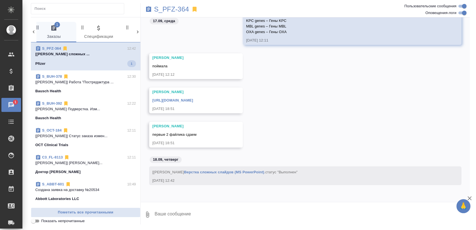
click at [90, 61] on div "Pfizer 1" at bounding box center [85, 63] width 101 height 7
click at [176, 10] on p "S_PFZ-364" at bounding box center [171, 9] width 35 height 6
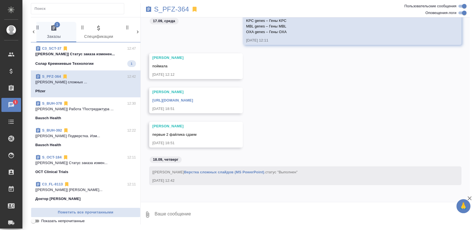
click at [81, 56] on p "[[PERSON_NAME]] Статус заказа изменен..." at bounding box center [85, 54] width 101 height 6
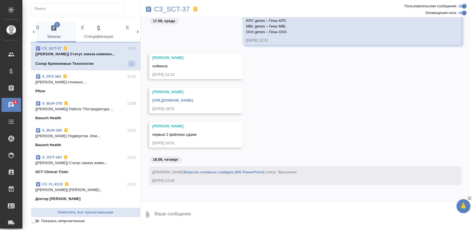
scroll to position [108465, 0]
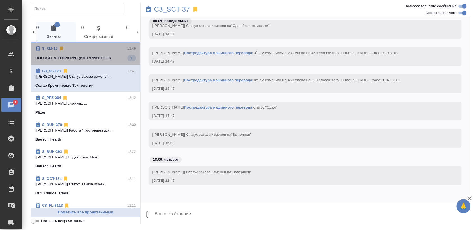
click at [113, 60] on div "ООО ХИТ МОТОРЗ РУС (ИНН 9723160500) 2" at bounding box center [85, 58] width 101 height 7
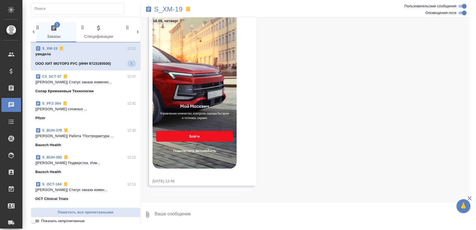
scroll to position [19768, 0]
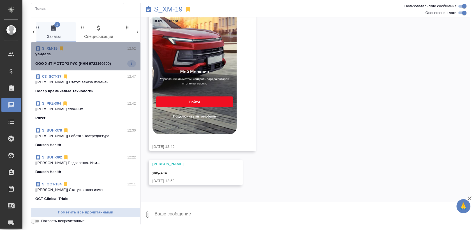
click at [99, 54] on p "увидела" at bounding box center [85, 54] width 101 height 6
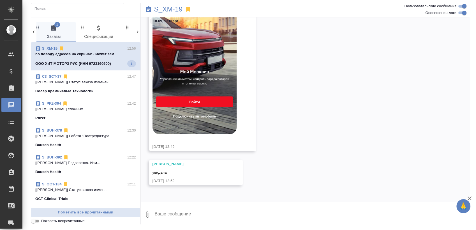
scroll to position [19819, 0]
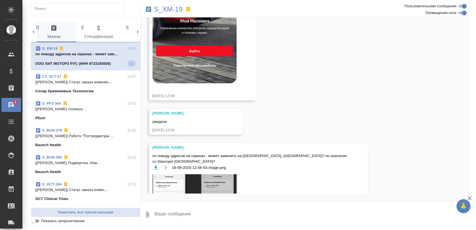
click at [98, 62] on p "ООО ХИТ МОТОРЗ РУС (ИНН 9723160500)" at bounding box center [73, 64] width 76 height 6
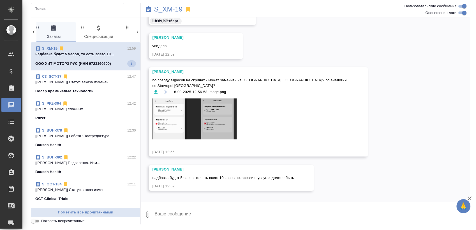
scroll to position [19894, 0]
click at [177, 11] on p "S_XM-19" at bounding box center [168, 9] width 29 height 6
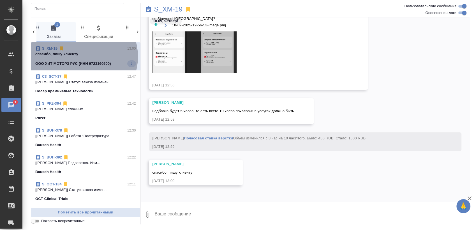
click at [81, 57] on p "спасибо, пишу клиенту" at bounding box center [85, 54] width 101 height 6
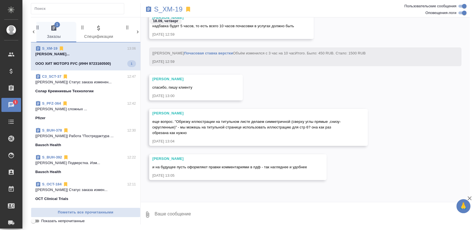
scroll to position [20076, 0]
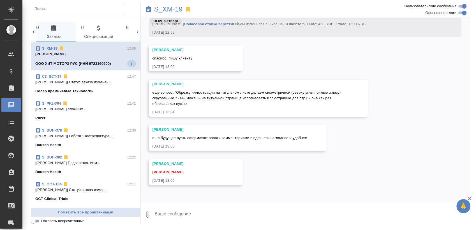
click at [102, 57] on span "S_XM-19 13:06 [PERSON_NAME]... ООО ХИТ МОТОРЗ РУС (ИНН 9723160500) 1" at bounding box center [85, 56] width 101 height 21
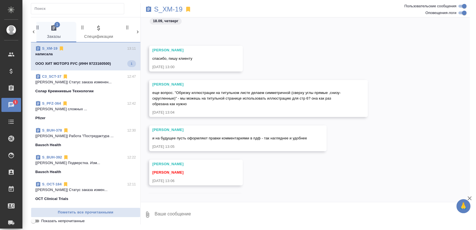
scroll to position [20110, 0]
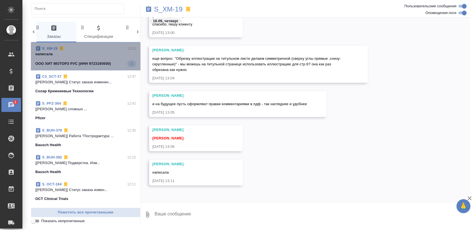
click at [93, 54] on p "написала" at bounding box center [85, 54] width 101 height 6
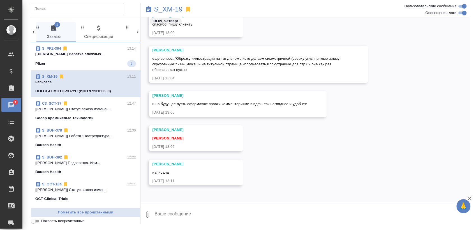
click at [74, 56] on p "[[PERSON_NAME] Верстка сложных..." at bounding box center [85, 54] width 101 height 6
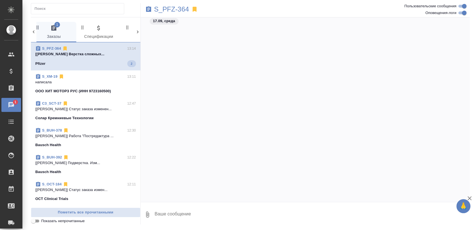
scroll to position [22700, 0]
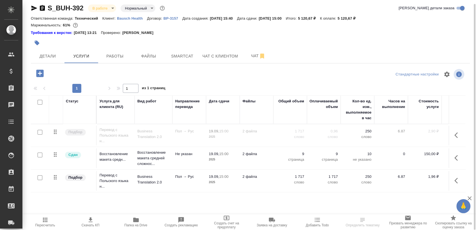
click at [47, 225] on span "Пересчитать" at bounding box center [45, 225] width 20 height 4
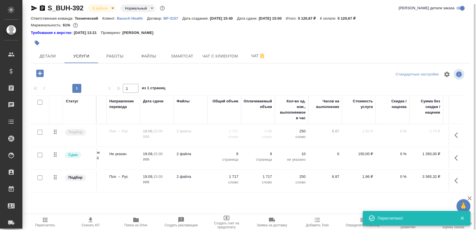
scroll to position [0, 94]
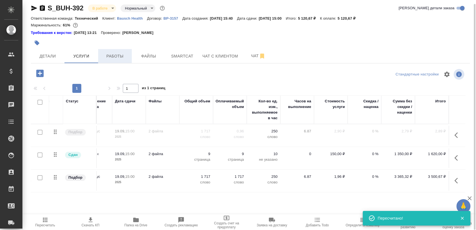
click at [101, 59] on button "Работы" at bounding box center [115, 56] width 34 height 14
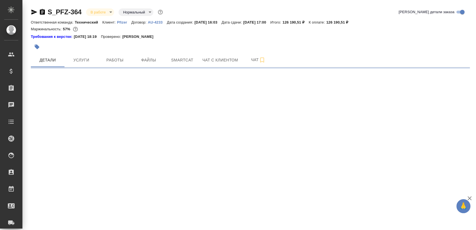
select select "RU"
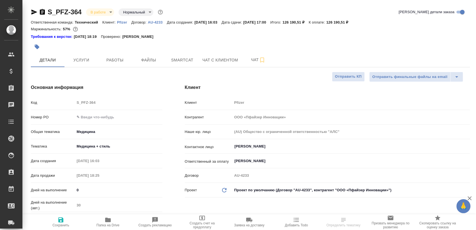
type textarea "x"
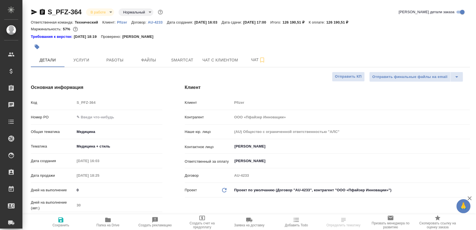
type textarea "x"
click at [33, 15] on div "S_PFZ-364 В работе inProgress Нормальный normal" at bounding box center [97, 12] width 133 height 9
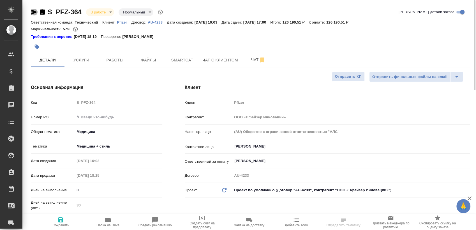
click at [34, 13] on icon "button" at bounding box center [34, 12] width 6 height 5
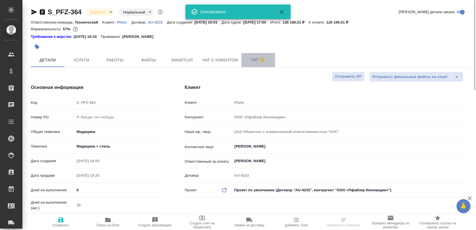
click at [251, 62] on span "Чат" at bounding box center [258, 59] width 27 height 7
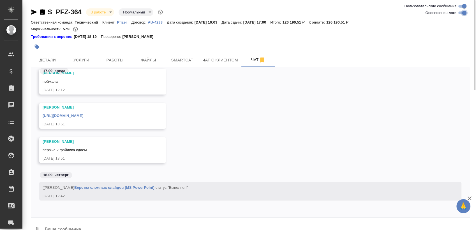
click at [459, 14] on input "Оповещения-логи" at bounding box center [464, 13] width 20 height 7
checkbox input "false"
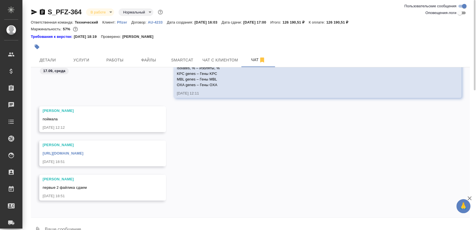
scroll to position [1776, 0]
click at [83, 154] on link "https://drive.awatera.com/apps/files/files/10246158?dir=/Shares/PFIZER/Orders/S…" at bounding box center [63, 153] width 41 height 4
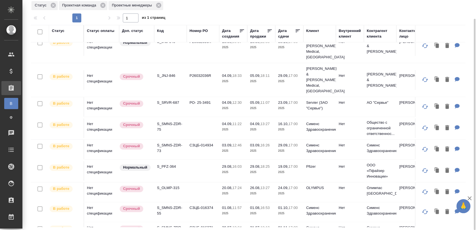
scroll to position [260, 0]
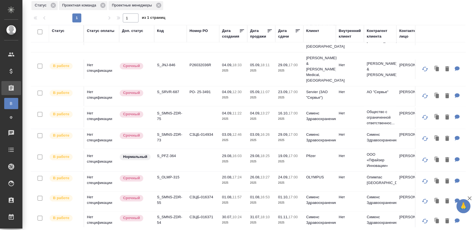
click at [174, 177] on td "S_OLMP-315" at bounding box center [170, 182] width 33 height 20
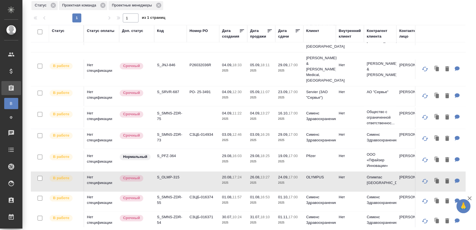
click at [173, 174] on p "S_OLMP-315" at bounding box center [170, 177] width 27 height 6
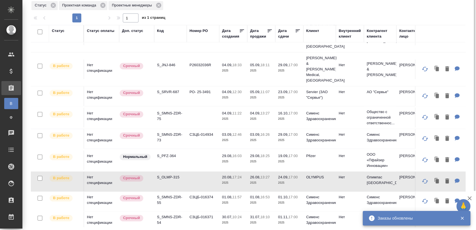
scroll to position [0, 0]
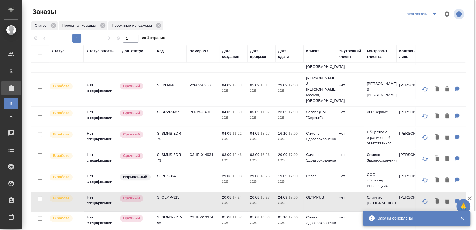
click at [428, 20] on div "Мои заказы" at bounding box center [435, 13] width 60 height 13
click at [431, 16] on icon "split button" at bounding box center [434, 14] width 7 height 7
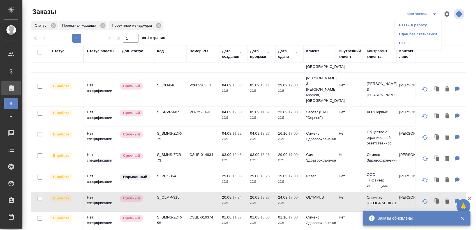
click at [411, 24] on li "Взять в работу" at bounding box center [417, 25] width 47 height 9
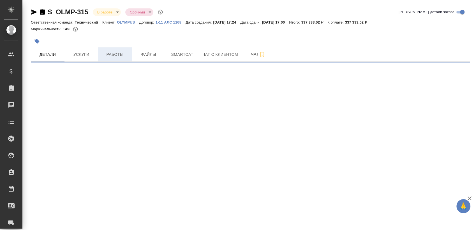
click at [110, 52] on span "Работы" at bounding box center [114, 54] width 27 height 7
select select "RU"
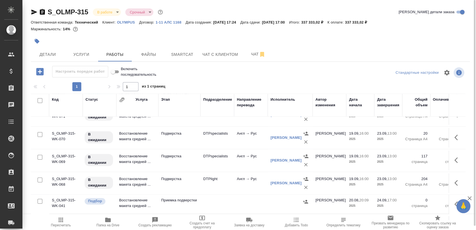
scroll to position [177, 0]
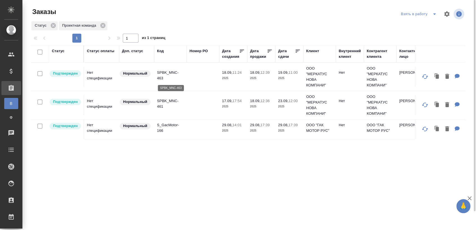
click at [173, 74] on p "SPBK_MNC-463" at bounding box center [170, 75] width 27 height 11
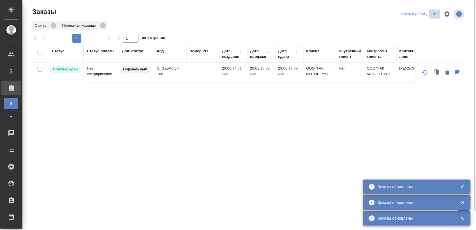
click at [432, 17] on icon "split button" at bounding box center [434, 14] width 7 height 7
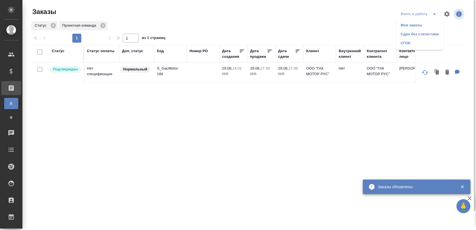
click at [419, 26] on li "Мои заказы" at bounding box center [419, 25] width 47 height 9
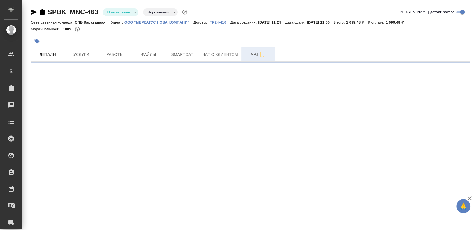
select select "RU"
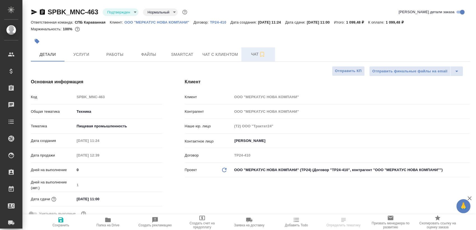
type textarea "x"
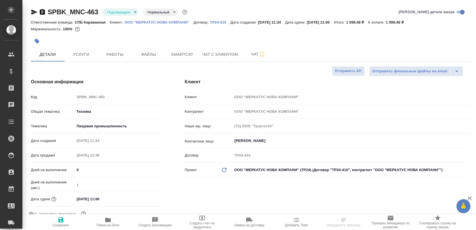
type textarea "x"
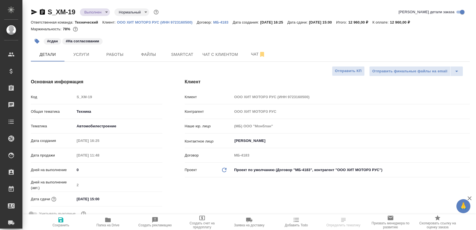
select select "RU"
click at [119, 57] on span "Работы" at bounding box center [114, 54] width 27 height 7
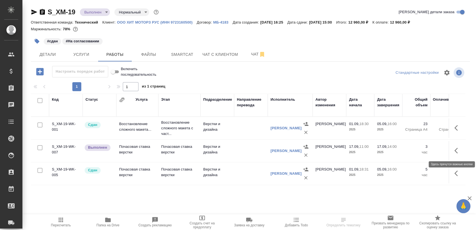
click at [458, 151] on icon "button" at bounding box center [457, 150] width 7 height 7
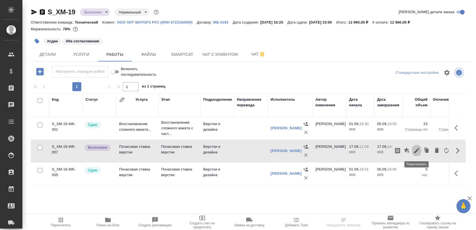
click at [416, 150] on icon "button" at bounding box center [416, 150] width 7 height 7
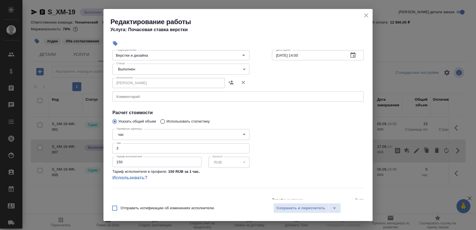
scroll to position [69, 0]
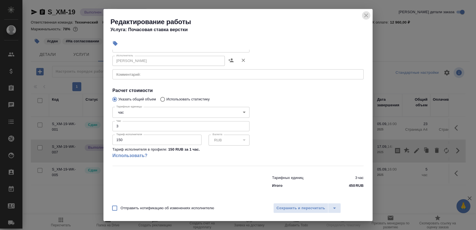
click at [368, 15] on icon "close" at bounding box center [366, 15] width 7 height 7
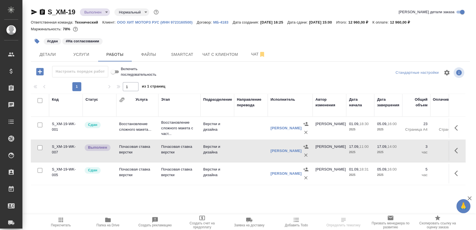
click at [458, 150] on icon "button" at bounding box center [457, 150] width 7 height 7
click at [418, 149] on icon "button" at bounding box center [416, 150] width 5 height 5
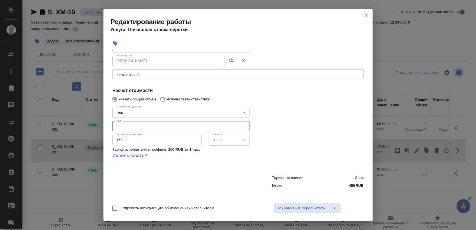
click at [168, 124] on input "3" at bounding box center [180, 126] width 137 height 10
type input "10"
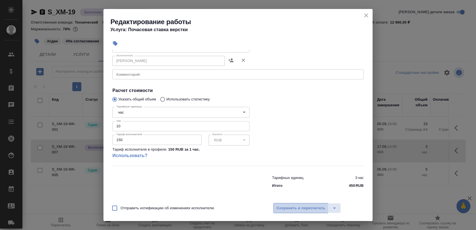
click at [297, 209] on span "Сохранить и пересчитать" at bounding box center [300, 208] width 49 height 6
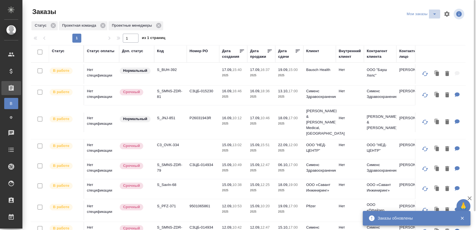
click at [432, 17] on icon "split button" at bounding box center [434, 14] width 7 height 7
click at [426, 27] on li "Взять в работу" at bounding box center [422, 25] width 47 height 9
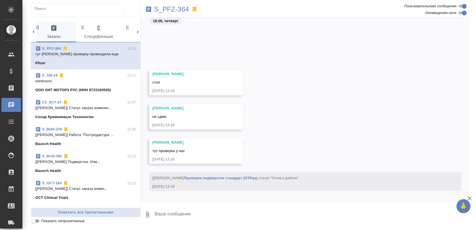
scroll to position [22898, 0]
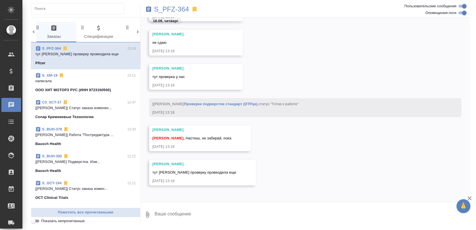
click at [197, 213] on textarea at bounding box center [312, 214] width 316 height 19
type textarea "вторые 2 файлы?"
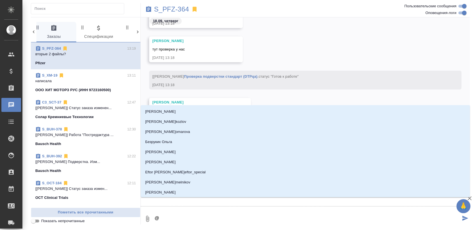
type textarea "@о"
type input "о"
type textarea "@ок"
type input "ок"
type textarea "@окс"
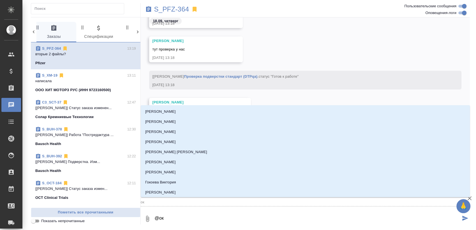
type input "окс"
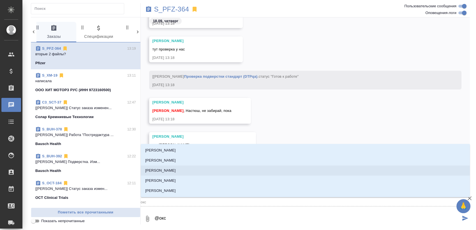
click at [208, 171] on li "[PERSON_NAME]" at bounding box center [305, 170] width 329 height 10
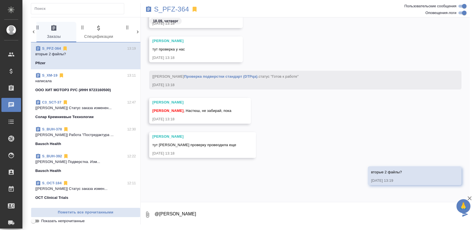
type textarea "@[PERSON_NAME]"
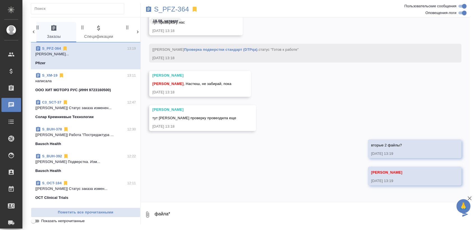
type textarea "файла*"
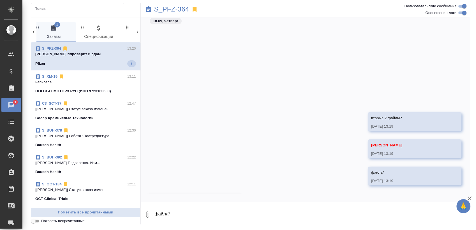
scroll to position [23083, 0]
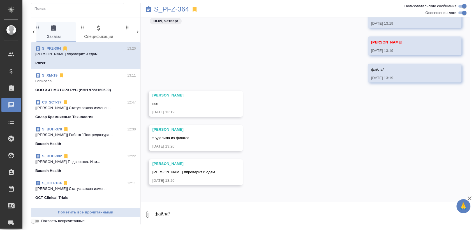
click at [206, 220] on textarea "файла*" at bounding box center [312, 214] width 316 height 19
click at [185, 213] on textarea "файла*" at bounding box center [312, 214] width 316 height 19
type textarea "первые 2 файла я сдала("
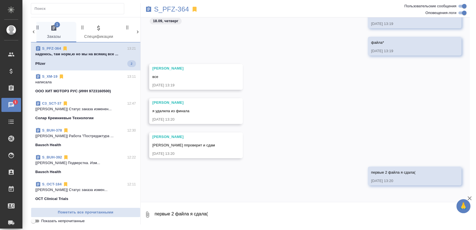
scroll to position [23178, 0]
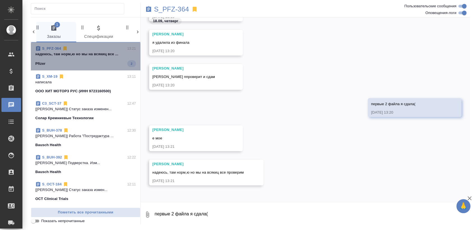
click at [87, 61] on div "Pfizer 2" at bounding box center [85, 63] width 101 height 7
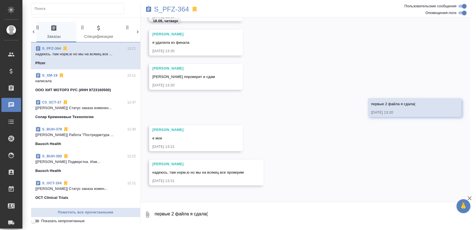
click at [205, 213] on textarea "первые 2 файла я сдала(" at bounding box center [312, 214] width 316 height 19
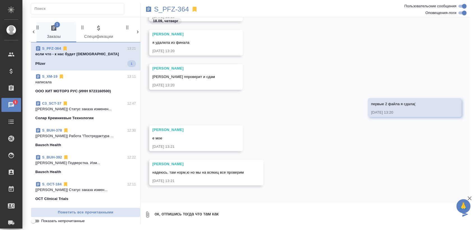
type textarea "ок, отпишись тогда что там как"
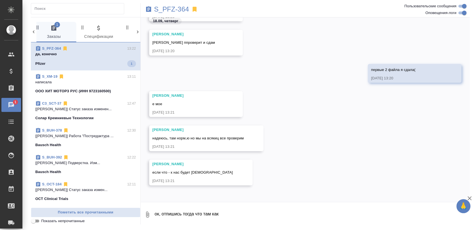
scroll to position [23274, 0]
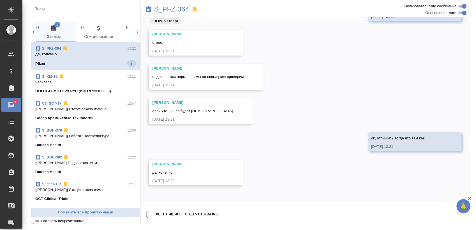
click at [91, 53] on p "да, конечно" at bounding box center [85, 54] width 101 height 6
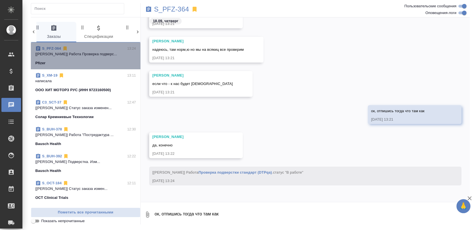
click at [100, 59] on span "S_PFZ-364 13:24 [Полушина Алена] Работа Проверка подверс... Pfizer" at bounding box center [85, 56] width 101 height 20
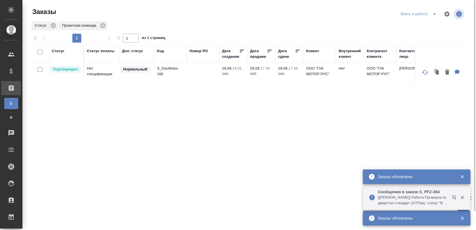
click at [433, 17] on icon "split button" at bounding box center [434, 14] width 7 height 7
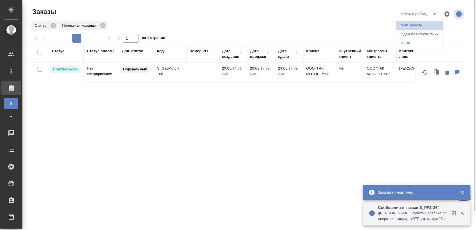
click at [424, 29] on li "Мои заказы" at bounding box center [419, 25] width 47 height 9
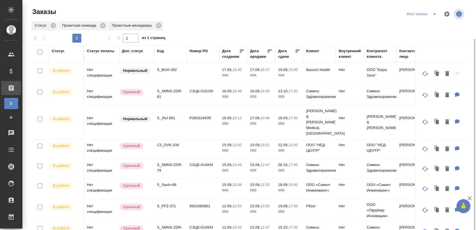
scroll to position [93, 0]
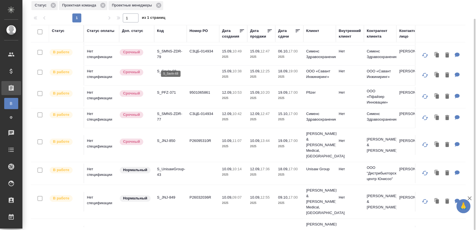
click at [174, 68] on p "S_SavIn-68" at bounding box center [170, 71] width 27 height 6
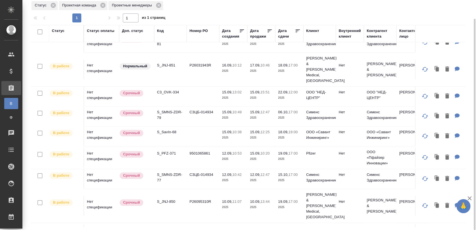
scroll to position [31, 0]
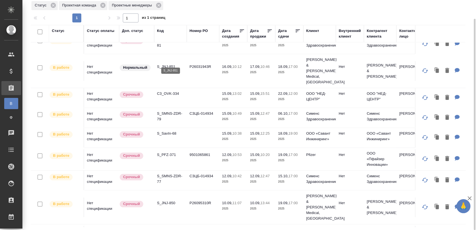
click at [172, 64] on p "S_JNJ-851" at bounding box center [170, 67] width 27 height 6
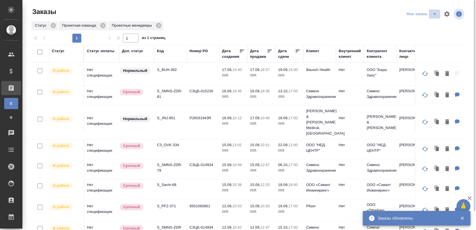
click at [433, 15] on icon "split button" at bounding box center [434, 14] width 7 height 7
click at [422, 26] on li "Взять в работу" at bounding box center [422, 25] width 47 height 9
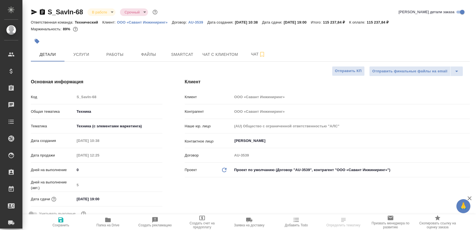
select select "RU"
click at [191, 49] on button "Smartcat" at bounding box center [182, 54] width 34 height 14
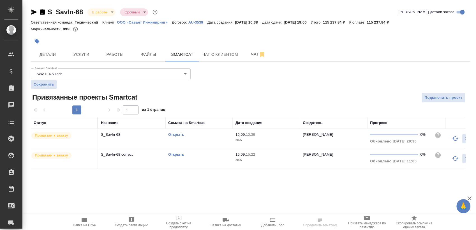
click at [174, 155] on link "Открыть" at bounding box center [176, 154] width 16 height 4
click at [178, 154] on link "Открыть" at bounding box center [176, 154] width 16 height 4
click at [179, 156] on link "Открыть" at bounding box center [176, 154] width 16 height 4
click at [97, 225] on span "Папка на Drive" at bounding box center [84, 221] width 40 height 11
click at [125, 55] on span "Работы" at bounding box center [114, 54] width 27 height 7
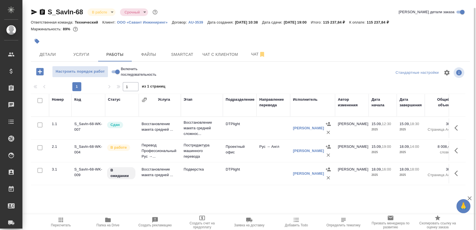
scroll to position [4, 0]
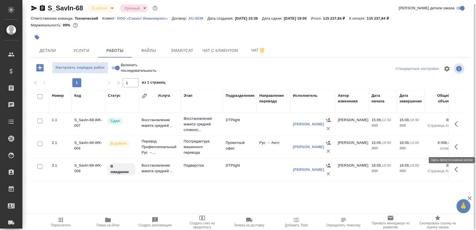
click at [461, 147] on button "button" at bounding box center [457, 146] width 13 height 13
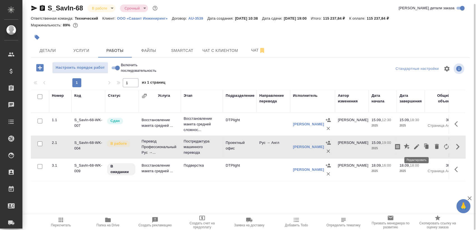
click at [415, 145] on icon "button" at bounding box center [416, 146] width 7 height 7
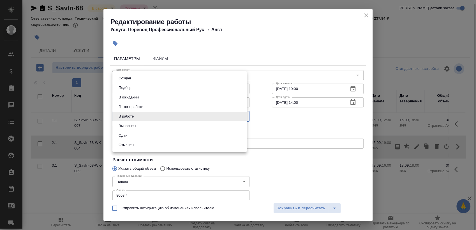
click at [158, 112] on body "🙏 .cls-1 fill:#fff; AWATERA [PERSON_NAME] Спецификации Заказы 0 Чаты Todo Проек…" at bounding box center [238, 115] width 476 height 230
click at [142, 124] on li "Выполнен" at bounding box center [179, 126] width 134 height 10
type input "completed"
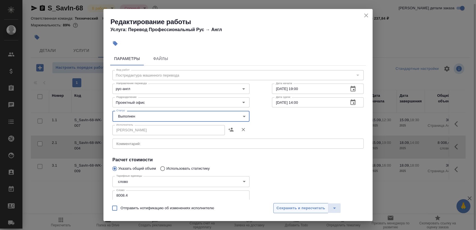
click at [298, 210] on span "Сохранить и пересчитать" at bounding box center [300, 208] width 49 height 6
click at [300, 208] on span "Сохранить и пересчитать" at bounding box center [300, 208] width 49 height 6
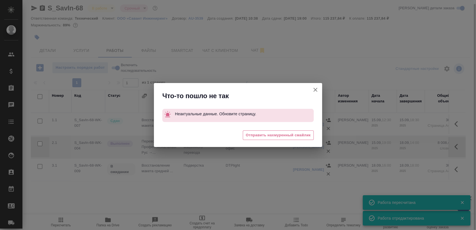
click at [313, 91] on icon "button" at bounding box center [315, 89] width 7 height 7
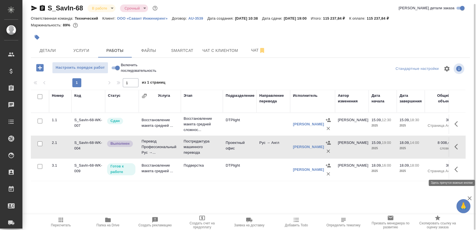
click at [454, 168] on button "button" at bounding box center [457, 169] width 13 height 13
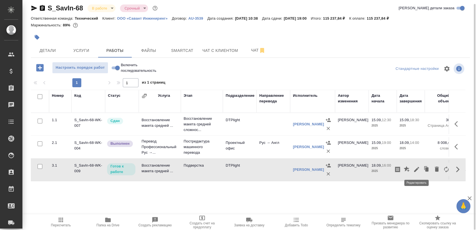
click at [417, 169] on icon "button" at bounding box center [416, 169] width 5 height 5
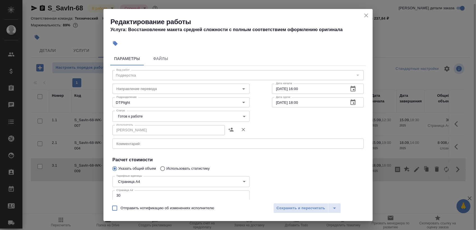
click at [158, 145] on textarea at bounding box center [237, 144] width 243 height 4
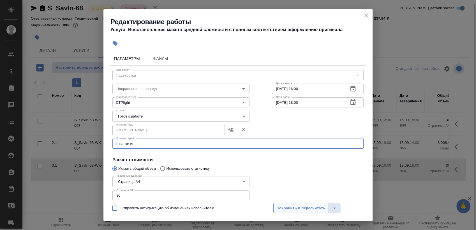
type textarea "в папке ин"
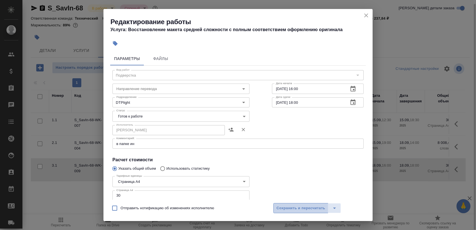
click at [296, 209] on span "Сохранить и пересчитать" at bounding box center [300, 208] width 49 height 6
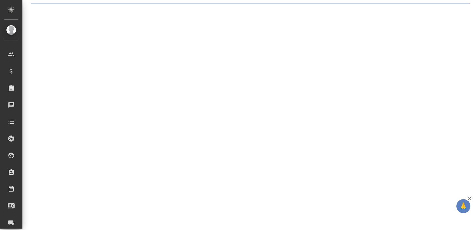
select select "RU"
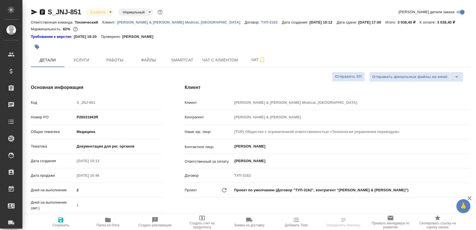
type textarea "x"
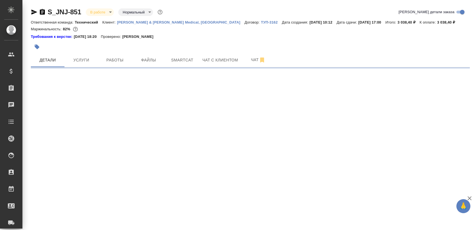
select select "RU"
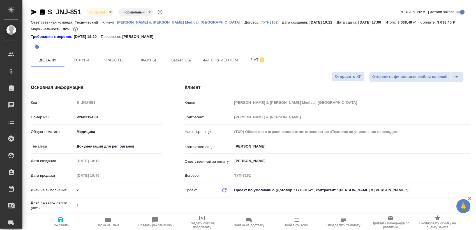
type textarea "x"
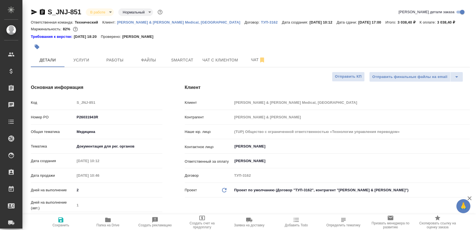
type textarea "x"
click at [114, 57] on span "Работы" at bounding box center [114, 60] width 27 height 7
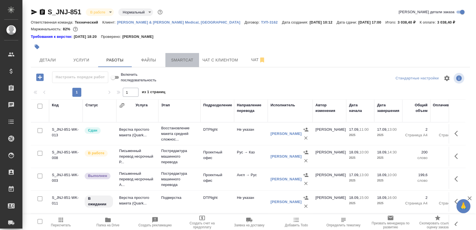
click at [186, 60] on span "Smartcat" at bounding box center [182, 60] width 27 height 7
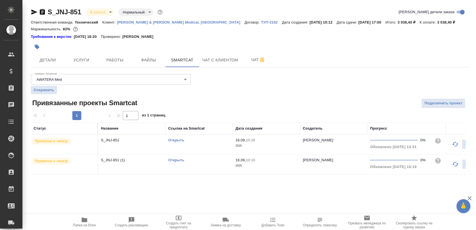
click at [171, 160] on link "Открыть" at bounding box center [176, 160] width 16 height 4
click at [174, 160] on link "Открыть" at bounding box center [176, 160] width 16 height 4
click at [41, 13] on icon "button" at bounding box center [42, 12] width 7 height 7
click at [34, 12] on icon "button" at bounding box center [34, 12] width 7 height 7
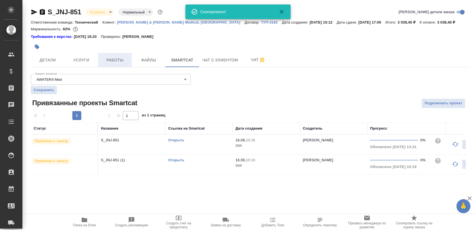
click at [111, 62] on span "Работы" at bounding box center [114, 60] width 27 height 7
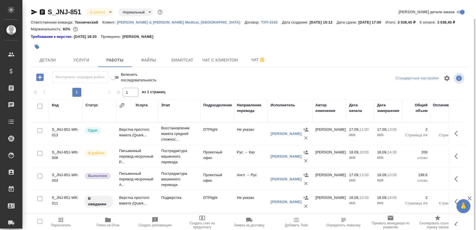
scroll to position [10, 0]
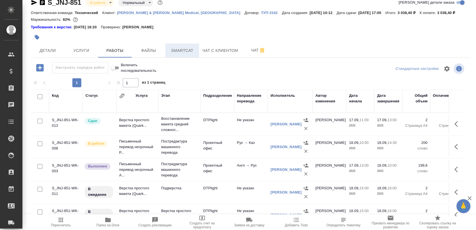
click at [186, 46] on button "Smartcat" at bounding box center [182, 50] width 34 height 14
click at [181, 50] on span "Smartcat" at bounding box center [182, 50] width 27 height 7
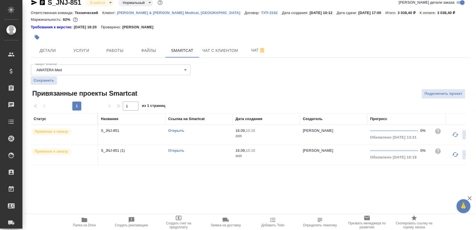
click at [175, 149] on link "Открыть" at bounding box center [176, 150] width 16 height 4
click at [112, 53] on span "Работы" at bounding box center [114, 50] width 27 height 7
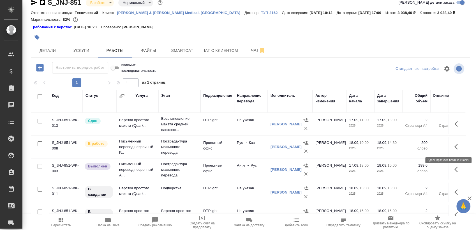
click at [454, 144] on icon "button" at bounding box center [457, 146] width 7 height 7
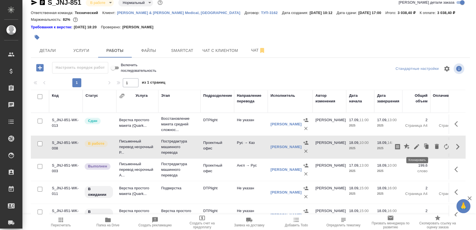
click at [425, 144] on icon "button" at bounding box center [426, 146] width 3 height 4
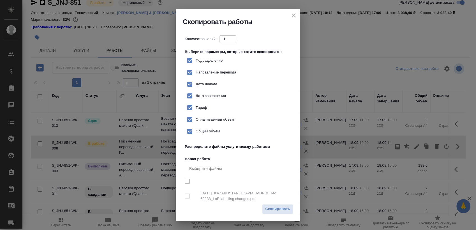
checkbox input "true"
click at [278, 206] on span "Скопировать" at bounding box center [277, 209] width 25 height 6
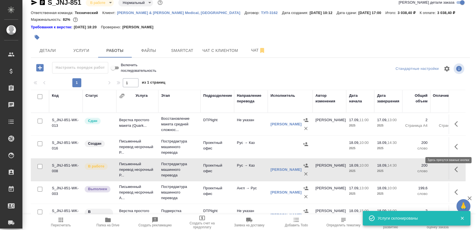
click at [454, 148] on icon "button" at bounding box center [457, 146] width 7 height 7
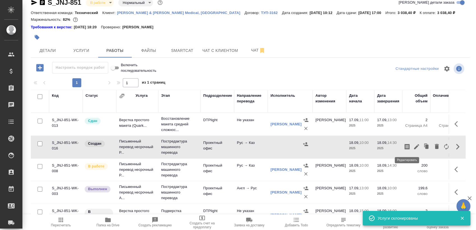
click at [414, 146] on icon "button" at bounding box center [416, 146] width 5 height 5
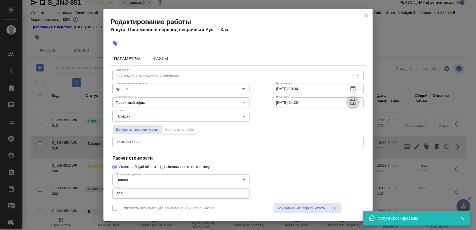
click at [350, 103] on icon "button" at bounding box center [352, 102] width 5 height 6
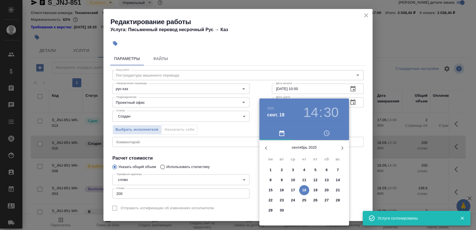
drag, startPoint x: 312, startPoint y: 113, endPoint x: 315, endPoint y: 114, distance: 3.1
click at [312, 113] on h3 "14" at bounding box center [310, 113] width 15 height 16
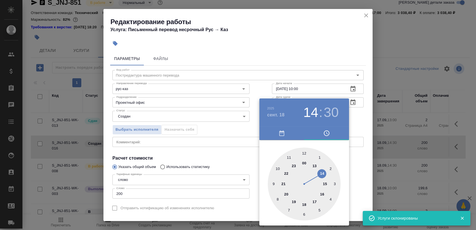
drag, startPoint x: 324, startPoint y: 183, endPoint x: 316, endPoint y: 172, distance: 14.0
click at [324, 183] on div at bounding box center [304, 183] width 73 height 73
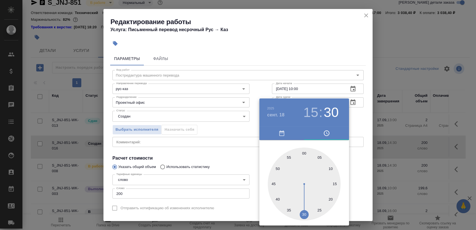
type input "18.09.2025 15:00"
drag, startPoint x: 304, startPoint y: 147, endPoint x: 323, endPoint y: 144, distance: 19.3
click at [304, 148] on div "00 05 10 15 20 25 30 35 40 45 50 55" at bounding box center [304, 183] width 90 height 86
drag, startPoint x: 358, startPoint y: 122, endPoint x: 355, endPoint y: 96, distance: 26.8
click at [358, 121] on div at bounding box center [238, 115] width 476 height 230
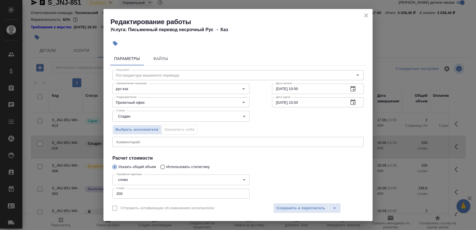
click at [346, 85] on button "button" at bounding box center [352, 88] width 13 height 13
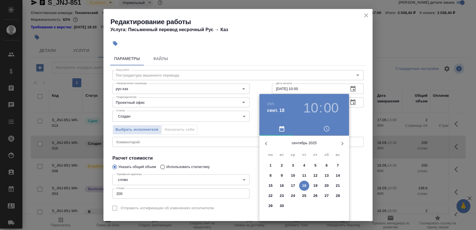
click at [303, 185] on p "18" at bounding box center [304, 186] width 4 height 6
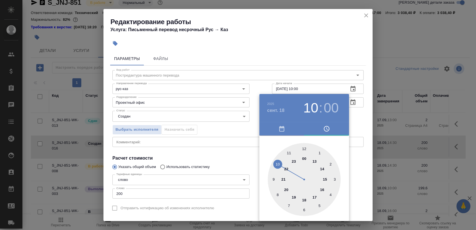
drag, startPoint x: 323, startPoint y: 168, endPoint x: 349, endPoint y: 139, distance: 37.9
click at [324, 168] on div at bounding box center [304, 179] width 73 height 73
type input "18.09.2025 14:00"
click at [357, 118] on div at bounding box center [238, 115] width 476 height 230
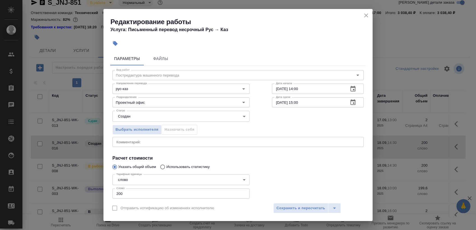
click at [200, 126] on div "Выбрать исполнителя Назначить себя" at bounding box center [181, 129] width 160 height 34
click at [215, 118] on body "🙏 .cls-1 fill:#fff; AWATERA Sergeeva Anastasia Клиенты Спецификации Заказы 0 Ча…" at bounding box center [238, 115] width 476 height 230
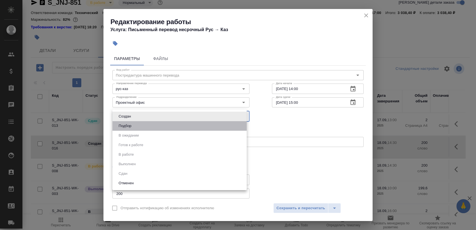
click at [215, 125] on li "Подбор" at bounding box center [179, 126] width 134 height 10
type input "recruiting"
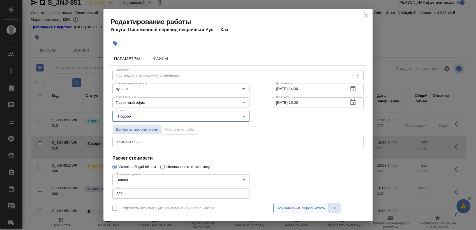
click at [285, 206] on span "Сохранить и пересчитать" at bounding box center [300, 208] width 49 height 6
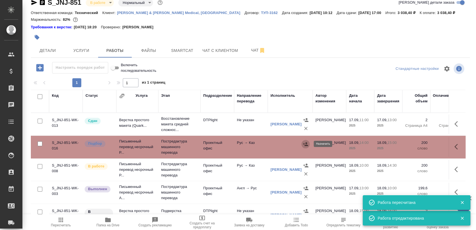
click at [306, 144] on icon "button" at bounding box center [305, 144] width 5 height 4
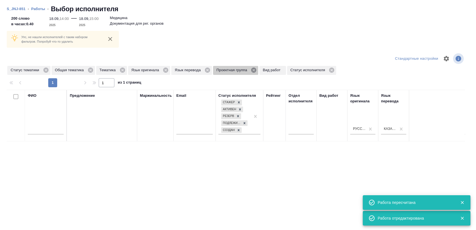
click at [253, 73] on icon at bounding box center [254, 70] width 6 height 6
click at [120, 70] on icon at bounding box center [122, 70] width 5 height 5
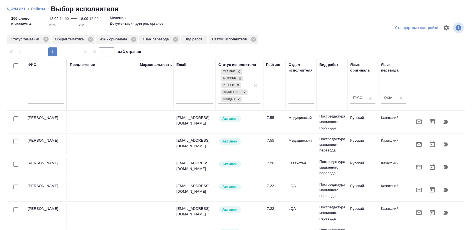
scroll to position [61, 0]
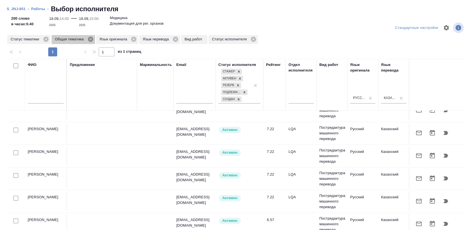
click at [88, 38] on icon at bounding box center [90, 39] width 5 height 5
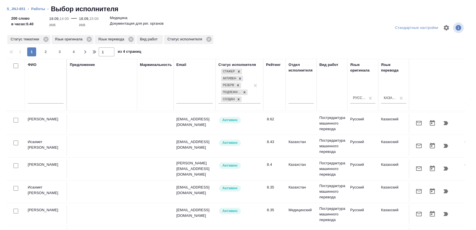
scroll to position [31, 0]
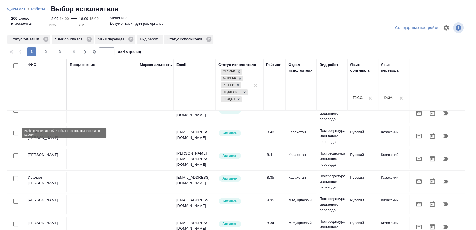
click at [16, 131] on input "checkbox" at bounding box center [15, 133] width 5 height 5
checkbox input "true"
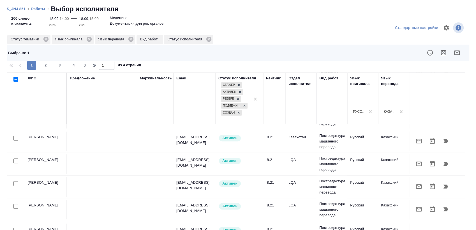
scroll to position [280, 0]
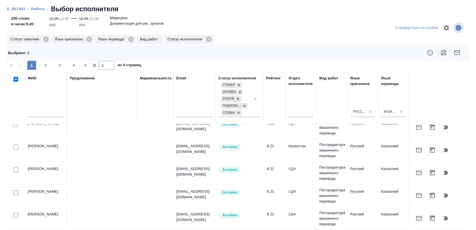
click at [16, 145] on input "checkbox" at bounding box center [15, 147] width 5 height 5
checkbox input "true"
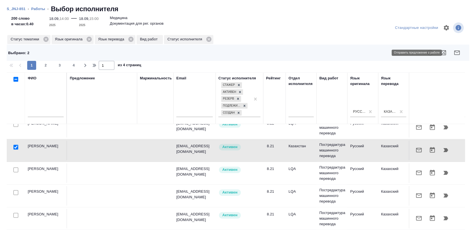
click at [454, 51] on icon "button" at bounding box center [457, 52] width 7 height 7
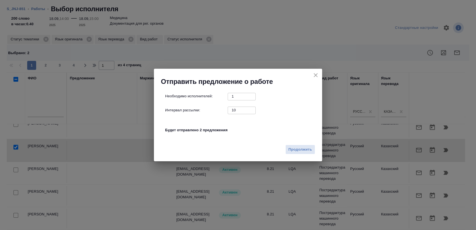
click at [232, 108] on input "10" at bounding box center [242, 110] width 28 height 7
type input "0"
click at [303, 147] on span "Продолжить" at bounding box center [301, 149] width 24 height 6
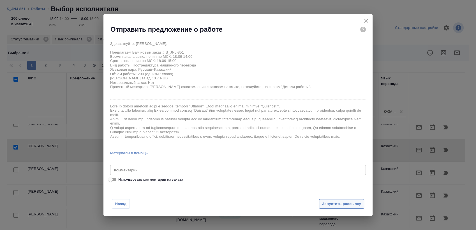
click at [348, 205] on span "Запустить рассылку" at bounding box center [341, 204] width 39 height 6
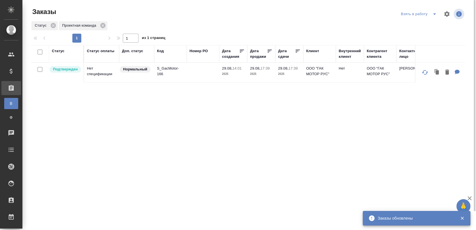
click at [433, 17] on icon "split button" at bounding box center [434, 14] width 7 height 7
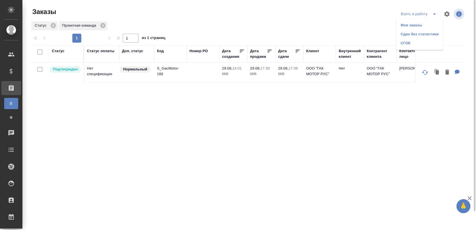
click at [418, 32] on li "Cдан без статистики" at bounding box center [419, 34] width 47 height 9
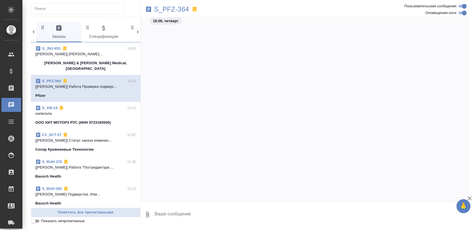
scroll to position [23301, 0]
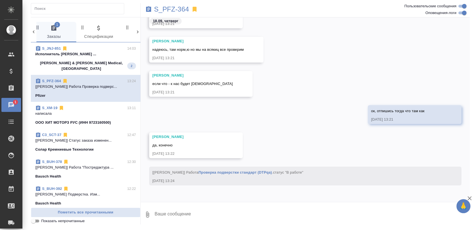
click at [93, 66] on p "[PERSON_NAME] & [PERSON_NAME] Medical, [GEOGRAPHIC_DATA]" at bounding box center [81, 65] width 92 height 11
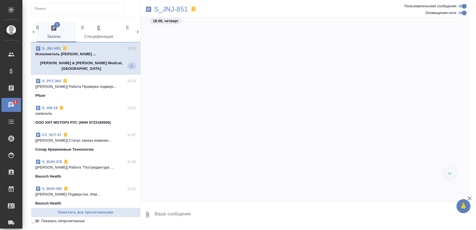
scroll to position [13291, 0]
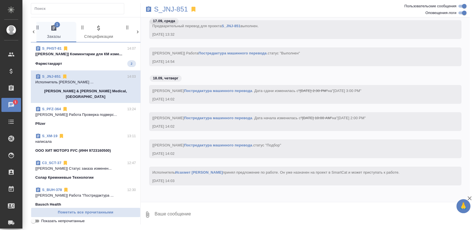
click at [65, 65] on div "Фармстандарт 2" at bounding box center [85, 63] width 101 height 7
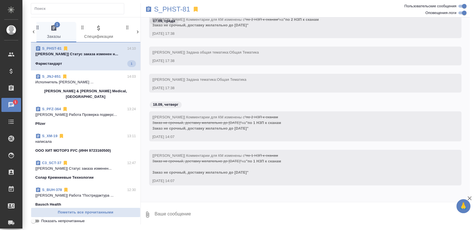
scroll to position [477, 0]
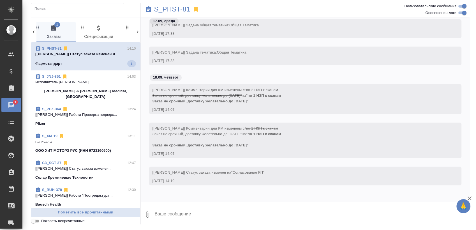
click at [94, 63] on div "Фармстандарт 1" at bounding box center [85, 63] width 101 height 7
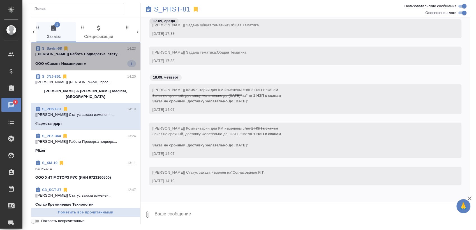
click at [100, 59] on span "S_SavIn-68 14:23 [[PERSON_NAME]] Работа Подверстка. стату... ООО «Савант Инжини…" at bounding box center [85, 56] width 101 height 21
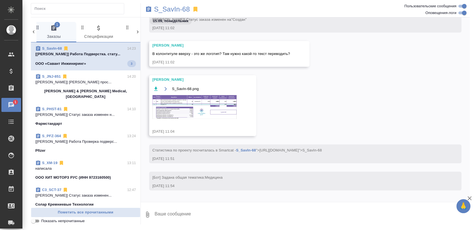
scroll to position [10478, 0]
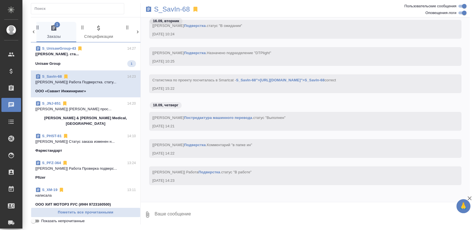
click at [99, 58] on span "S_UnisawGroup-43 14:27 [[PERSON_NAME]. ста... Unisaw Group 1" at bounding box center [85, 56] width 101 height 21
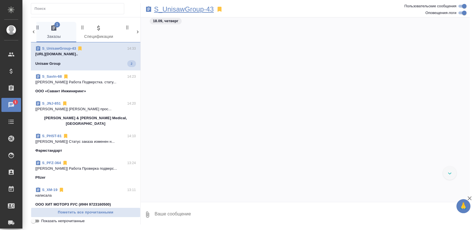
scroll to position [16861, 0]
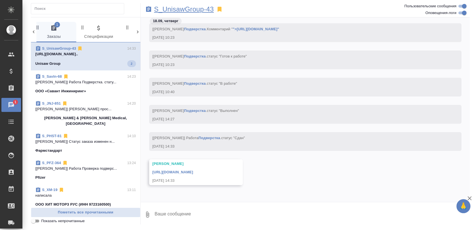
click at [178, 7] on p "S_UnisawGroup-43" at bounding box center [184, 9] width 60 height 6
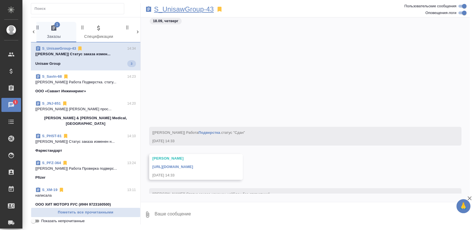
scroll to position [16975, 0]
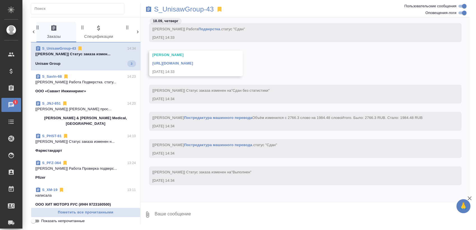
drag, startPoint x: 86, startPoint y: 58, endPoint x: 91, endPoint y: 56, distance: 5.7
click at [86, 58] on span "S_UnisawGroup-43 14:34 [[PERSON_NAME]] Статус заказа измен... Unisaw Group 3" at bounding box center [85, 56] width 101 height 21
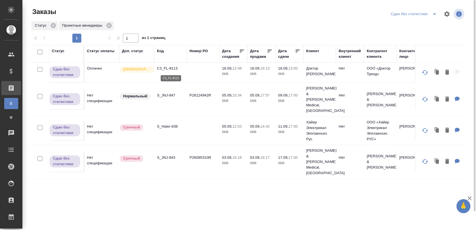
click at [172, 70] on p "C3_FL-8113" at bounding box center [170, 69] width 27 height 6
click at [435, 15] on icon "split button" at bounding box center [434, 14] width 7 height 7
click at [410, 31] on li "Взять в работу" at bounding box center [414, 34] width 51 height 9
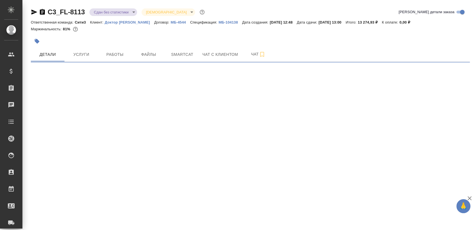
select select "RU"
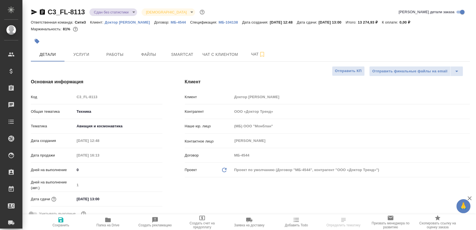
type textarea "x"
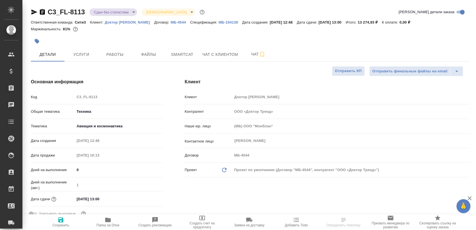
type textarea "x"
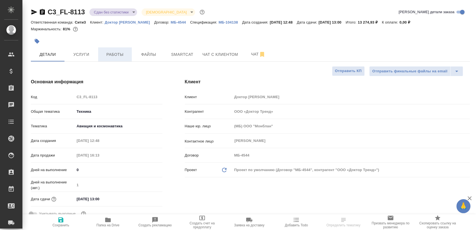
click at [116, 53] on span "Работы" at bounding box center [114, 54] width 27 height 7
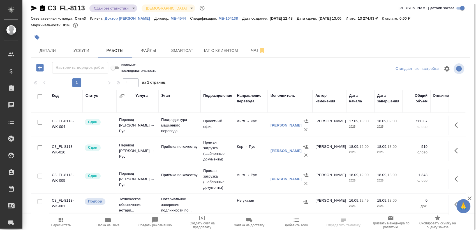
scroll to position [72, 0]
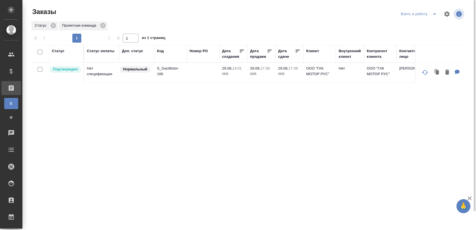
click at [430, 17] on span "split button" at bounding box center [434, 14] width 8 height 7
click at [417, 25] on li "Мои заказы" at bounding box center [419, 25] width 47 height 9
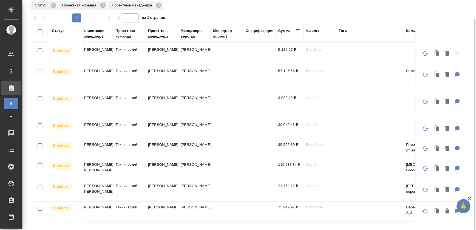
scroll to position [0, 402]
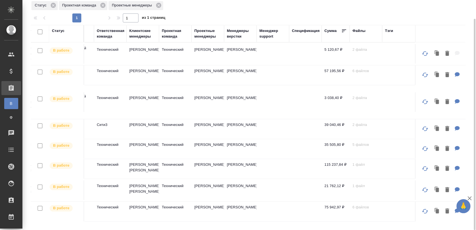
click at [197, 35] on div "Проектные менеджеры" at bounding box center [207, 33] width 27 height 11
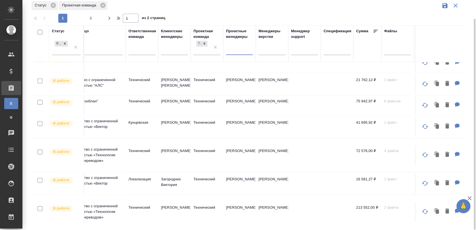
scroll to position [432, 371]
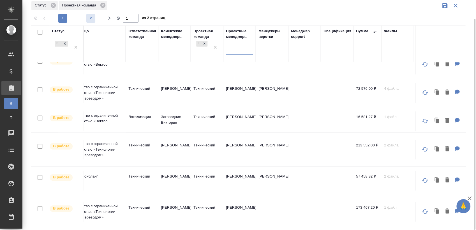
click at [91, 16] on span "2" at bounding box center [90, 18] width 9 height 6
type input "2"
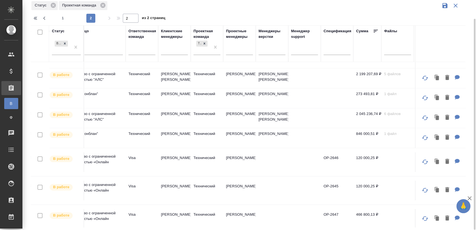
scroll to position [202, 371]
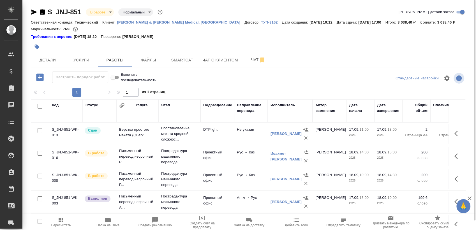
scroll to position [10, 0]
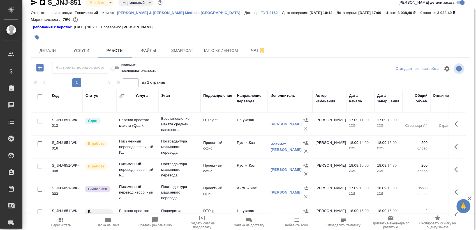
click at [114, 220] on span "Папка на Drive" at bounding box center [108, 221] width 40 height 11
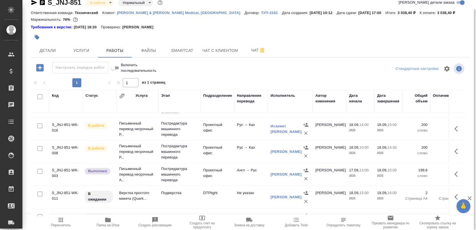
scroll to position [38, 0]
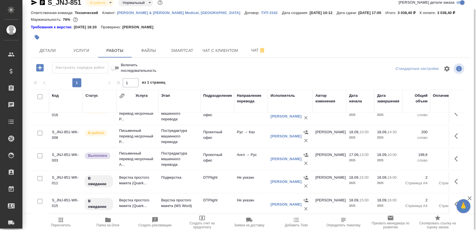
click at [455, 178] on icon "button" at bounding box center [457, 181] width 7 height 7
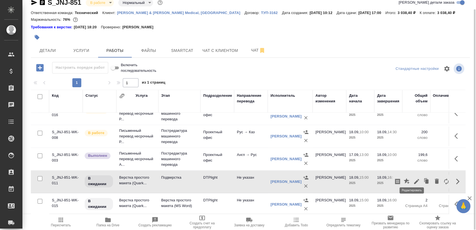
click at [413, 178] on icon "button" at bounding box center [416, 181] width 7 height 7
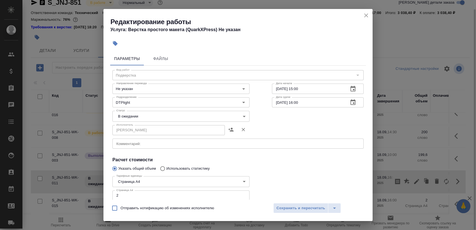
click at [165, 148] on div "x Комментарий:" at bounding box center [237, 144] width 251 height 10
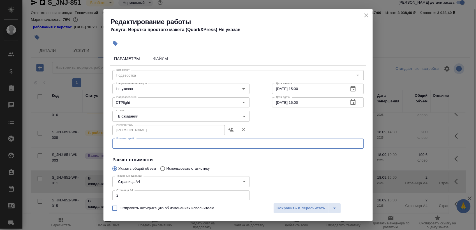
paste textarea "[URL][DOMAIN_NAME]"
type textarea "[URL][DOMAIN_NAME]"
click at [154, 118] on body "🙏 .cls-1 fill:#fff; AWATERA [PERSON_NAME] Спецификации Заказы 0 Чаты Todo Проек…" at bounding box center [238, 115] width 476 height 230
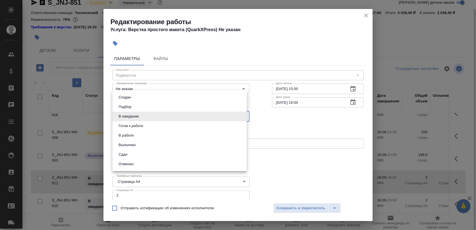
click at [154, 124] on li "Готов к работе" at bounding box center [179, 126] width 134 height 10
type input "readyForWork"
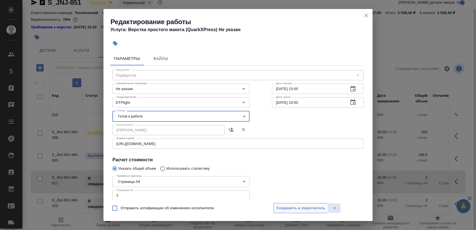
click at [301, 208] on span "Сохранить и пересчитать" at bounding box center [300, 208] width 49 height 6
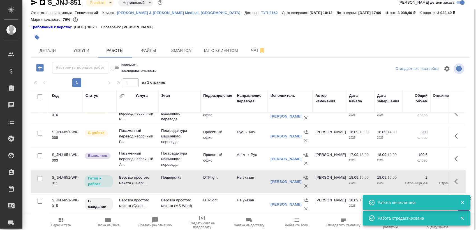
drag, startPoint x: 463, startPoint y: 204, endPoint x: 456, endPoint y: 200, distance: 8.2
click at [462, 204] on icon "button" at bounding box center [462, 202] width 5 height 5
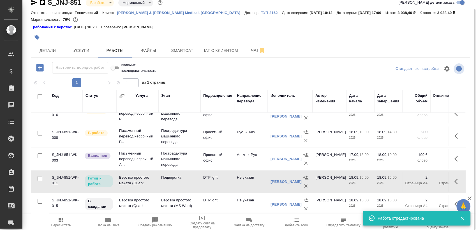
click at [454, 201] on icon "button" at bounding box center [457, 204] width 7 height 7
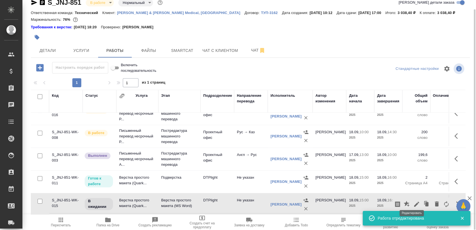
click at [412, 200] on button "button" at bounding box center [417, 203] width 10 height 13
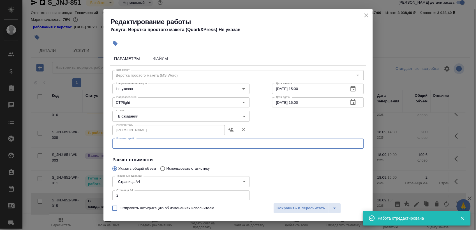
click at [139, 142] on textarea at bounding box center [237, 144] width 243 height 4
paste textarea "[URL][DOMAIN_NAME]"
type textarea "[URL][DOMAIN_NAME]"
click at [149, 118] on body "🙏 .cls-1 fill:#fff; AWATERA [PERSON_NAME] Спецификации Заказы 0 Чаты Todo Проек…" at bounding box center [238, 115] width 476 height 230
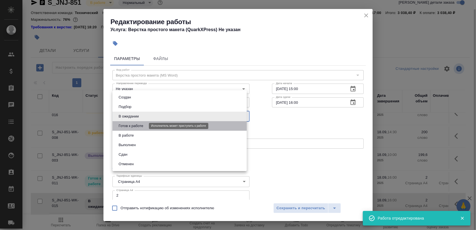
click at [145, 123] on button "Готов к работе" at bounding box center [131, 126] width 28 height 6
type input "readyForWork"
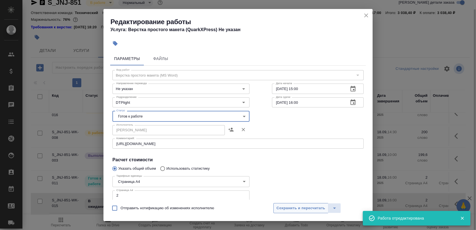
click at [296, 210] on span "Сохранить и пересчитать" at bounding box center [300, 208] width 49 height 6
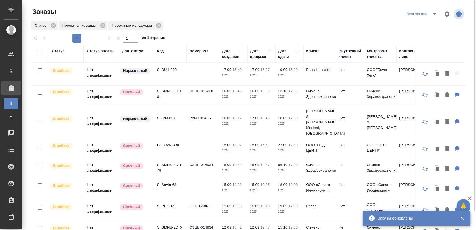
click at [435, 16] on icon "split button" at bounding box center [434, 14] width 7 height 7
click at [177, 30] on div "Статус Проектная команда Проектные менеджеры" at bounding box center [248, 26] width 435 height 10
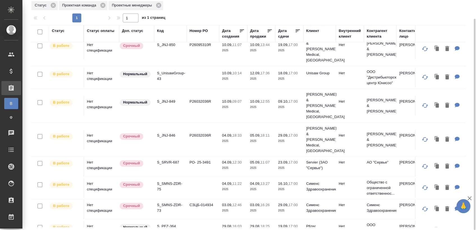
scroll to position [260, 0]
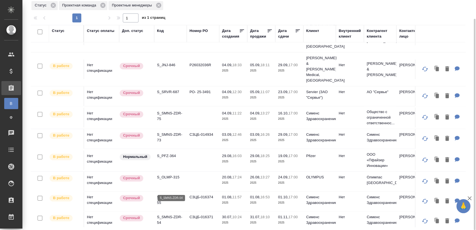
click at [163, 214] on p "S_SMNS-ZDR-54" at bounding box center [170, 219] width 27 height 11
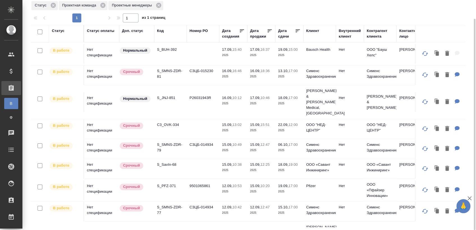
scroll to position [0, 0]
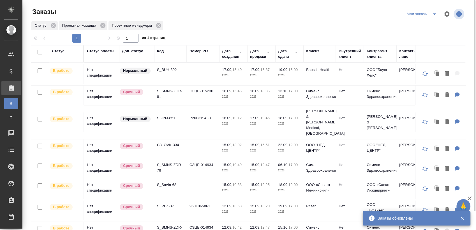
click at [433, 13] on icon "split button" at bounding box center [434, 14] width 7 height 7
click at [421, 24] on li "Взять в работу" at bounding box center [422, 25] width 47 height 9
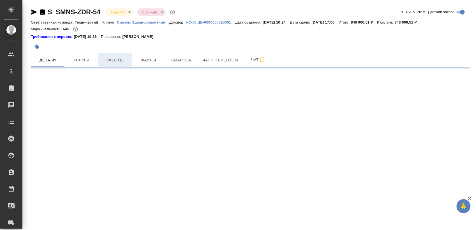
select select "RU"
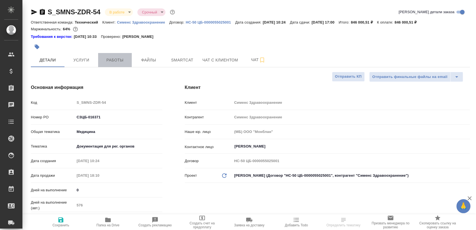
click at [119, 57] on span "Работы" at bounding box center [114, 60] width 27 height 7
type textarea "x"
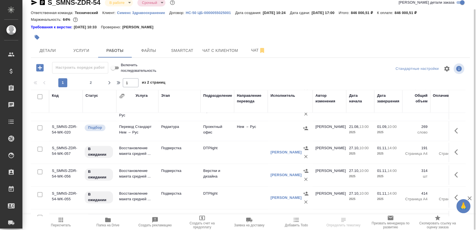
scroll to position [406, 0]
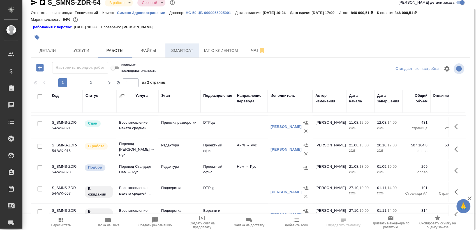
click at [186, 52] on span "Smartcat" at bounding box center [182, 50] width 27 height 7
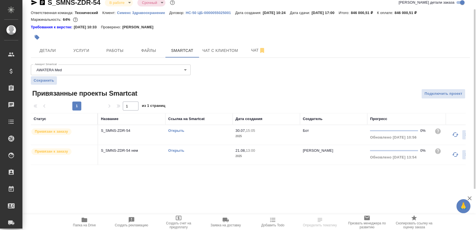
click at [178, 130] on link "Открыть" at bounding box center [176, 130] width 16 height 4
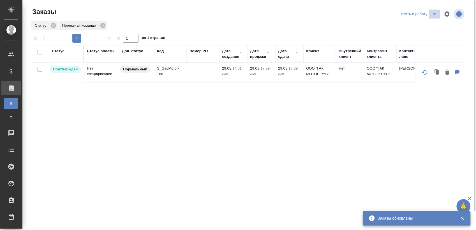
drag, startPoint x: 431, startPoint y: 14, endPoint x: 429, endPoint y: 18, distance: 4.6
click at [432, 14] on icon "split button" at bounding box center [434, 14] width 7 height 7
click at [418, 22] on li "Мои заказы" at bounding box center [419, 25] width 47 height 9
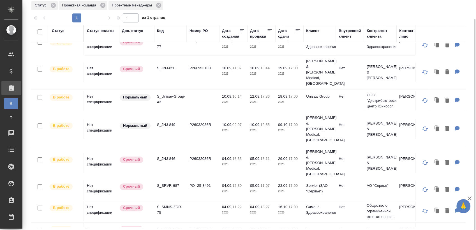
scroll to position [104, 0]
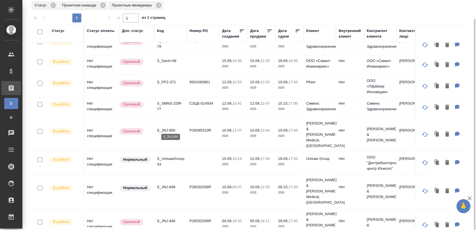
click at [166, 128] on p "S_JNJ-850" at bounding box center [170, 131] width 27 height 6
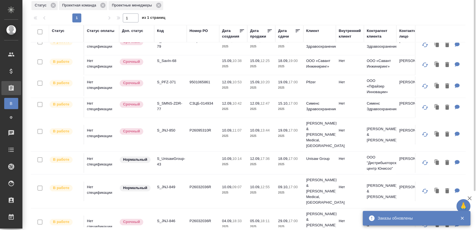
scroll to position [0, 0]
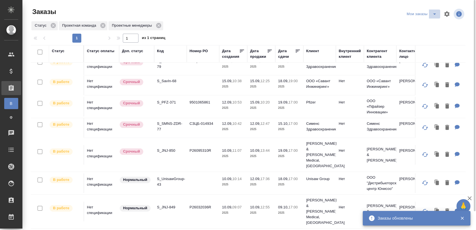
click at [435, 14] on icon "split button" at bounding box center [434, 13] width 3 height 1
click at [422, 23] on li "Взять в работу" at bounding box center [422, 25] width 47 height 9
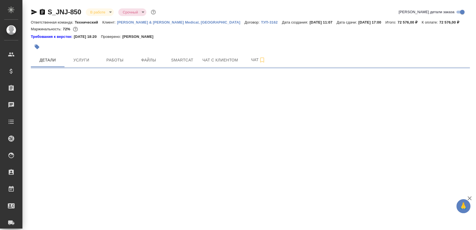
select select "RU"
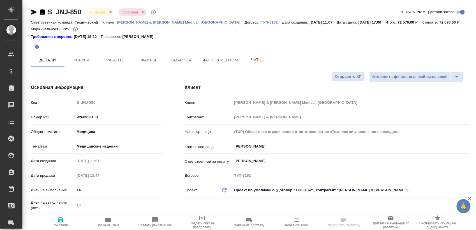
type textarea "x"
click at [33, 12] on icon "button" at bounding box center [34, 12] width 6 height 5
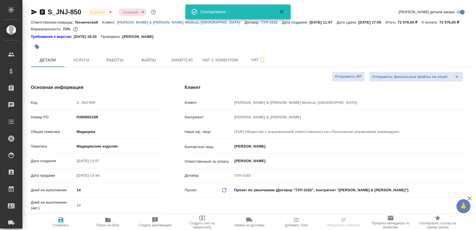
type textarea "x"
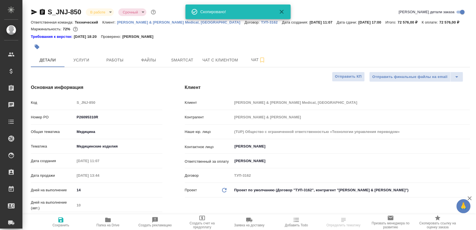
type textarea "x"
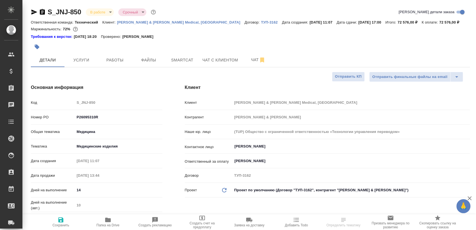
type textarea "x"
select select "RU"
type textarea "x"
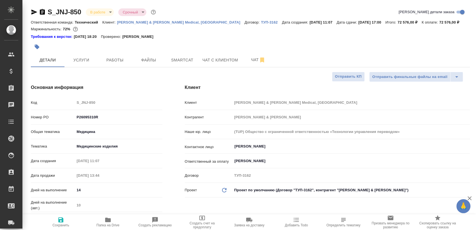
type textarea "x"
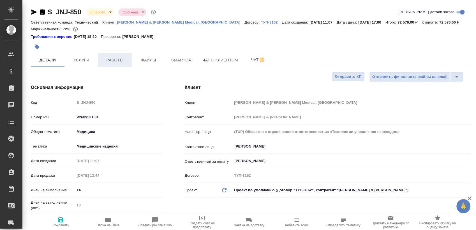
click at [121, 60] on span "Работы" at bounding box center [114, 60] width 27 height 7
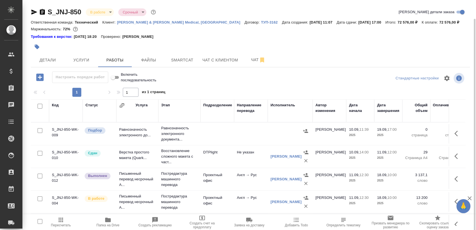
scroll to position [10, 0]
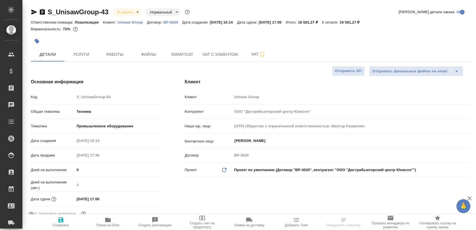
select select "RU"
click at [35, 13] on icon "button" at bounding box center [34, 12] width 6 height 5
click at [247, 53] on span "Чат" at bounding box center [258, 54] width 27 height 7
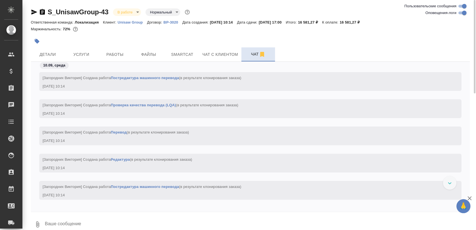
scroll to position [2549, 0]
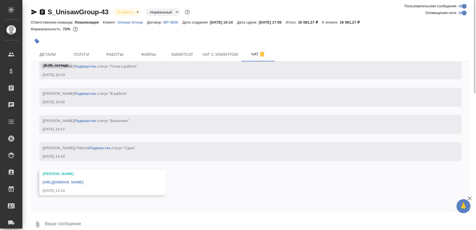
click at [83, 183] on link "https://drive.awatera.com/apps/files/files/10332092?dir=/Shares/Unisaw%20Group/…" at bounding box center [63, 182] width 41 height 4
click at [119, 11] on body "🙏 .cls-1 fill:#fff; AWATERA Sergeeva Anastasia Клиенты Спецификации Заказы 0 Ча…" at bounding box center [238, 115] width 476 height 230
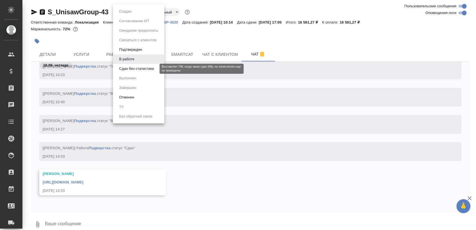
click at [136, 70] on button "Сдан без статистики" at bounding box center [136, 69] width 38 height 6
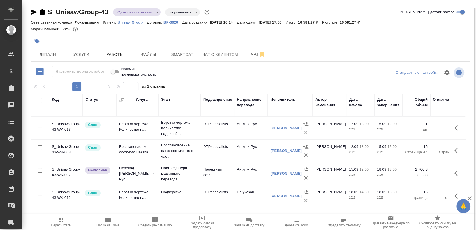
scroll to position [4, 0]
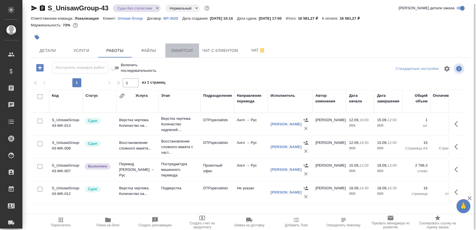
click at [180, 48] on span "Smartcat" at bounding box center [182, 50] width 27 height 7
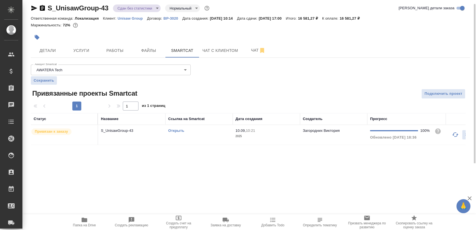
click at [201, 139] on td "Открыть" at bounding box center [198, 135] width 67 height 20
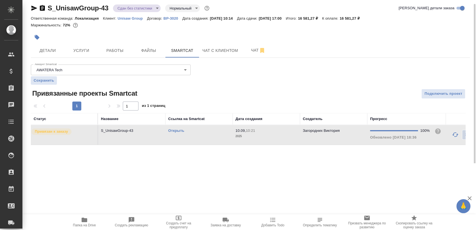
click at [201, 139] on td "Открыть" at bounding box center [198, 135] width 67 height 20
click at [117, 48] on span "Работы" at bounding box center [114, 50] width 27 height 7
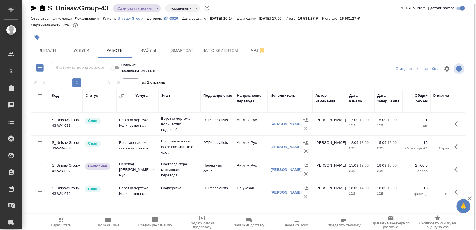
click at [61, 221] on icon "button" at bounding box center [60, 219] width 7 height 7
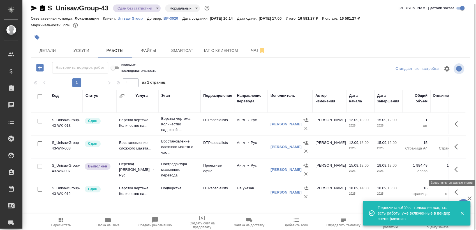
drag, startPoint x: 458, startPoint y: 172, endPoint x: 437, endPoint y: 178, distance: 21.3
click at [458, 172] on icon "button" at bounding box center [457, 169] width 7 height 7
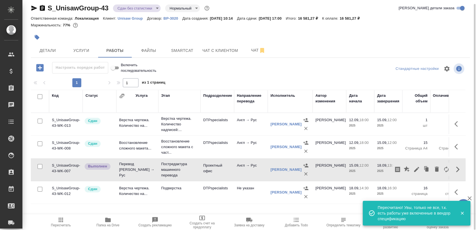
click at [416, 169] on icon "button" at bounding box center [416, 169] width 5 height 5
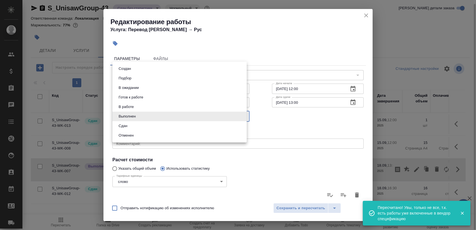
click at [151, 115] on body "🙏 .cls-1 fill:#fff; AWATERA Sergeeva Anastasia Клиенты Спецификации Заказы 0 Ча…" at bounding box center [238, 115] width 476 height 230
click at [135, 130] on li "Сдан" at bounding box center [179, 126] width 134 height 10
type input "closed"
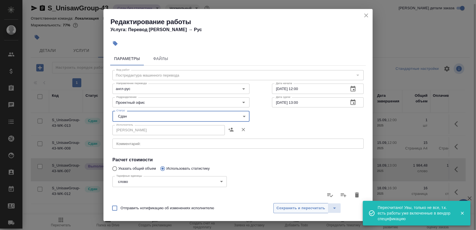
click at [296, 207] on span "Сохранить и пересчитать" at bounding box center [300, 208] width 49 height 6
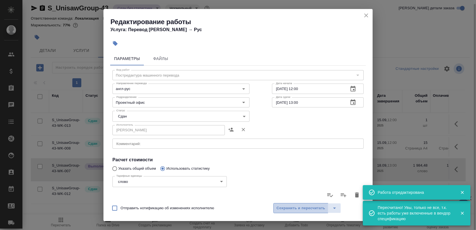
click at [296, 207] on span "Сохранить и пересчитать" at bounding box center [300, 208] width 49 height 6
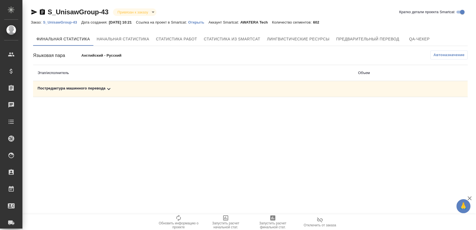
click at [133, 90] on div "Постредактура машинного перевода" at bounding box center [193, 89] width 311 height 7
click at [441, 107] on icon "button" at bounding box center [443, 108] width 6 height 5
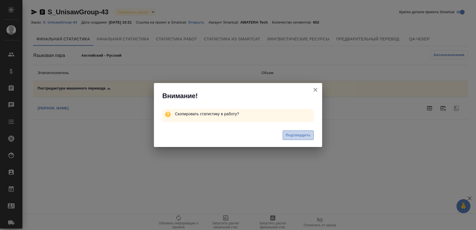
click at [308, 132] on span "Подтвердить" at bounding box center [298, 135] width 25 height 6
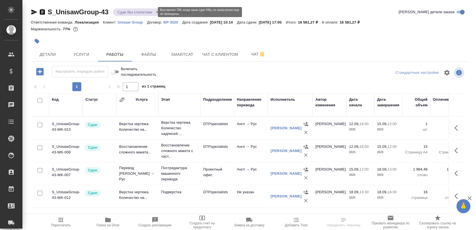
click at [130, 13] on body "🙏 .cls-1 fill:#fff; AWATERA [PERSON_NAME] Спецификации Заказы Чаты Todo Проекты…" at bounding box center [238, 115] width 476 height 230
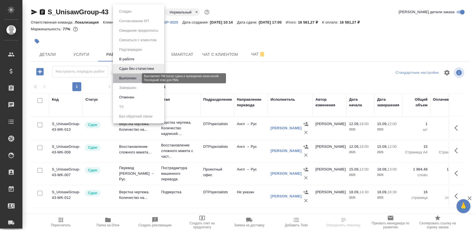
click at [131, 76] on button "Выполнен" at bounding box center [127, 78] width 20 height 6
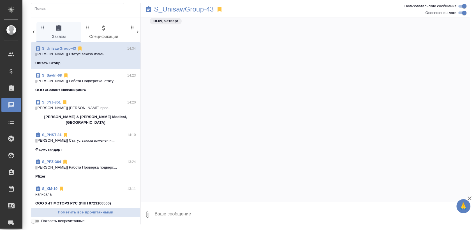
scroll to position [16975, 0]
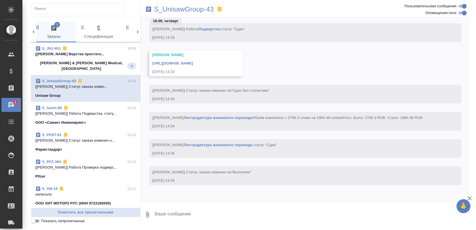
click at [89, 55] on p "[[PERSON_NAME] Верстка простого..." at bounding box center [85, 54] width 101 height 6
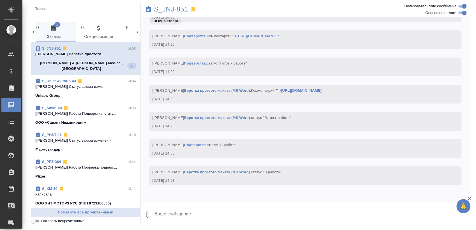
scroll to position [15939, 0]
click at [97, 59] on span "S_JNJ-851 15:05 [[PERSON_NAME]] Работа Верстка простого... [PERSON_NAME] & [PER…" at bounding box center [85, 59] width 101 height 26
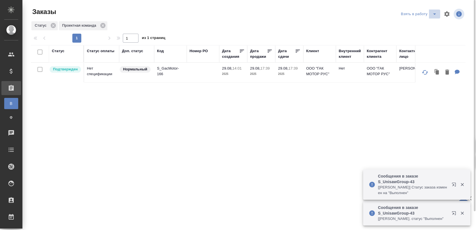
click at [434, 14] on icon "split button" at bounding box center [434, 13] width 3 height 1
click at [417, 23] on li "Мои заказы" at bounding box center [419, 25] width 47 height 9
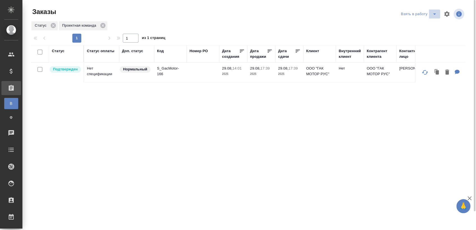
click at [435, 17] on icon "split button" at bounding box center [434, 14] width 7 height 7
click at [400, 24] on li "Мои заказы" at bounding box center [419, 25] width 47 height 9
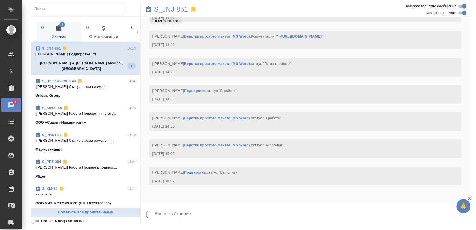
scroll to position [6985, 0]
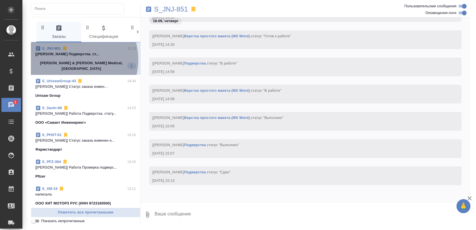
click at [69, 59] on span "S_JNJ-851 15:13 [Оксютович Ирина] Работа Подверстка. ст... Johnson & Johnson Me…" at bounding box center [85, 59] width 101 height 26
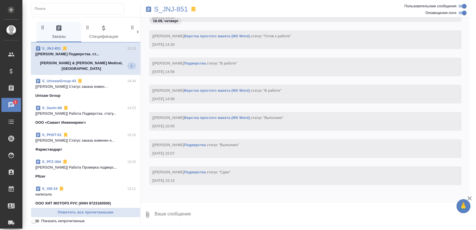
scroll to position [6984, 0]
click at [182, 8] on p "S_JNJ-851" at bounding box center [171, 9] width 34 height 6
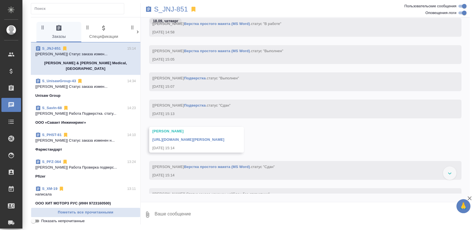
scroll to position [7079, 0]
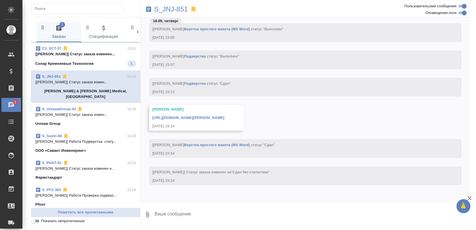
click at [88, 59] on span "C3_SCT-37 15:51 [Ильина Екатерина] Статус заказа изменен... Солар Кремниевые Те…" at bounding box center [85, 56] width 101 height 21
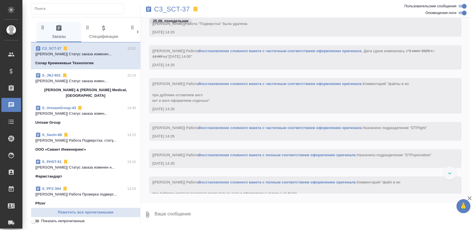
scroll to position [7079, 0]
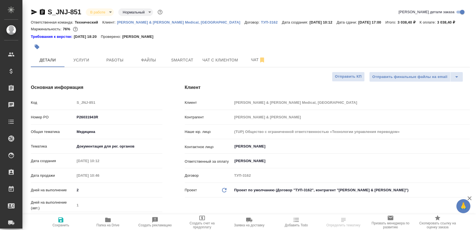
select select "RU"
type textarea "x"
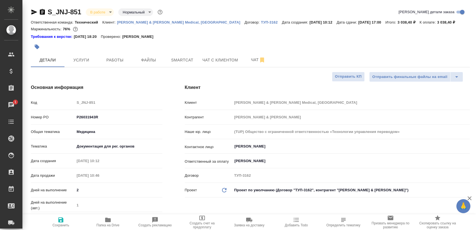
type textarea "x"
click at [34, 14] on icon "button" at bounding box center [34, 12] width 7 height 7
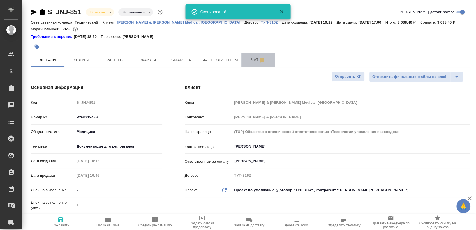
click at [241, 63] on button "Чат" at bounding box center [258, 60] width 34 height 14
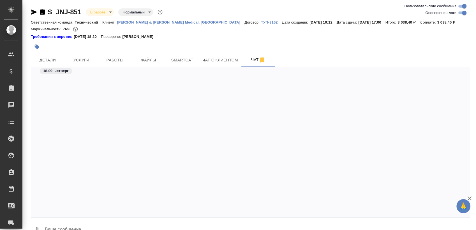
scroll to position [6805, 0]
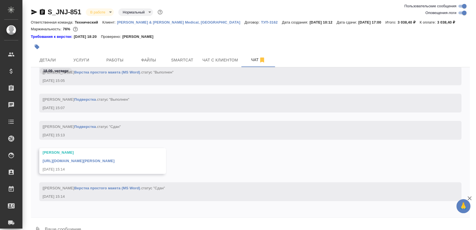
click at [115, 161] on link "[URL][DOMAIN_NAME][PERSON_NAME]" at bounding box center [79, 161] width 72 height 4
click at [112, 11] on body "🙏 .cls-1 fill:#fff; AWATERA [PERSON_NAME] Спецификации Заказы 0 Чаты Todo Проек…" at bounding box center [238, 115] width 476 height 230
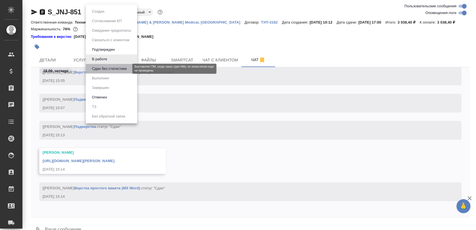
click at [110, 67] on button "Сдан без статистики" at bounding box center [109, 69] width 38 height 6
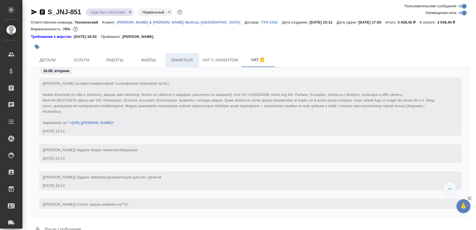
click at [186, 64] on button "Smartcat" at bounding box center [182, 60] width 34 height 14
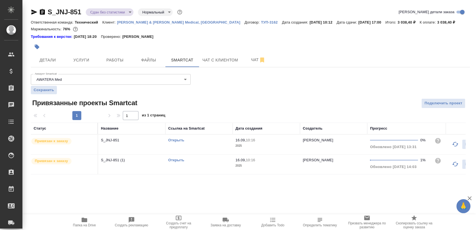
click at [195, 146] on td "Открыть" at bounding box center [198, 145] width 67 height 20
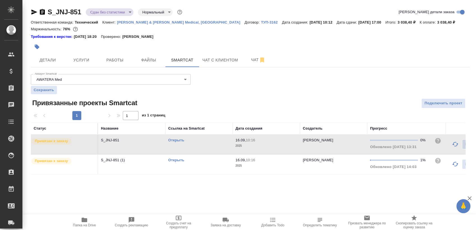
click at [186, 166] on td "Открыть" at bounding box center [198, 164] width 67 height 20
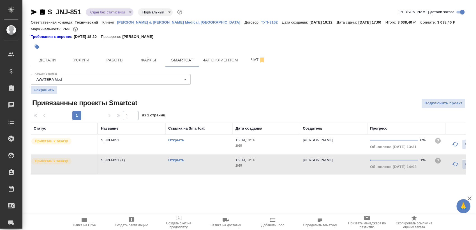
click at [186, 166] on td "Открыть" at bounding box center [198, 164] width 67 height 20
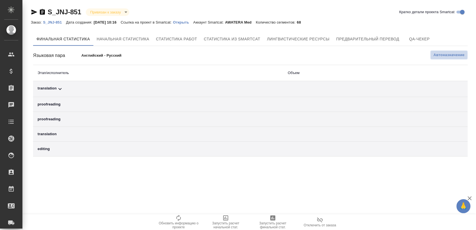
click at [442, 52] on button "Автоназначение" at bounding box center [448, 54] width 37 height 9
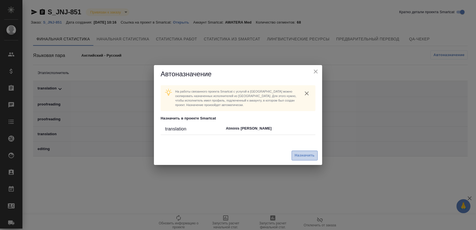
click at [298, 156] on span "Назначить" at bounding box center [305, 155] width 20 height 6
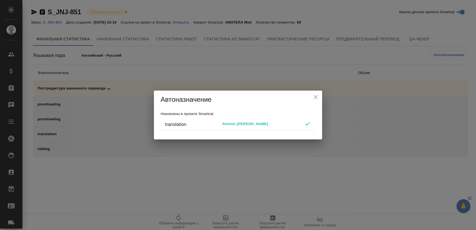
click at [316, 98] on icon "close" at bounding box center [316, 97] width 4 height 4
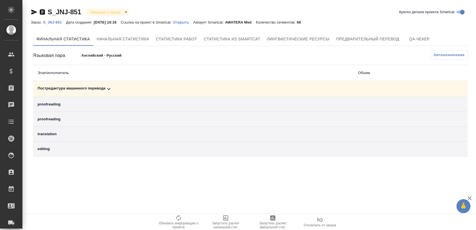
click at [274, 220] on icon "button" at bounding box center [272, 217] width 5 height 5
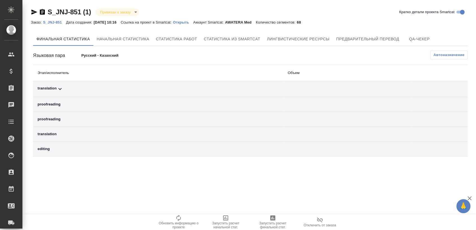
click at [450, 53] on span "Автоназначение" at bounding box center [448, 55] width 31 height 6
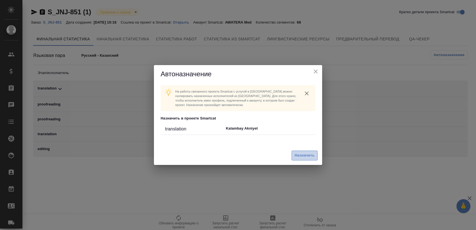
click at [299, 158] on span "Назначить" at bounding box center [305, 155] width 20 height 6
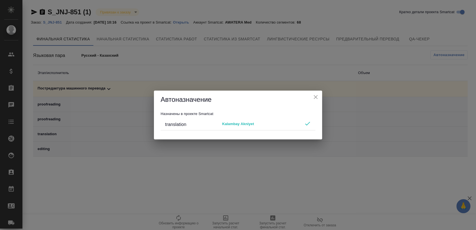
click at [315, 94] on icon "close" at bounding box center [315, 97] width 7 height 7
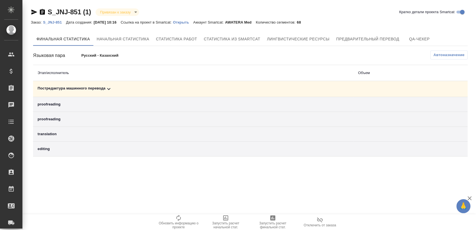
click at [187, 223] on span "Обновить информацию о проекте" at bounding box center [178, 225] width 40 height 8
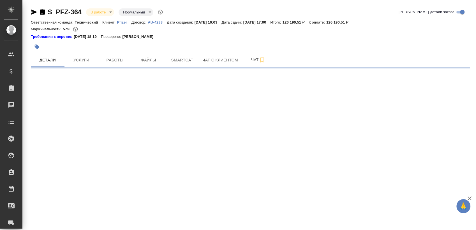
select select "RU"
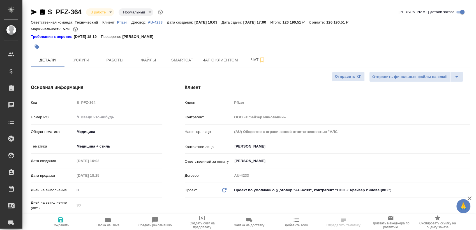
type textarea "x"
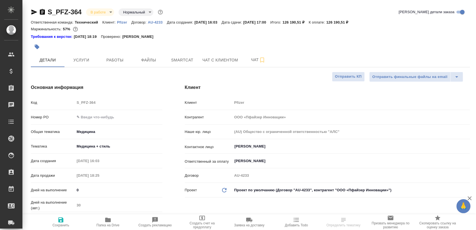
type textarea "x"
click at [34, 11] on icon "button" at bounding box center [34, 12] width 6 height 5
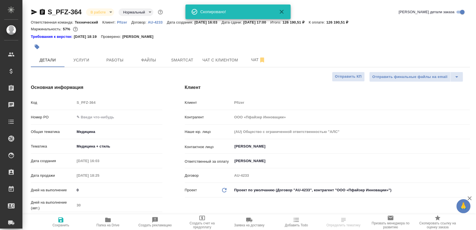
type textarea "x"
select select "RU"
type textarea "x"
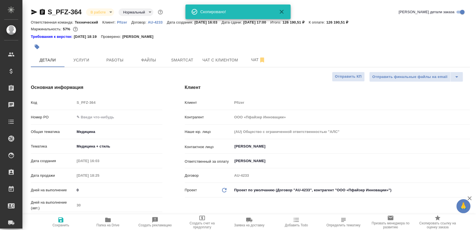
type textarea "x"
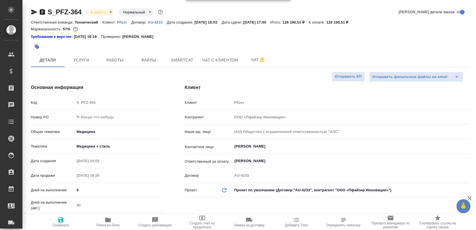
click at [35, 12] on icon "button" at bounding box center [34, 12] width 6 height 5
type textarea "x"
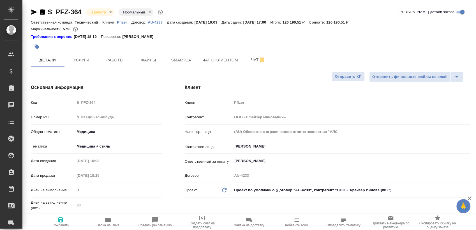
type textarea "x"
drag, startPoint x: 115, startPoint y: 220, endPoint x: 116, endPoint y: 216, distance: 4.0
click at [115, 220] on span "Папка на Drive" at bounding box center [108, 221] width 40 height 11
type textarea "x"
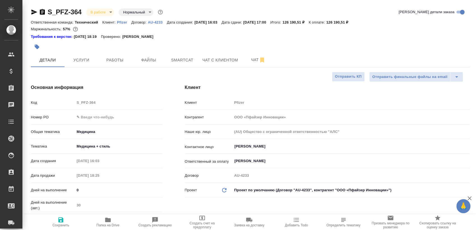
type textarea "x"
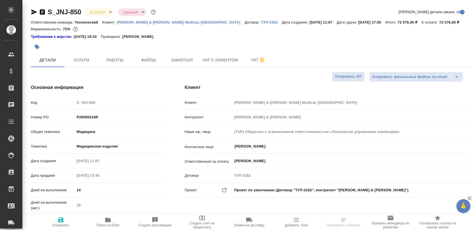
select select "RU"
click at [180, 59] on span "Smartcat" at bounding box center [182, 60] width 27 height 7
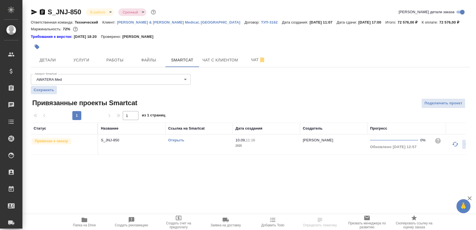
click at [178, 140] on link "Открыть" at bounding box center [176, 140] width 16 height 4
drag, startPoint x: 41, startPoint y: 12, endPoint x: 50, endPoint y: 11, distance: 8.2
click at [41, 13] on icon "button" at bounding box center [42, 12] width 5 height 6
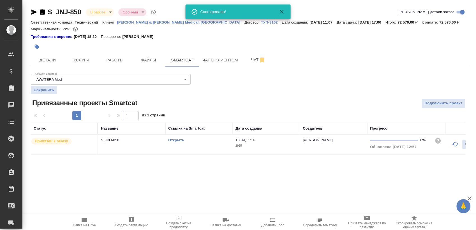
click at [124, 68] on div "S_JNJ-850 В работе inProgress Срочный urgent Кратко детали заказа Ответственная…" at bounding box center [250, 84] width 445 height 169
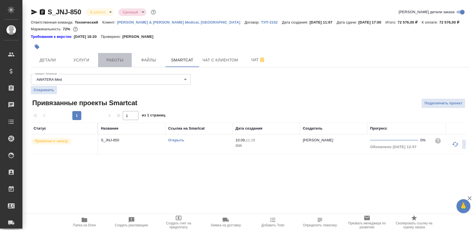
click at [119, 61] on span "Работы" at bounding box center [114, 60] width 27 height 7
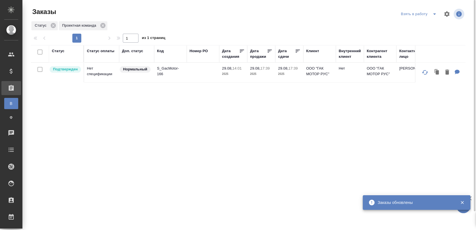
click at [430, 13] on span "split button" at bounding box center [434, 14] width 8 height 7
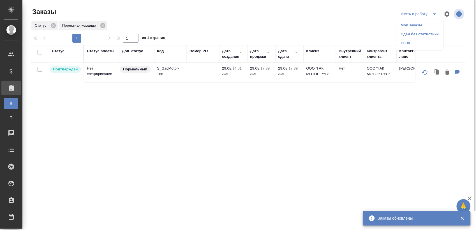
drag, startPoint x: 418, startPoint y: 26, endPoint x: 401, endPoint y: 17, distance: 19.5
click at [418, 27] on li "Мои заказы" at bounding box center [419, 25] width 47 height 9
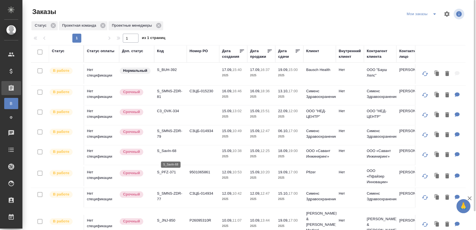
click at [173, 153] on p "S_SavIn-68" at bounding box center [170, 151] width 27 height 6
click at [431, 14] on icon "split button" at bounding box center [434, 14] width 7 height 7
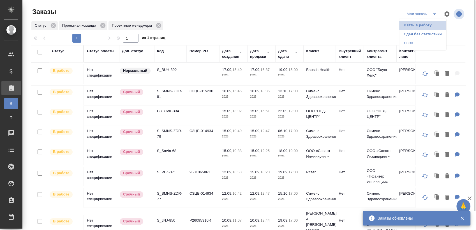
click at [417, 25] on li "Взять в работу" at bounding box center [422, 25] width 47 height 9
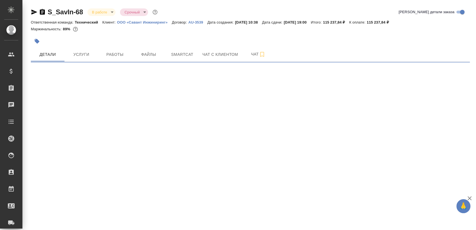
click at [112, 49] on button "Работы" at bounding box center [115, 54] width 34 height 14
select select "RU"
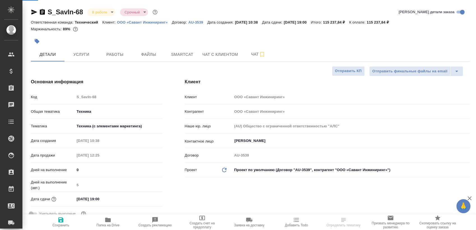
type textarea "x"
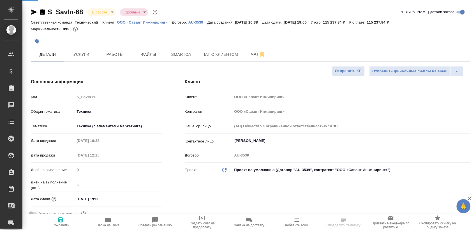
type textarea "x"
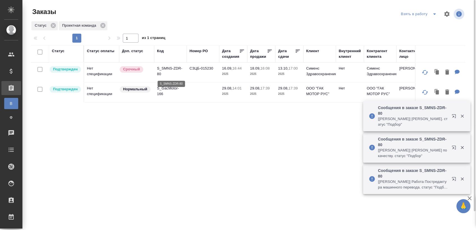
click at [170, 70] on p "S_SMNS-ZDR-80" at bounding box center [170, 71] width 27 height 11
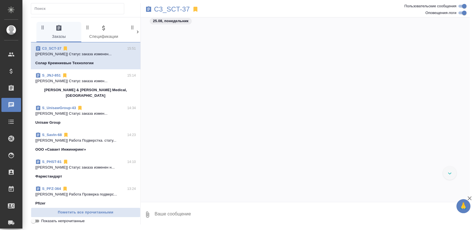
scroll to position [7079, 0]
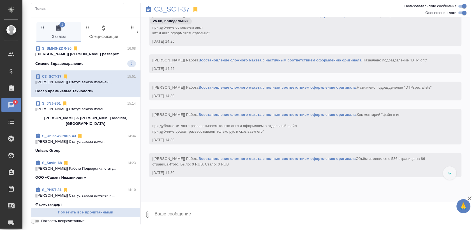
click at [83, 49] on div "S_SMNS-ZDR-80 16:08" at bounding box center [85, 49] width 101 height 6
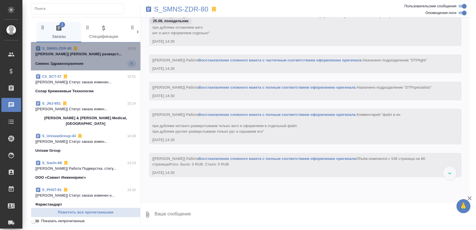
drag, startPoint x: 111, startPoint y: 59, endPoint x: 109, endPoint y: 61, distance: 3.6
click at [111, 59] on span "S_SMNS-ZDR-80 16:08 [Усманова Ольга] Работа Приемка разверст... Сименс Здравоох…" at bounding box center [85, 56] width 101 height 21
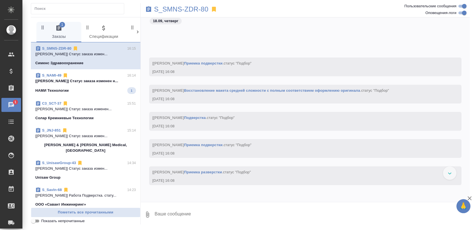
scroll to position [1292, 0]
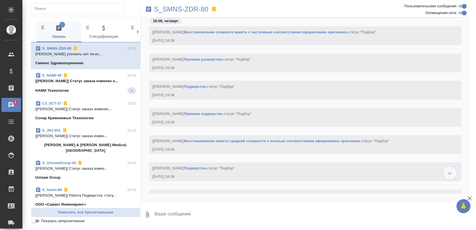
click at [86, 81] on p "[Усманова Ольга] Статус заказа изменен н..." at bounding box center [85, 81] width 101 height 6
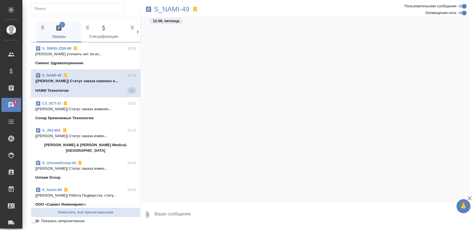
scroll to position [10930, 0]
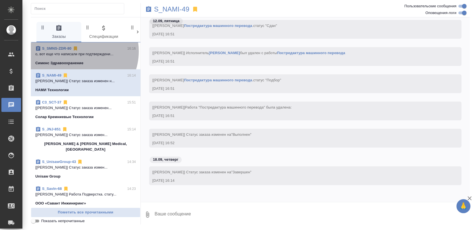
click at [77, 52] on p "о, вот еще что написали при подтверждени..." at bounding box center [85, 54] width 101 height 6
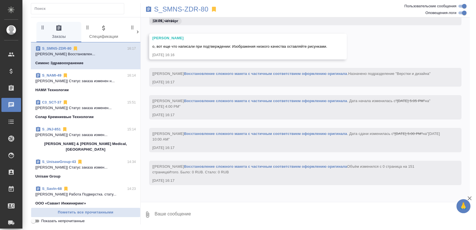
scroll to position [2064, 0]
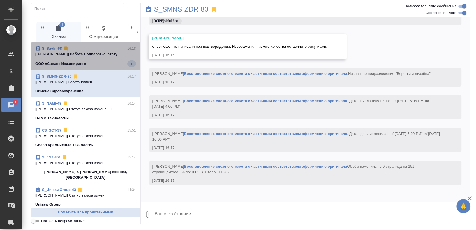
click at [105, 60] on div "ООО «Савант Инжиниринг» 1" at bounding box center [85, 63] width 101 height 7
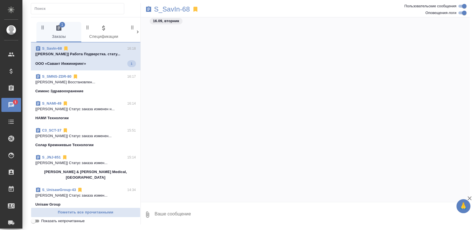
scroll to position [3461, 0]
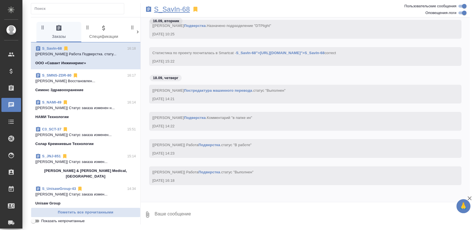
click at [185, 10] on p "S_SavIn-68" at bounding box center [172, 9] width 36 height 6
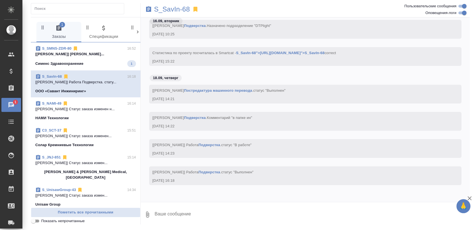
click at [100, 51] on div "S_SMNS-ZDR-80 16:52" at bounding box center [85, 49] width 101 height 6
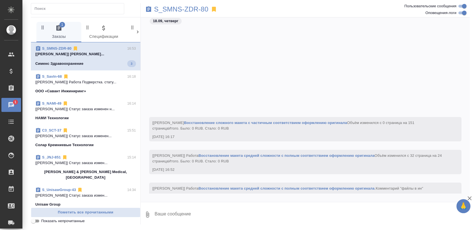
scroll to position [2215, 0]
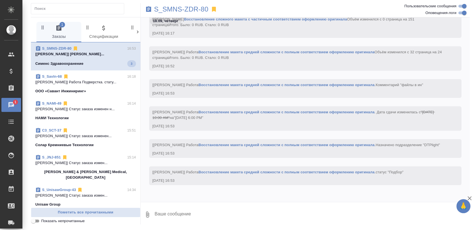
click at [72, 58] on span "S_SMNS-ZDR-80 16:53 [Заборова Александра] Работа Восстановле... Сименс Здравоох…" at bounding box center [85, 56] width 101 height 21
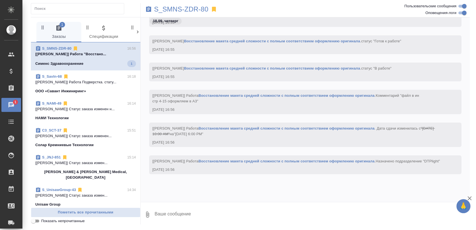
scroll to position [2506, 0]
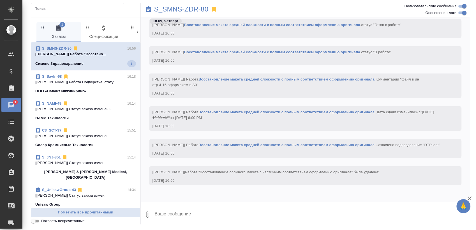
click at [77, 61] on p "Сименс Здравоохранение" at bounding box center [59, 64] width 48 height 6
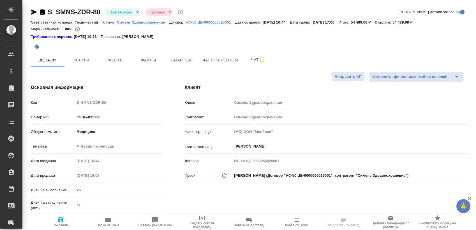
select select "RU"
click at [125, 10] on body "🙏 .cls-1 fill:#fff; AWATERA [PERSON_NAME] Спецификации Заказы Чаты Todo Проекты…" at bounding box center [238, 115] width 476 height 230
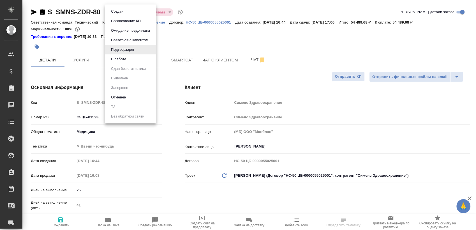
click at [123, 61] on button "В работе" at bounding box center [118, 59] width 19 height 6
type input "[PERSON_NAME]"
type input "[PERSON_NAME]pavlova"
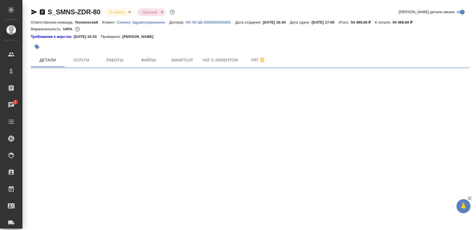
select select "RU"
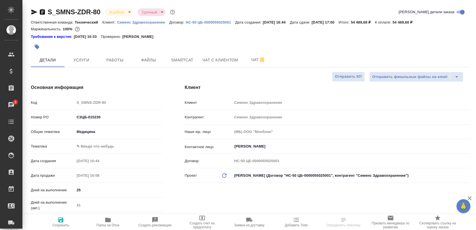
type textarea "x"
click at [245, 62] on span "Чат" at bounding box center [258, 59] width 27 height 7
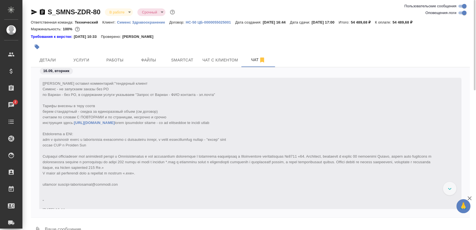
scroll to position [3322, 0]
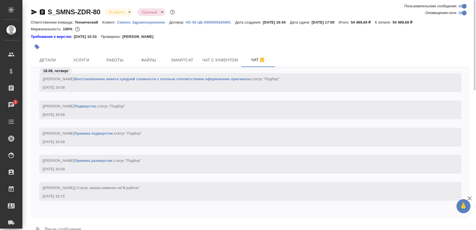
click at [460, 11] on input "Оповещения-логи" at bounding box center [464, 13] width 20 height 7
checkbox input "false"
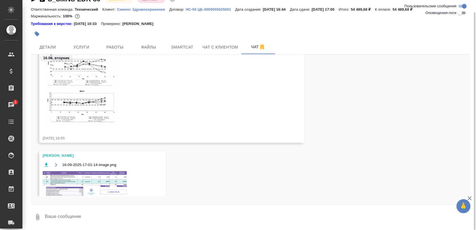
scroll to position [285, 0]
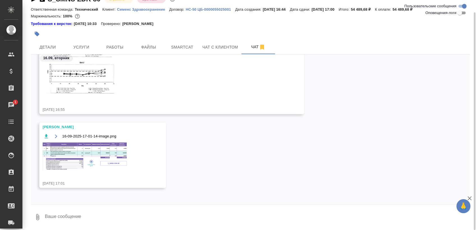
click at [72, 221] on textarea at bounding box center [257, 216] width 426 height 19
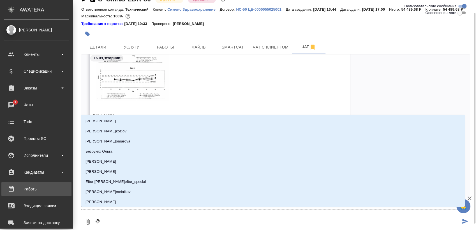
scroll to position [13, 0]
type textarea "@у"
type input "у"
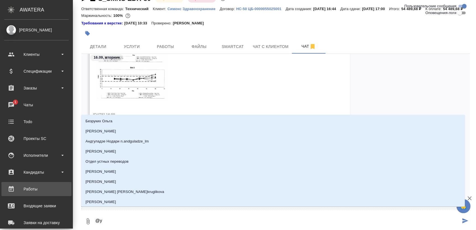
type textarea "@ус"
type input "ус"
type textarea "@усм"
type input "усм"
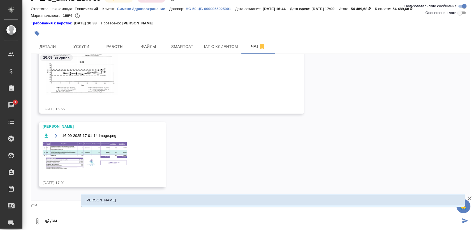
click at [136, 201] on li "[PERSON_NAME]" at bounding box center [273, 200] width 384 height 10
click at [113, 201] on p "[PERSON_NAME]" at bounding box center [101, 200] width 31 height 6
click at [119, 199] on li "[PERSON_NAME]" at bounding box center [273, 200] width 384 height 10
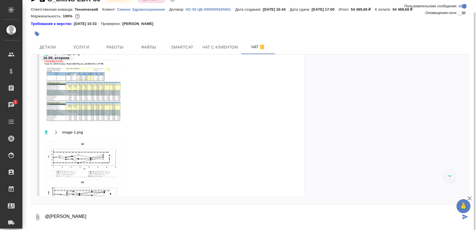
scroll to position [0, 0]
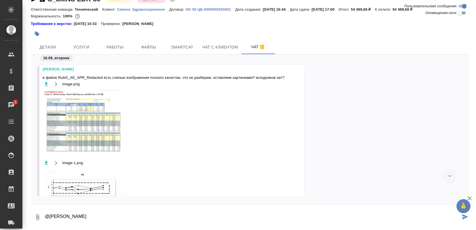
click at [100, 214] on textarea "@Усманова Ольга" at bounding box center [252, 216] width 416 height 19
type textarea "@Усманова Ольга Можешь уточнить нет ли исходников?"
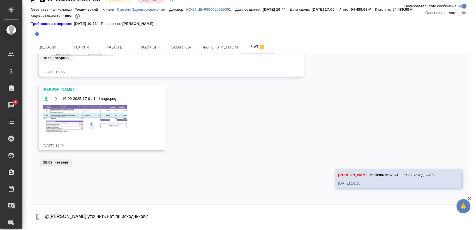
scroll to position [323, 0]
click at [87, 115] on img at bounding box center [85, 119] width 84 height 28
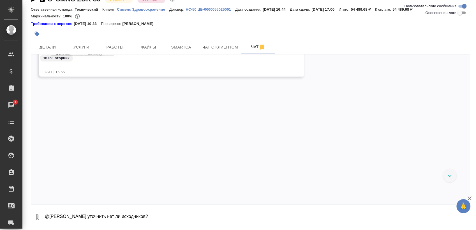
scroll to position [357, 0]
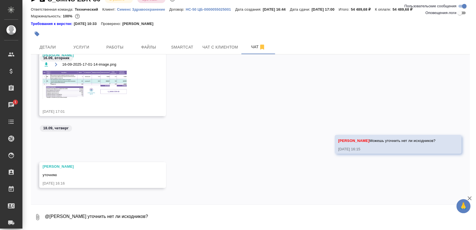
click at [100, 74] on img at bounding box center [85, 85] width 84 height 28
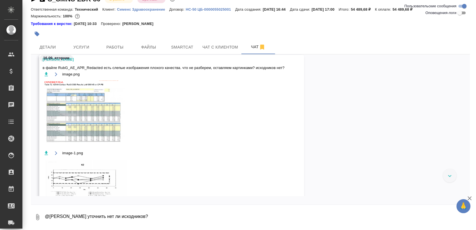
scroll to position [0, 0]
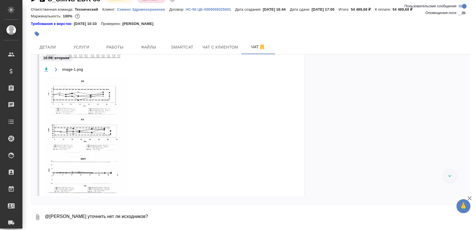
scroll to position [187, 0]
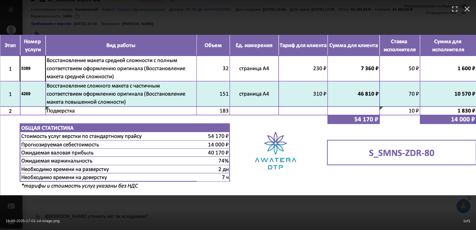
click at [220, 206] on div "16-09-2025-17-01-14-image.png 1 of 1" at bounding box center [238, 115] width 476 height 230
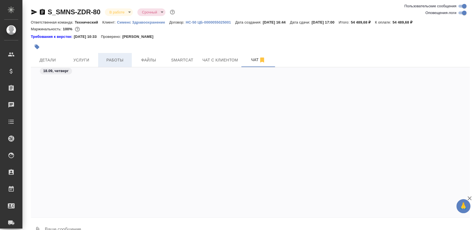
scroll to position [3478, 0]
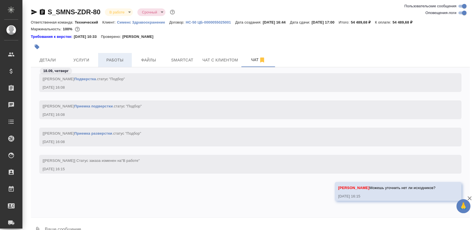
click at [121, 57] on span "Работы" at bounding box center [114, 60] width 27 height 7
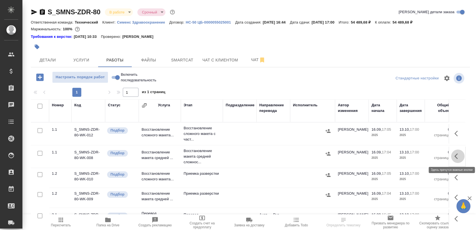
click at [458, 158] on button "button" at bounding box center [457, 155] width 13 height 13
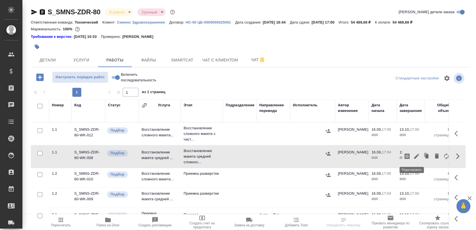
click at [412, 160] on button "button" at bounding box center [417, 155] width 10 height 13
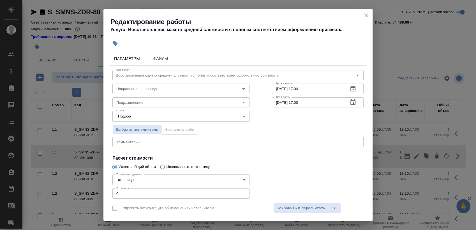
scroll to position [34, 0]
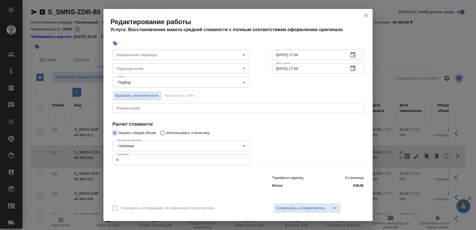
click at [143, 157] on input "0" at bounding box center [180, 159] width 137 height 10
type input "32"
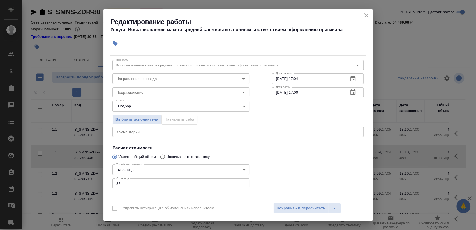
scroll to position [0, 0]
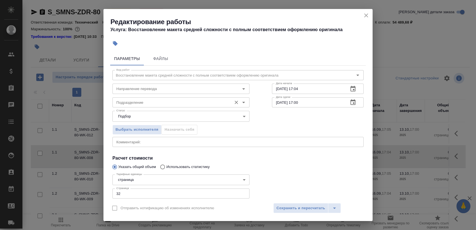
click at [176, 99] on input "Подразделение" at bounding box center [171, 102] width 115 height 7
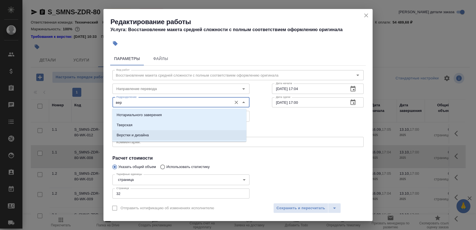
click at [162, 136] on li "Верстки и дизайна" at bounding box center [179, 135] width 134 height 10
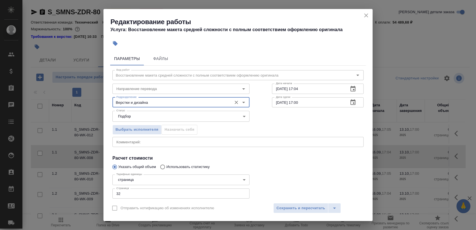
type input "Верстки и дизайна"
click at [348, 86] on button "button" at bounding box center [352, 88] width 13 height 13
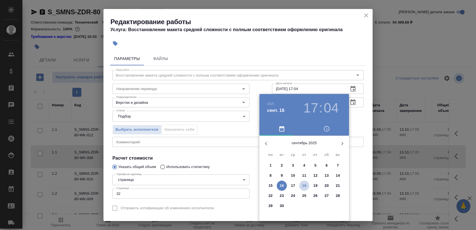
click at [306, 185] on span "18" at bounding box center [304, 186] width 10 height 6
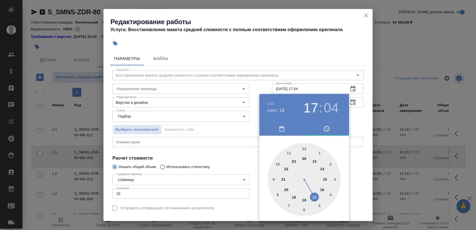
click at [324, 177] on div at bounding box center [304, 179] width 73 height 73
drag, startPoint x: 308, startPoint y: 105, endPoint x: 311, endPoint y: 116, distance: 11.3
click at [308, 105] on h3 "15" at bounding box center [310, 108] width 15 height 16
click at [320, 190] on div at bounding box center [304, 179] width 73 height 73
drag, startPoint x: 303, startPoint y: 145, endPoint x: 306, endPoint y: 144, distance: 3.3
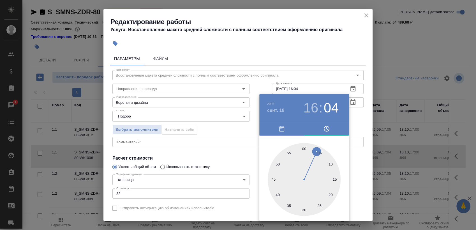
click at [304, 144] on div at bounding box center [304, 179] width 73 height 73
type input "18.09.2025 16:00"
click at [370, 116] on div at bounding box center [238, 115] width 476 height 230
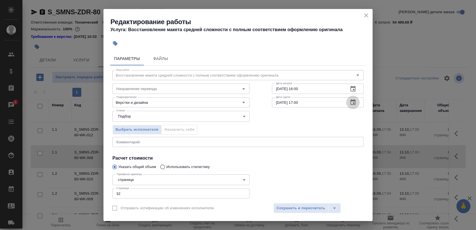
click at [350, 103] on icon "button" at bounding box center [353, 102] width 7 height 7
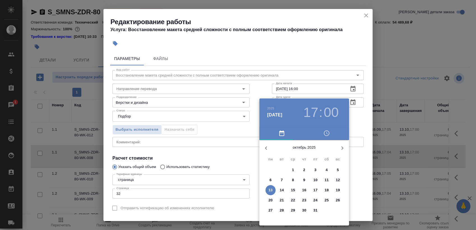
click at [267, 146] on icon "button" at bounding box center [266, 148] width 7 height 7
click at [269, 199] on p "22" at bounding box center [271, 200] width 4 height 6
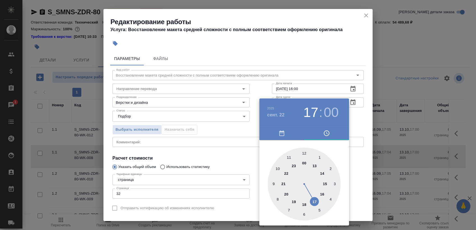
click at [275, 166] on div at bounding box center [304, 183] width 73 height 73
type input "22.09.2025 10:00"
click at [365, 120] on div at bounding box center [238, 115] width 476 height 230
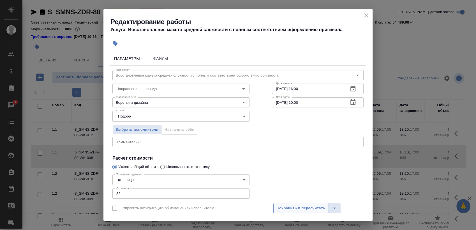
click at [315, 209] on span "Сохранить и пересчитать" at bounding box center [300, 208] width 49 height 6
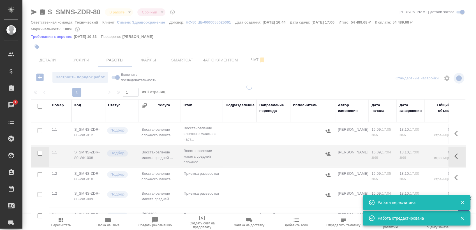
click at [283, 207] on td at bounding box center [274, 198] width 34 height 20
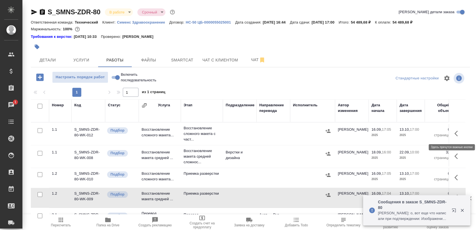
click at [454, 135] on icon "button" at bounding box center [457, 133] width 7 height 7
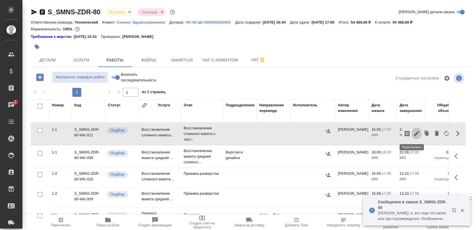
click at [413, 130] on icon "button" at bounding box center [416, 133] width 7 height 7
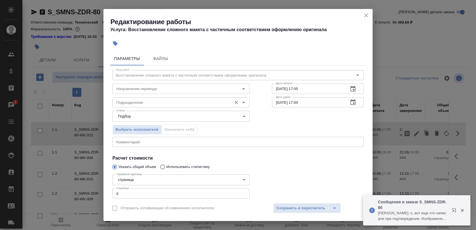
click at [153, 98] on div "Подразделение" at bounding box center [180, 102] width 137 height 10
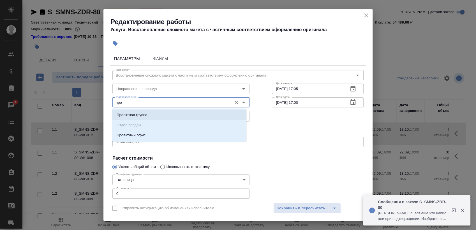
click at [153, 101] on input "про" at bounding box center [171, 102] width 115 height 7
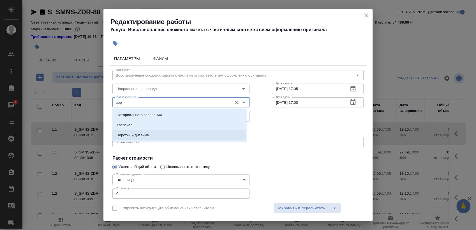
click at [155, 131] on li "Верстки и дизайна" at bounding box center [179, 135] width 134 height 10
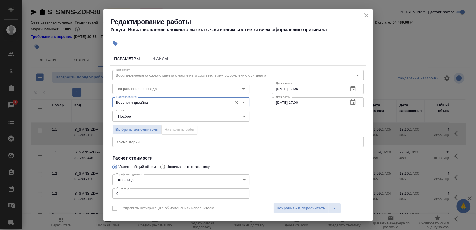
type input "Верстки и дизайна"
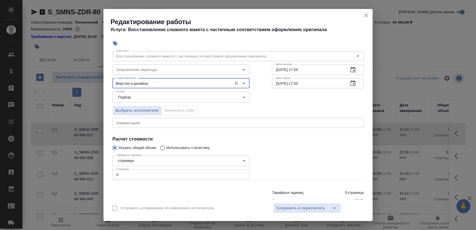
scroll to position [34, 0]
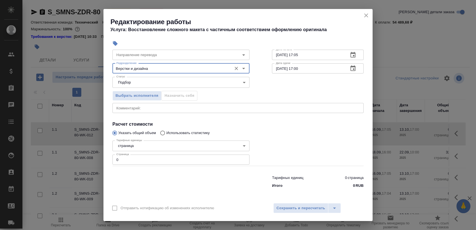
click at [137, 158] on input "0" at bounding box center [180, 159] width 137 height 10
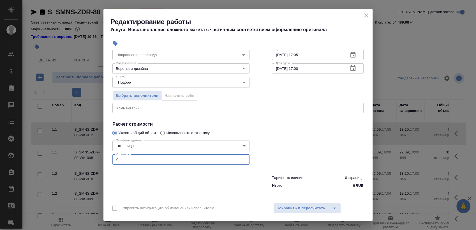
click at [137, 158] on input "0" at bounding box center [180, 159] width 137 height 10
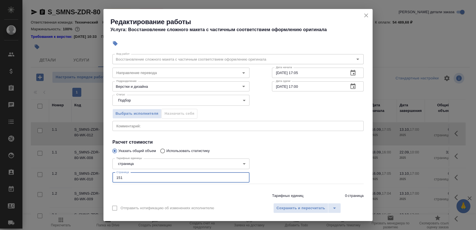
scroll to position [0, 0]
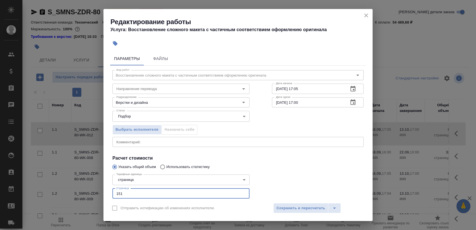
type input "151"
click at [350, 88] on icon "button" at bounding box center [353, 89] width 7 height 7
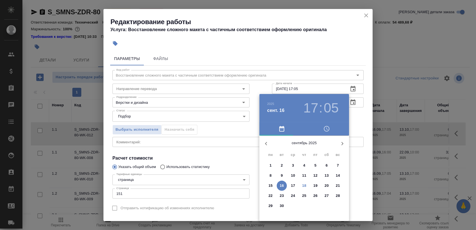
click at [306, 184] on p "18" at bounding box center [304, 186] width 4 height 6
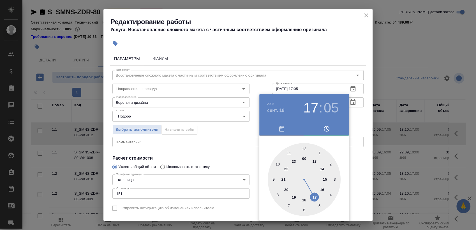
click at [321, 188] on div at bounding box center [304, 179] width 73 height 73
drag, startPoint x: 304, startPoint y: 145, endPoint x: 309, endPoint y: 145, distance: 5.6
click at [304, 146] on div at bounding box center [304, 179] width 73 height 73
type input "18.09.2025 16:00"
click at [356, 120] on div at bounding box center [238, 115] width 476 height 230
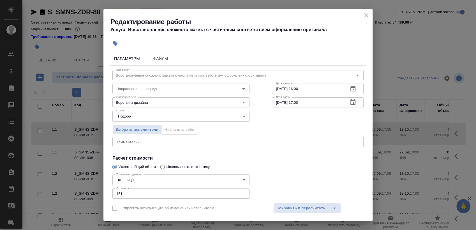
click at [350, 103] on icon "button" at bounding box center [353, 102] width 7 height 7
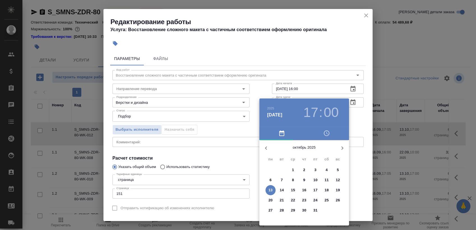
click at [268, 199] on span "20" at bounding box center [271, 200] width 10 height 6
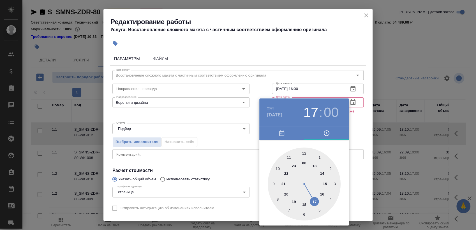
drag, startPoint x: 352, startPoint y: 117, endPoint x: 358, endPoint y: 107, distance: 11.1
click at [355, 115] on div at bounding box center [238, 115] width 476 height 230
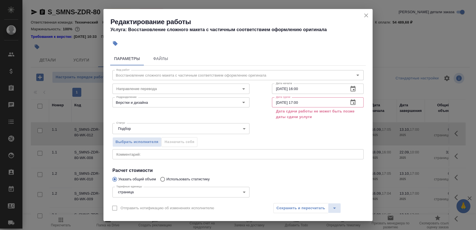
click at [346, 103] on button "button" at bounding box center [352, 102] width 13 height 13
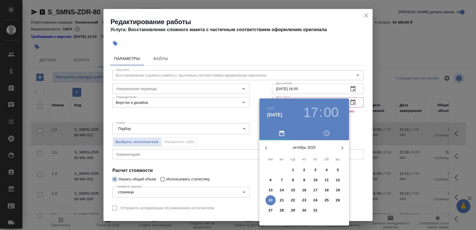
click at [265, 150] on icon "button" at bounding box center [266, 148] width 7 height 7
click at [269, 198] on p "22" at bounding box center [271, 200] width 4 height 6
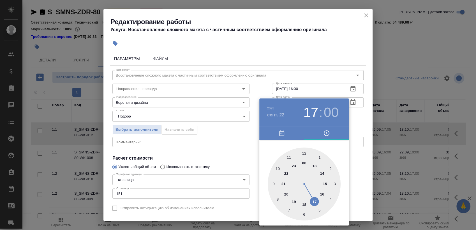
click at [275, 166] on div at bounding box center [304, 183] width 73 height 73
type input "22.09.2025 10:00"
click at [366, 112] on div at bounding box center [238, 115] width 476 height 230
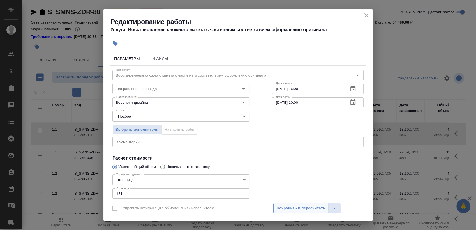
click at [308, 209] on span "Сохранить и пересчитать" at bounding box center [300, 208] width 49 height 6
click at [297, 206] on span "Сохранить и пересчитать" at bounding box center [300, 208] width 49 height 6
click at [298, 207] on span "Сохранить и пересчитать" at bounding box center [300, 208] width 49 height 6
click at [296, 206] on span "Сохранить и пересчитать" at bounding box center [300, 208] width 49 height 6
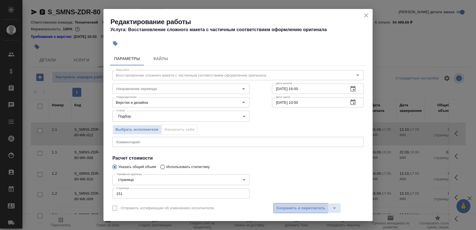
click at [296, 206] on span "Сохранить и пересчитать" at bounding box center [300, 208] width 49 height 6
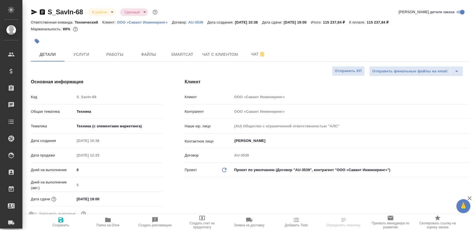
select select "RU"
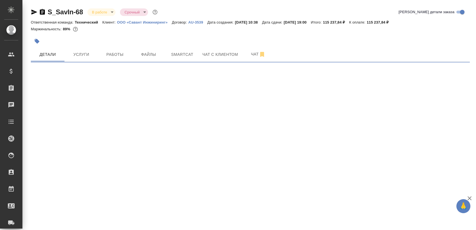
select select "RU"
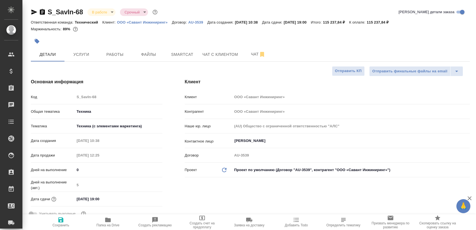
type textarea "x"
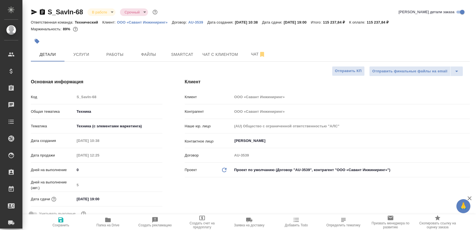
type textarea "x"
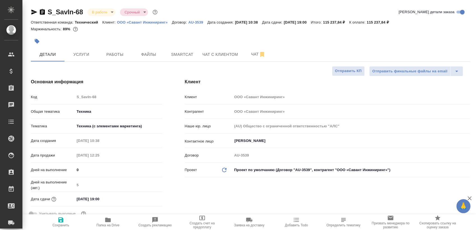
type textarea "x"
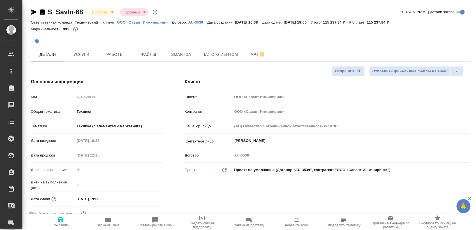
type textarea "x"
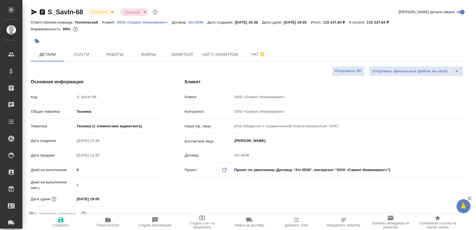
type textarea "x"
click at [247, 60] on button "Чат" at bounding box center [258, 54] width 34 height 14
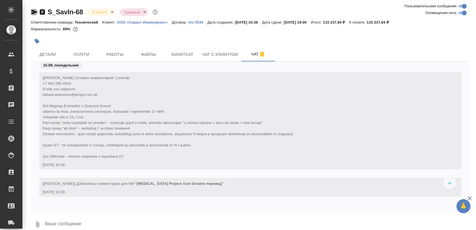
click at [35, 12] on icon "button" at bounding box center [34, 12] width 6 height 5
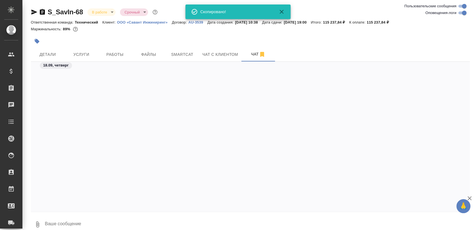
scroll to position [6096, 0]
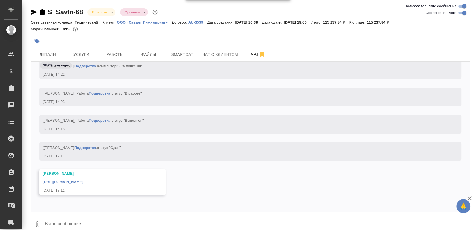
click at [146, 179] on div "[URL][DOMAIN_NAME]" at bounding box center [95, 181] width 104 height 7
click at [83, 180] on link "[URL][DOMAIN_NAME]" at bounding box center [63, 182] width 41 height 4
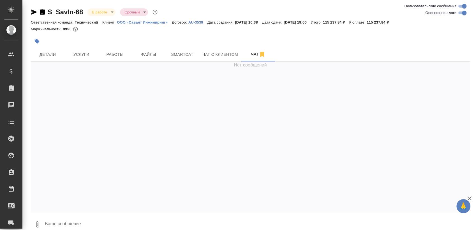
scroll to position [0, 0]
click at [95, 7] on div "S_SavIn-68 В работе inProgress Срочный urgent Ответственная команда: Технически…" at bounding box center [250, 118] width 445 height 237
click at [102, 10] on body "🙏 .cls-1 fill:#fff; AWATERA [PERSON_NAME] Спецификации Заказы 0 Чаты Todo Проек…" at bounding box center [238, 115] width 476 height 230
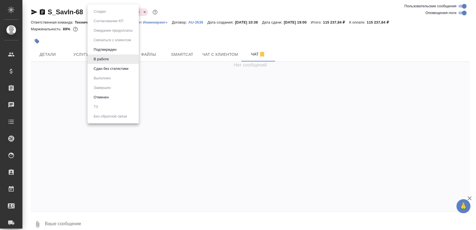
click at [120, 68] on button "Сдан без статистики" at bounding box center [111, 69] width 38 height 6
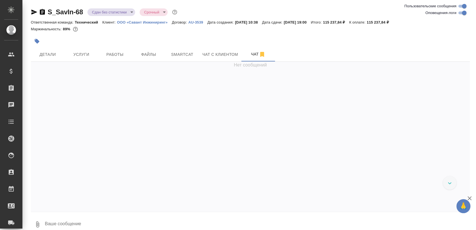
scroll to position [6280, 0]
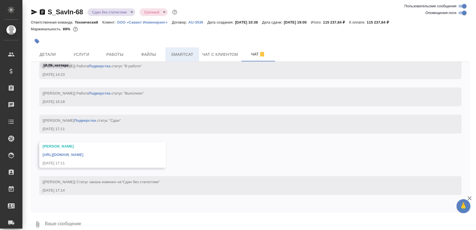
click at [186, 50] on button "Smartcat" at bounding box center [182, 54] width 34 height 14
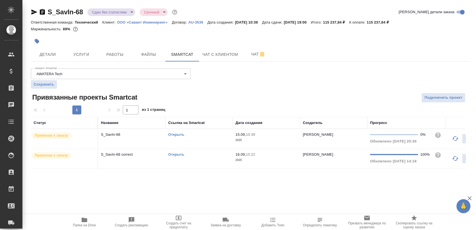
click at [199, 162] on td "Открыть" at bounding box center [198, 159] width 67 height 20
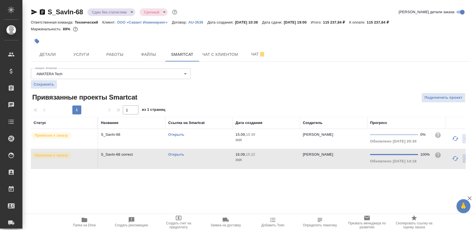
click at [199, 162] on td "Открыть" at bounding box center [198, 159] width 67 height 20
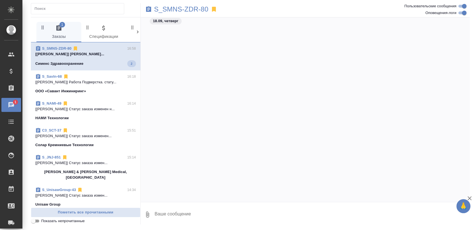
scroll to position [2631, 0]
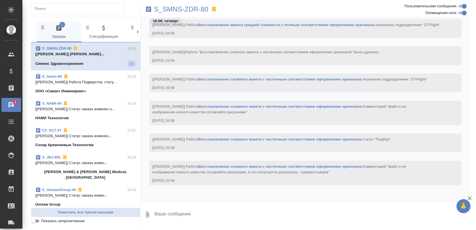
click at [110, 57] on span "S_SMNS-ZDR-80 16:58 [Заборова Александра] Работа Восстановле... Сименс Здравоох…" at bounding box center [85, 56] width 101 height 21
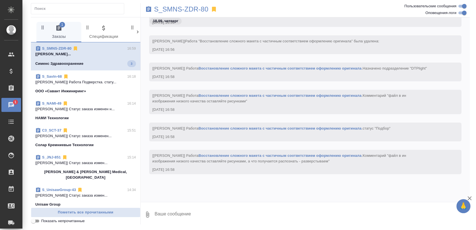
scroll to position [2757, 0]
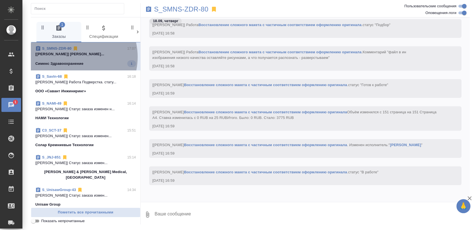
click at [71, 57] on span "S_SMNS-ZDR-80 17:07 [Заборова Александра] Работа Восстановле... Сименс Здравоох…" at bounding box center [85, 56] width 101 height 21
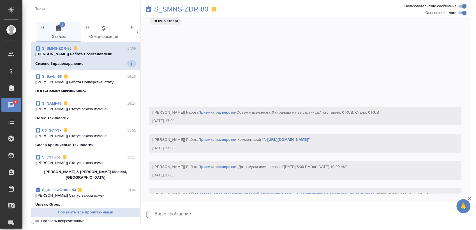
scroll to position [3063, 0]
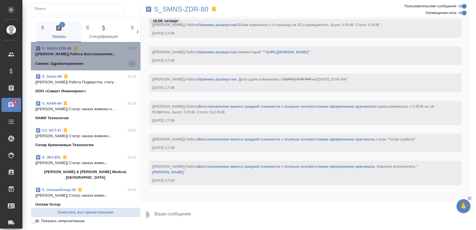
click at [93, 57] on span "S_SMNS-ZDR-80 17:09 [Смыслова Светлана] Работа Восстановлени... Сименс Здравоох…" at bounding box center [85, 56] width 101 height 21
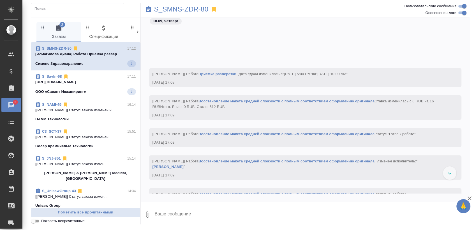
scroll to position [3177, 0]
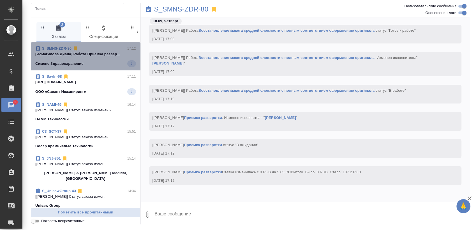
click at [91, 54] on p "[Исмагилова Диана] Работа Приемка развер..." at bounding box center [85, 54] width 101 height 6
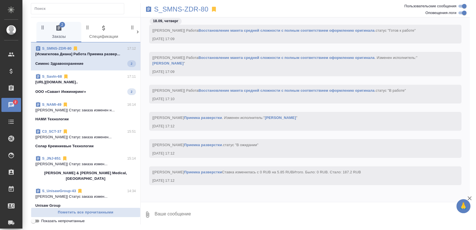
click at [92, 82] on p "https://drive.awatera.com/apps/files/fil..." at bounding box center [85, 82] width 101 height 6
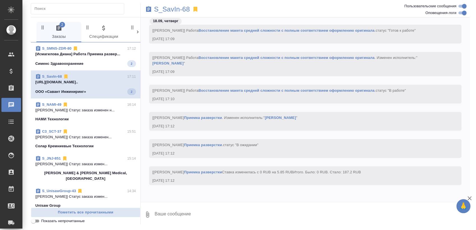
click at [93, 87] on span "S_SavIn-68 17:11 https://drive.awatera.com/apps/files/fil... ООО «Савант Инжини…" at bounding box center [85, 84] width 101 height 21
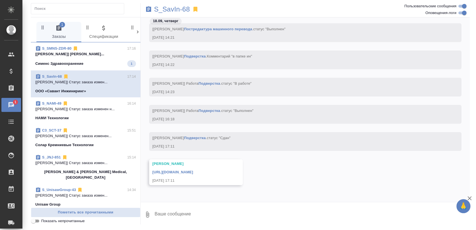
scroll to position [2921, 0]
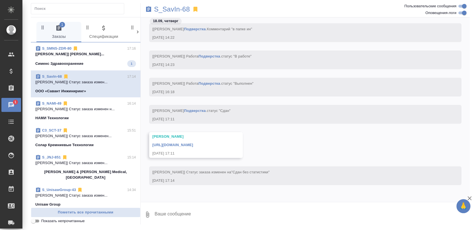
click at [94, 56] on p "[Заборова Александра] Работа Восстановле..." at bounding box center [85, 54] width 101 height 6
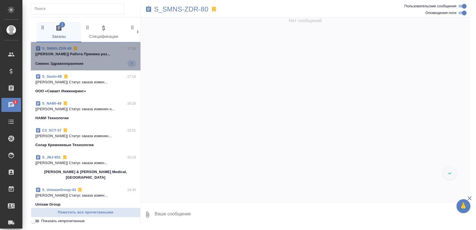
click at [99, 68] on div "S_SMNS-ZDR-80 17:19 [[PERSON_NAME]] [PERSON_NAME] раз... Сименс Здравоохранение…" at bounding box center [86, 56] width 110 height 28
click at [100, 59] on span "S_SMNS-ZDR-80 17:19 [[PERSON_NAME]] [PERSON_NAME] раз... Сименс Здравоохранение…" at bounding box center [85, 56] width 101 height 21
click at [96, 61] on div "[PERSON_NAME] Здравоохранение 7" at bounding box center [85, 63] width 101 height 7
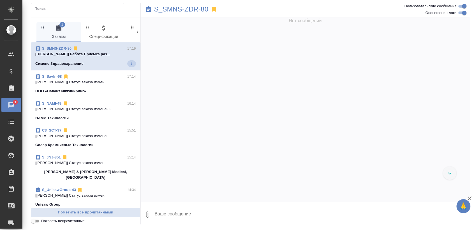
click at [96, 61] on div "[PERSON_NAME] Здравоохранение 7" at bounding box center [85, 63] width 101 height 7
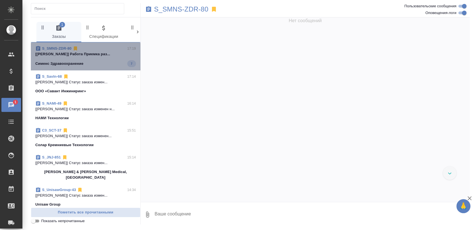
click at [96, 60] on div "[PERSON_NAME] Здравоохранение 7" at bounding box center [85, 63] width 101 height 7
click at [95, 58] on span "S_SMNS-ZDR-80 17:19 [[PERSON_NAME]] [PERSON_NAME] раз... Сименс Здравоохранение…" at bounding box center [85, 56] width 101 height 21
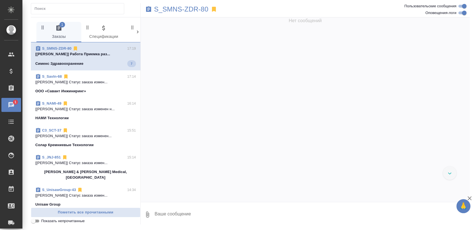
click at [95, 58] on span "S_SMNS-ZDR-80 17:19 [[PERSON_NAME]] [PERSON_NAME] раз... Сименс Здравоохранение…" at bounding box center [85, 56] width 101 height 21
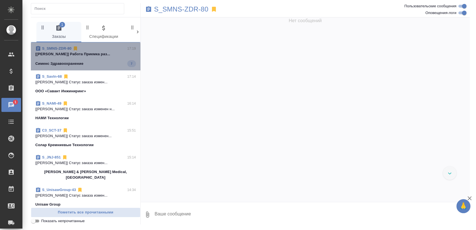
click at [95, 58] on span "S_SMNS-ZDR-80 17:19 [[PERSON_NAME]] [PERSON_NAME] раз... Сименс Здравоохранение…" at bounding box center [85, 56] width 101 height 21
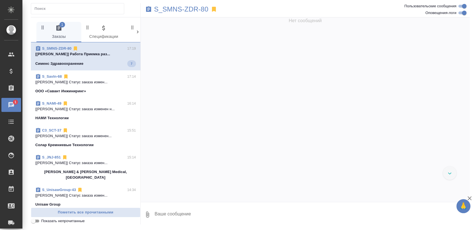
click at [95, 58] on span "S_SMNS-ZDR-80 17:19 [[PERSON_NAME]] [PERSON_NAME] раз... Сименс Здравоохранение…" at bounding box center [85, 56] width 101 height 21
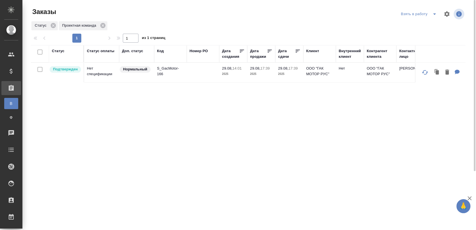
click at [435, 14] on icon "split button" at bounding box center [434, 14] width 7 height 7
click at [419, 26] on li "Мои заказы" at bounding box center [419, 25] width 47 height 9
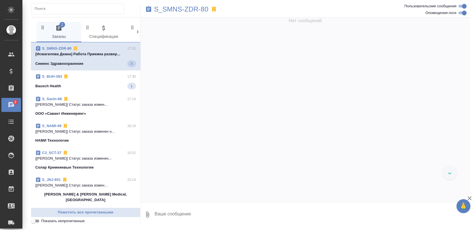
click at [74, 53] on p "[Исмагилова Диана] Работа Приемка развер..." at bounding box center [85, 54] width 101 height 6
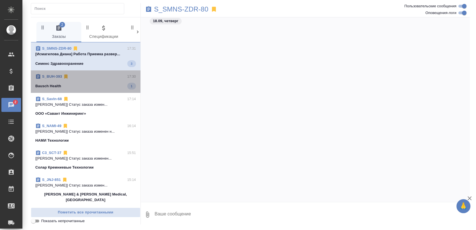
click at [86, 78] on div "S_BUH-393 17:30" at bounding box center [85, 77] width 101 height 6
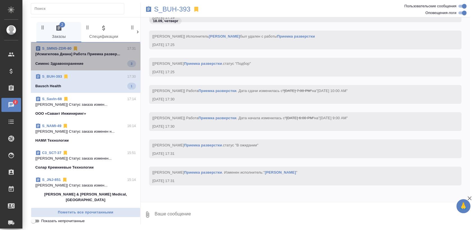
click at [105, 56] on p "[Исмагилова Диана] Работа Приемка развер..." at bounding box center [85, 54] width 101 height 6
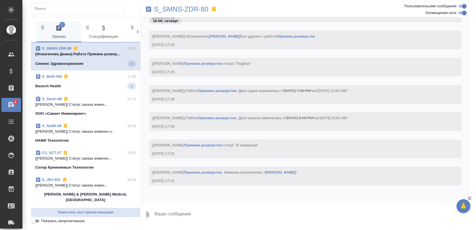
click at [110, 80] on span "S_BUH-393 17:30 Bausch Health 1" at bounding box center [85, 82] width 101 height 16
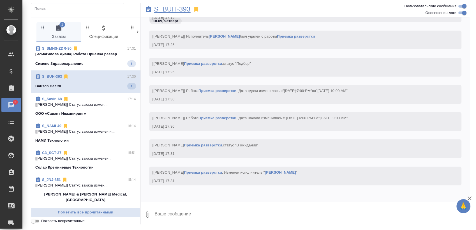
scroll to position [1633, 0]
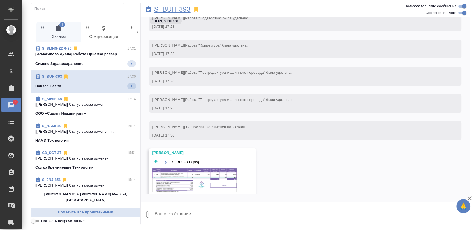
click at [188, 6] on p "S_BUH-393" at bounding box center [172, 9] width 36 height 6
click at [67, 54] on p "[[PERSON_NAME]] Работа Приемка раз..." at bounding box center [85, 54] width 101 height 6
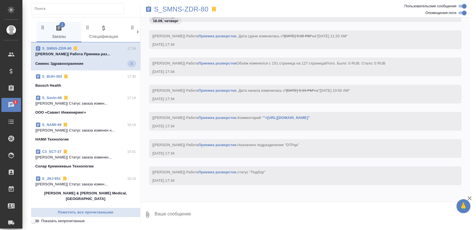
scroll to position [14295, 0]
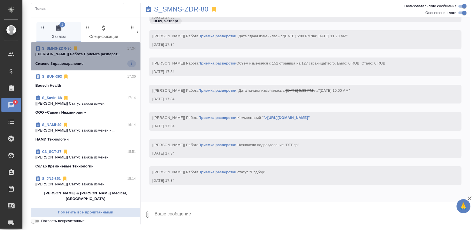
click at [106, 64] on div "Сименс Здравоохранение 1" at bounding box center [85, 63] width 101 height 7
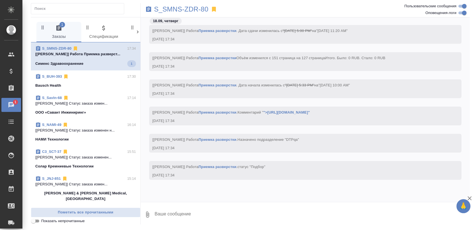
scroll to position [14382, 0]
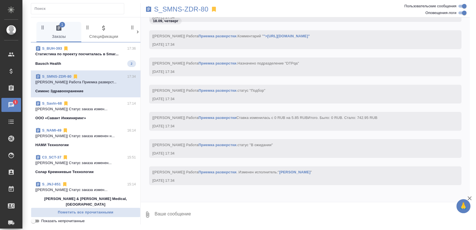
click at [99, 59] on span "S_BUH-393 17:36 Cтатистика по проекту посчиталась в Smar... Bausch Health 2" at bounding box center [85, 56] width 101 height 21
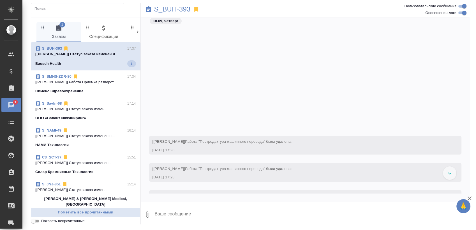
scroll to position [1341, 0]
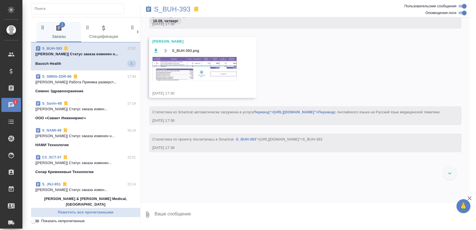
click at [114, 62] on div "Bausch Health 1" at bounding box center [85, 63] width 101 height 7
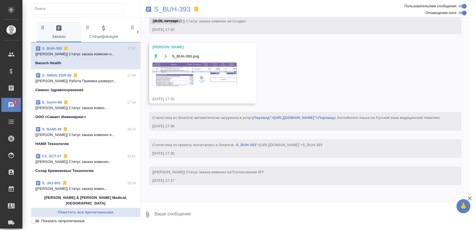
click at [100, 59] on span "S_BUH-393 17:37 [[PERSON_NAME]] Статус заказа изменен н... Bausch Health" at bounding box center [85, 56] width 101 height 20
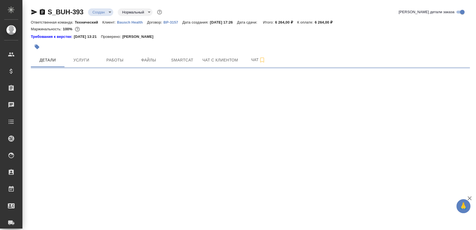
select select "RU"
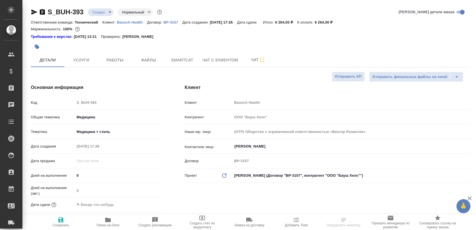
type textarea "x"
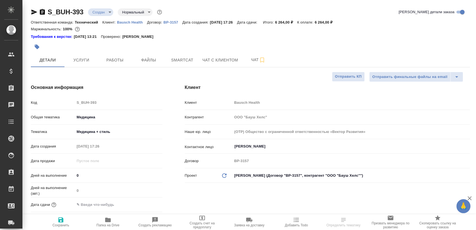
type textarea "x"
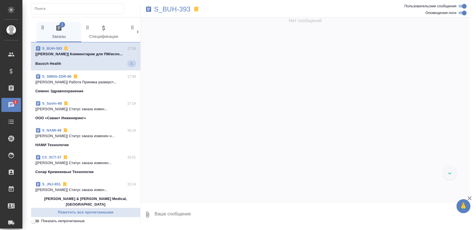
click at [87, 59] on span "S_BUH-393 17:39 [[PERSON_NAME]] Комментарии для ПМ/испо... Bausch Health 1" at bounding box center [85, 56] width 101 height 21
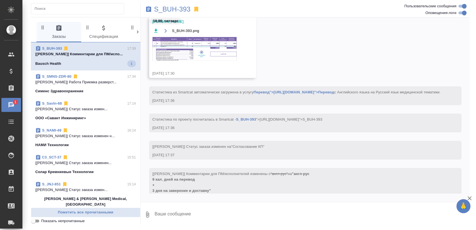
click at [87, 59] on span "S_BUH-393 17:39 [[PERSON_NAME]] Комментарии для ПМ/испо... Bausch Health 1" at bounding box center [85, 56] width 101 height 21
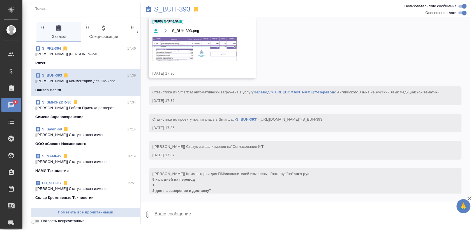
click at [86, 80] on p "[[PERSON_NAME]] Комментарии для ПМ/испо..." at bounding box center [85, 81] width 101 height 6
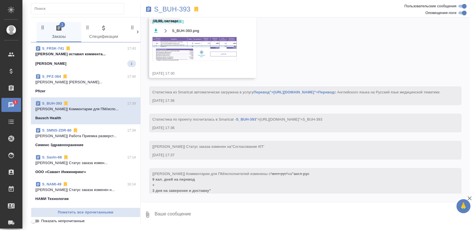
click at [85, 62] on div "[PERSON_NAME] 1" at bounding box center [85, 63] width 101 height 7
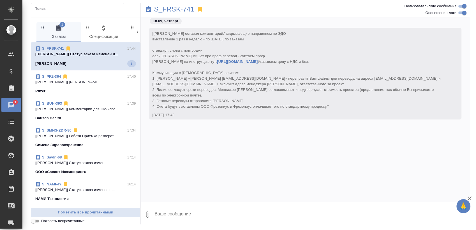
scroll to position [0, 0]
drag, startPoint x: 99, startPoint y: 62, endPoint x: 96, endPoint y: 59, distance: 4.2
click at [99, 62] on div "[PERSON_NAME] 1" at bounding box center [85, 63] width 101 height 7
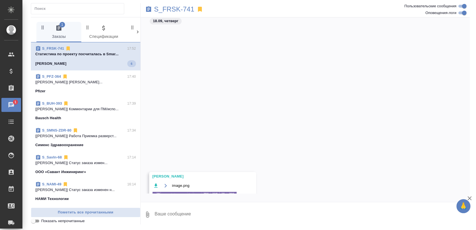
scroll to position [206, 0]
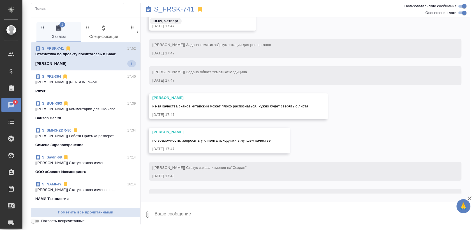
click at [99, 57] on p "Cтатистика по проекту посчиталась в Smar..." at bounding box center [85, 54] width 101 height 6
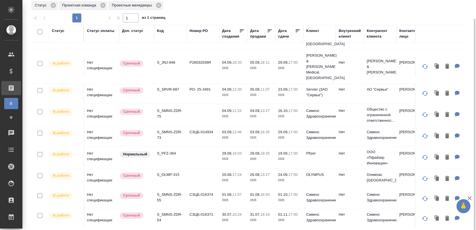
scroll to position [206, 0]
click at [163, 150] on p "S_PFZ-364" at bounding box center [170, 153] width 27 height 6
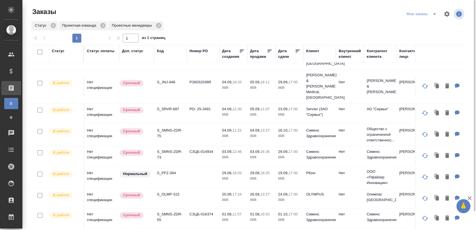
click at [433, 12] on icon "split button" at bounding box center [434, 14] width 7 height 7
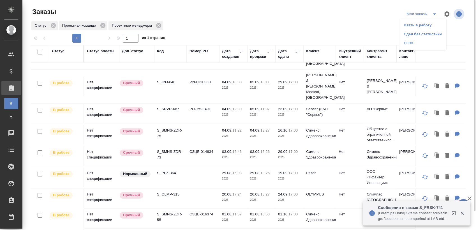
click at [424, 22] on li "Взять в работу" at bounding box center [422, 25] width 47 height 9
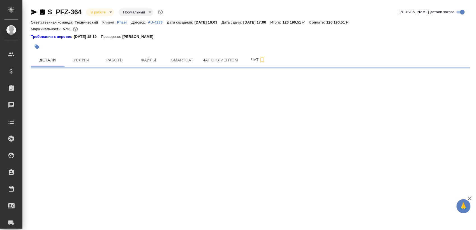
select select "RU"
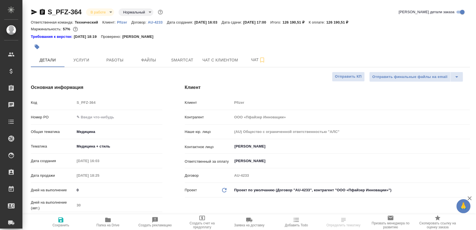
type textarea "x"
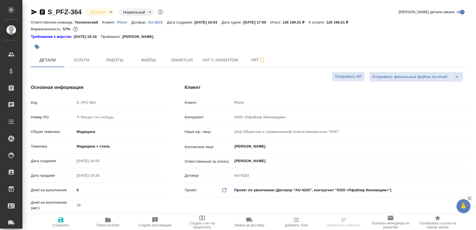
type textarea "x"
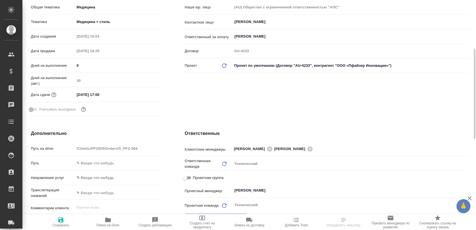
scroll to position [218, 0]
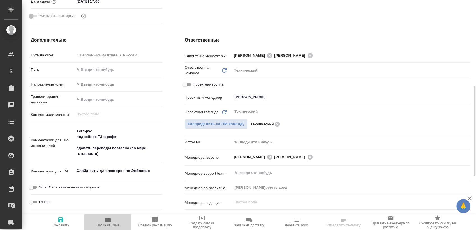
click at [104, 224] on span "Папка на Drive" at bounding box center [107, 225] width 23 height 4
select select "RU"
type textarea "x"
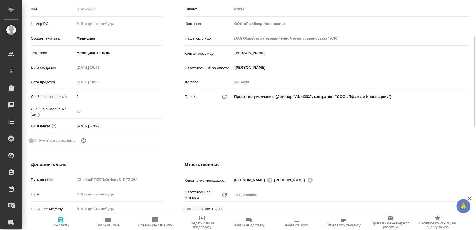
scroll to position [0, 0]
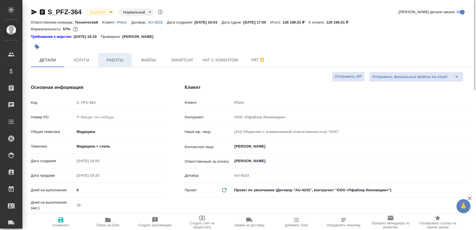
click at [118, 56] on button "Работы" at bounding box center [115, 60] width 34 height 14
type textarea "x"
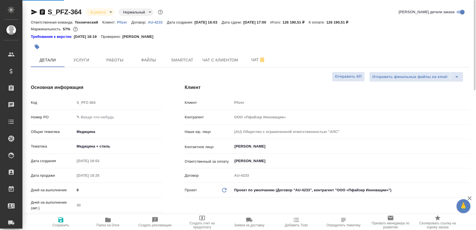
type textarea "x"
click at [133, 50] on div at bounding box center [177, 47] width 293 height 12
click at [123, 65] on button "Работы" at bounding box center [115, 60] width 34 height 14
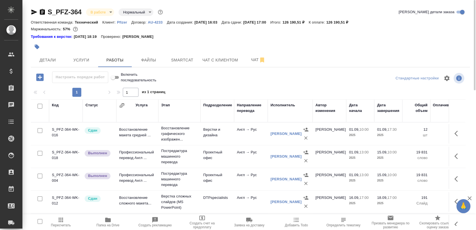
scroll to position [10, 0]
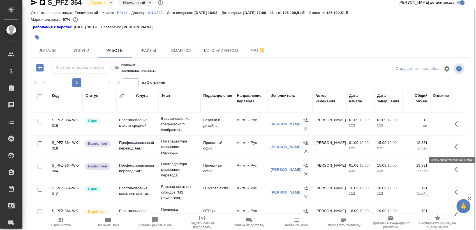
click at [455, 149] on icon "button" at bounding box center [457, 146] width 7 height 7
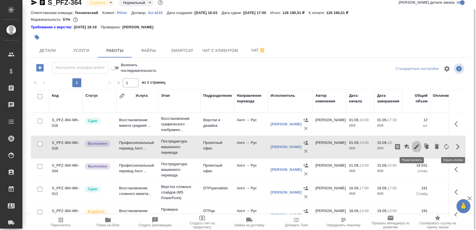
click at [412, 145] on button "button" at bounding box center [417, 146] width 10 height 13
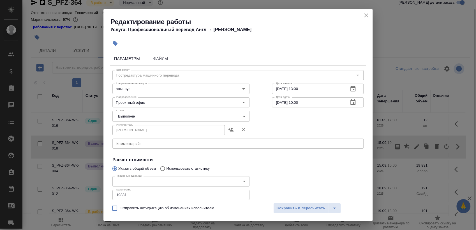
click at [367, 13] on icon "close" at bounding box center [366, 15] width 7 height 7
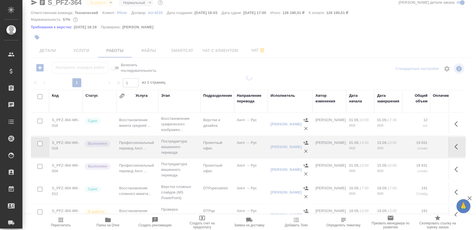
click at [454, 167] on icon "button" at bounding box center [457, 169] width 7 height 7
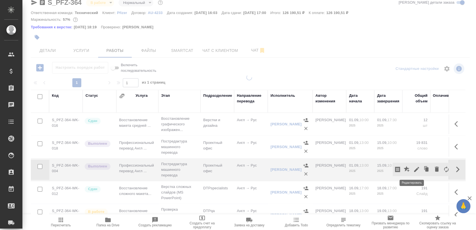
click at [413, 170] on icon "button" at bounding box center [416, 169] width 7 height 7
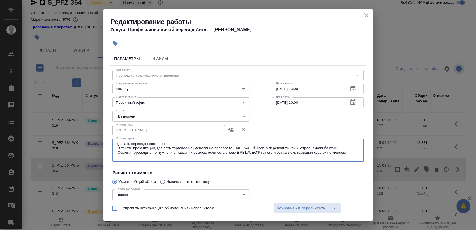
click at [206, 150] on textarea "сдавать переводы поэтапно -В тексте презентации, где есть торговое наименование…" at bounding box center [237, 150] width 243 height 17
click at [218, 155] on textarea "сдавать переводы поэтапно -В тексте презентации, где есть торговое наименование…" at bounding box center [237, 150] width 243 height 17
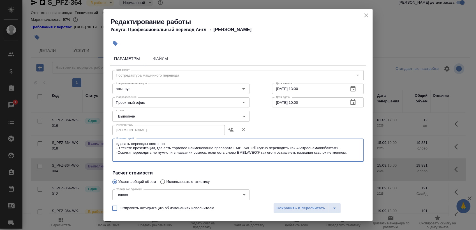
click at [307, 153] on textarea "сдавать переводы поэтапно -В тексте презентации, где есть торговое наименование…" at bounding box center [237, 150] width 243 height 17
click at [278, 150] on textarea "сдавать переводы поэтапно -В тексте презентации, где есть торговое наименование…" at bounding box center [237, 150] width 243 height 17
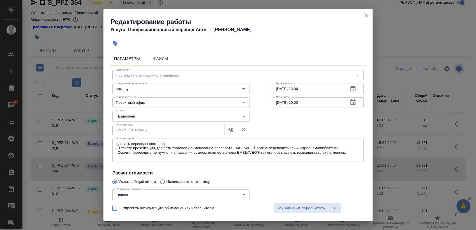
drag, startPoint x: 119, startPoint y: 147, endPoint x: 134, endPoint y: 149, distance: 15.6
click at [139, 149] on div "сдавать переводы поэтапно -В тексте презентации, где есть торговое наименование…" at bounding box center [237, 150] width 251 height 23
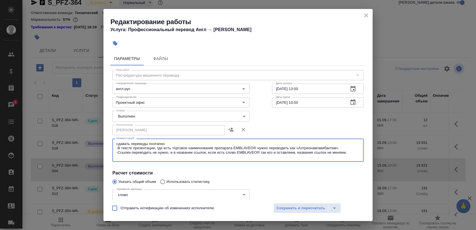
click at [123, 149] on textarea "сдавать переводы поэтапно -В тексте презентации, где есть торговое наименование…" at bounding box center [237, 150] width 243 height 17
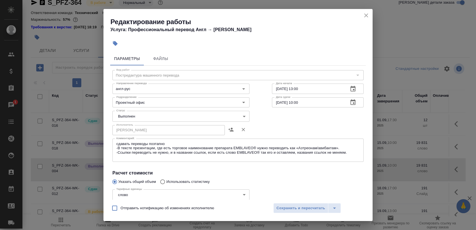
drag, startPoint x: 115, startPoint y: 147, endPoint x: 145, endPoint y: 151, distance: 30.0
click at [145, 151] on div "сдавать переводы поэтапно -В тексте презентации, где есть торговое наименование…" at bounding box center [237, 150] width 251 height 23
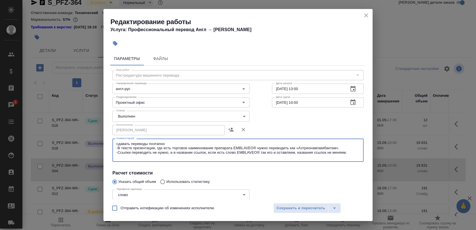
drag, startPoint x: 350, startPoint y: 152, endPoint x: 109, endPoint y: 148, distance: 241.1
click at [109, 148] on div "Параметры Файлы Вид работ Постредактура машинного перевода Вид работ Направлени…" at bounding box center [237, 125] width 269 height 150
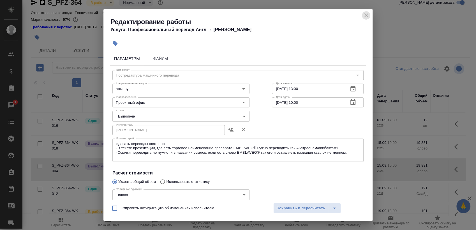
click at [366, 16] on icon "close" at bounding box center [366, 15] width 7 height 7
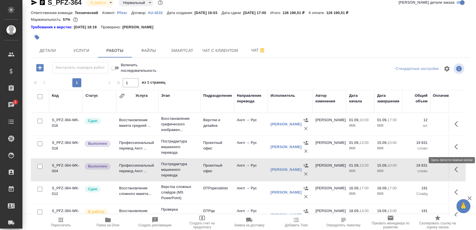
click at [454, 148] on icon "button" at bounding box center [455, 147] width 3 height 6
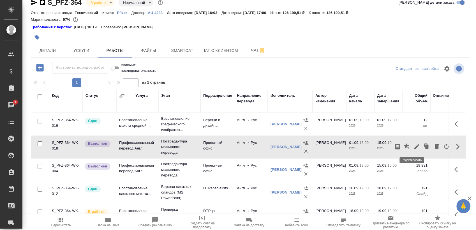
click at [414, 145] on icon "button" at bounding box center [416, 146] width 5 height 5
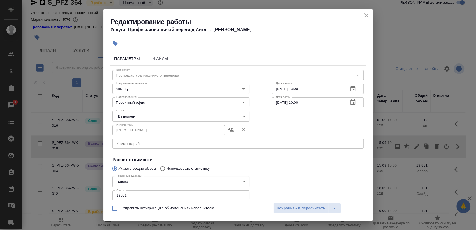
click at [145, 147] on div "x Комментарий:" at bounding box center [237, 144] width 251 height 10
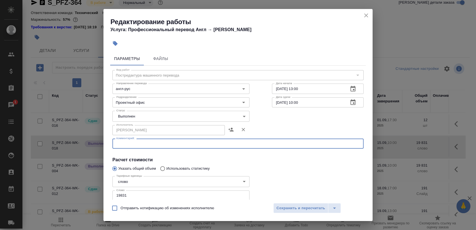
paste textarea "-В тексте презентации, где есть торговое наименование препарата EMBLAVEO® нужно…"
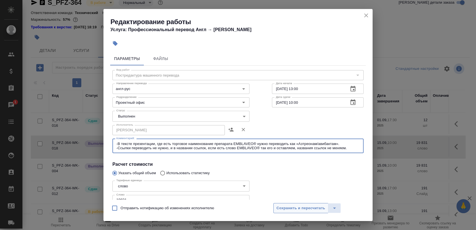
type textarea "-В тексте презентации, где есть торговое наименование препарата EMBLAVEO® нужно…"
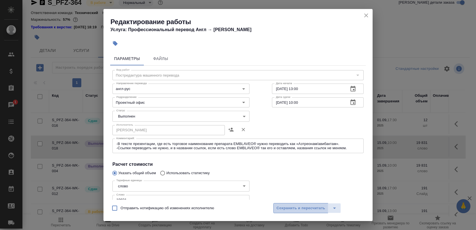
click at [282, 210] on span "Сохранить и пересчитать" at bounding box center [300, 208] width 49 height 6
click at [294, 204] on button "Сохранить и пересчитать" at bounding box center [300, 208] width 55 height 10
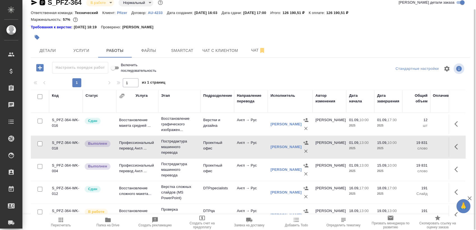
click at [41, 5] on icon "button" at bounding box center [42, 2] width 7 height 7
click at [34, 2] on icon "button" at bounding box center [34, 2] width 6 height 5
